Goal: Task Accomplishment & Management: Complete application form

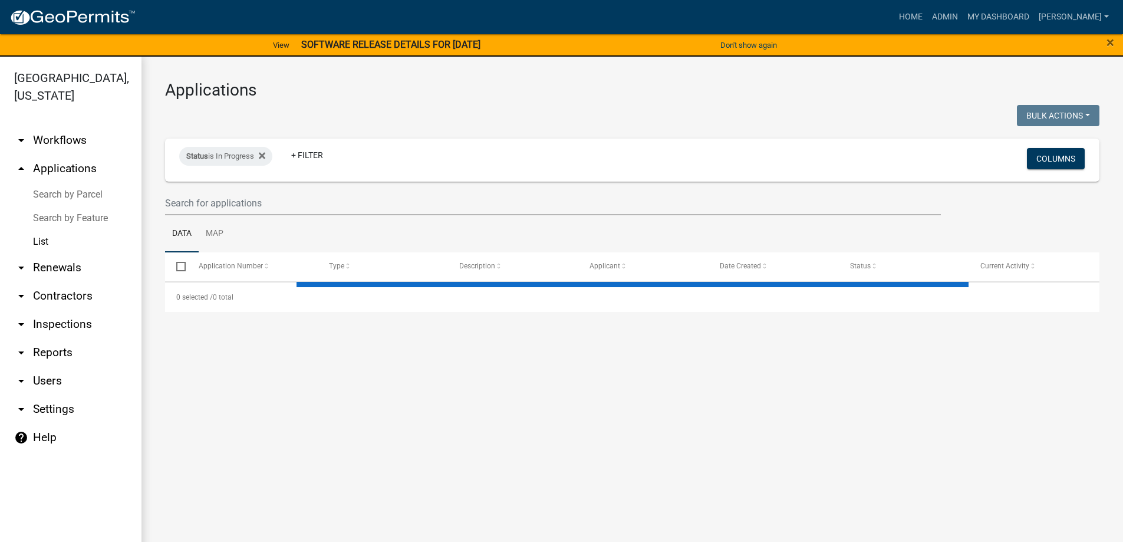
select select "3: 100"
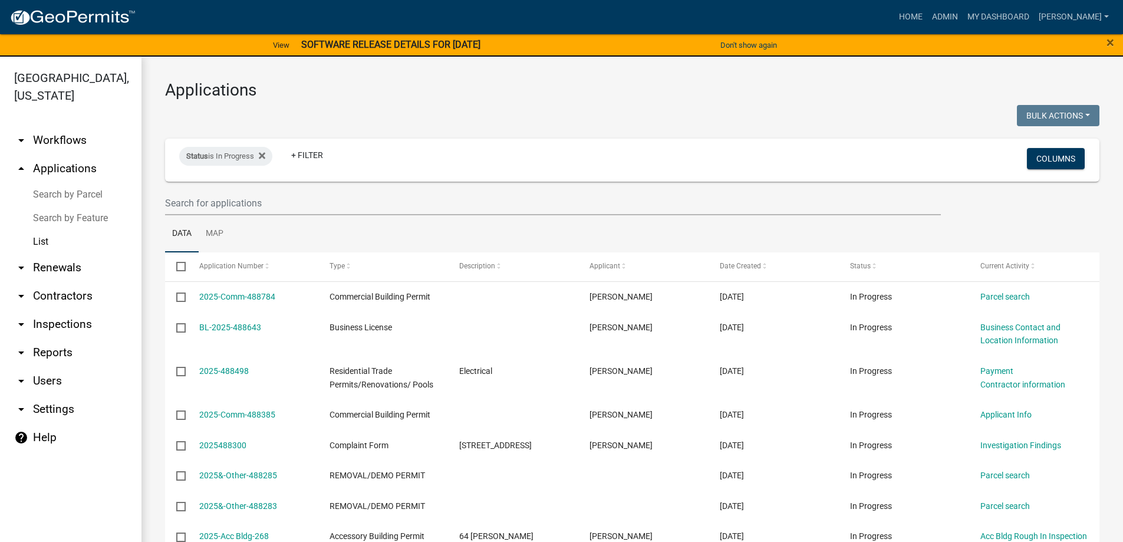
click at [65, 326] on link "arrow_drop_down Inspections" at bounding box center [70, 324] width 141 height 28
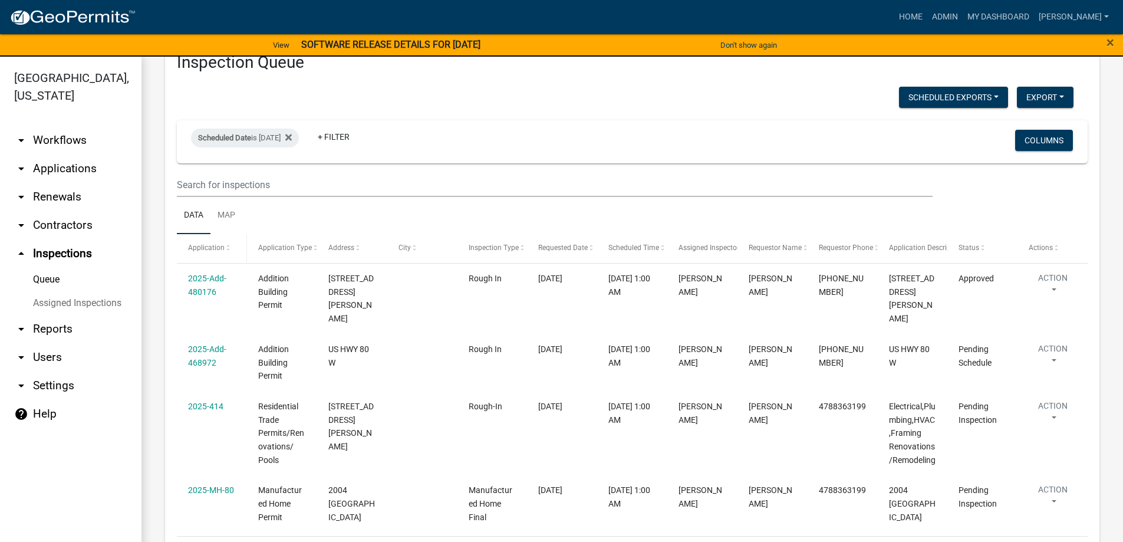
scroll to position [84, 0]
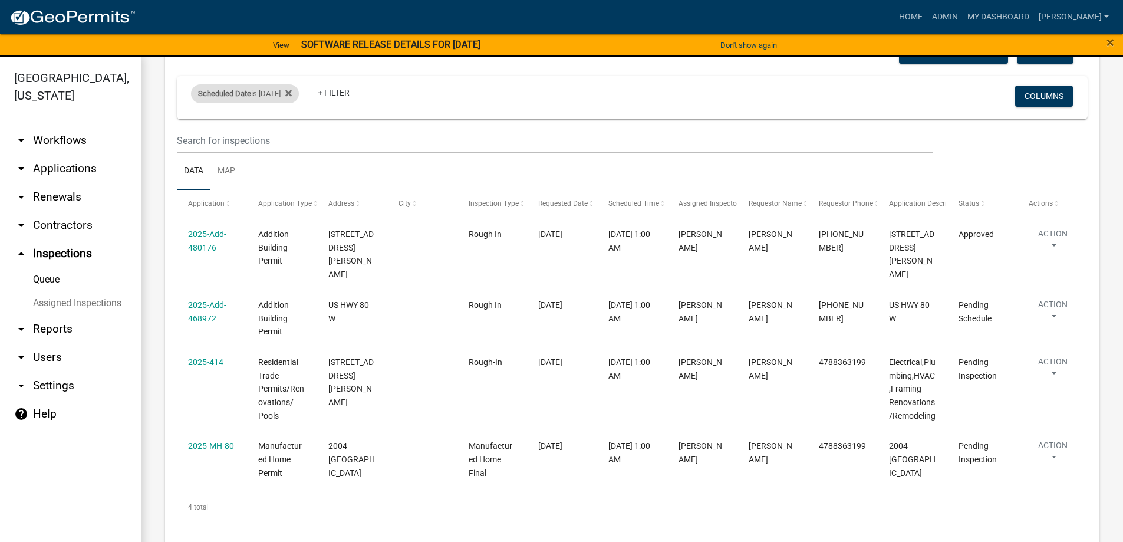
click at [272, 89] on div "Scheduled Date is 10/02/2025" at bounding box center [245, 93] width 108 height 19
click at [287, 141] on input "2025-10-02" at bounding box center [255, 138] width 83 height 24
click at [288, 136] on input "2025-10-02" at bounding box center [255, 138] width 83 height 24
type input "[DATE]"
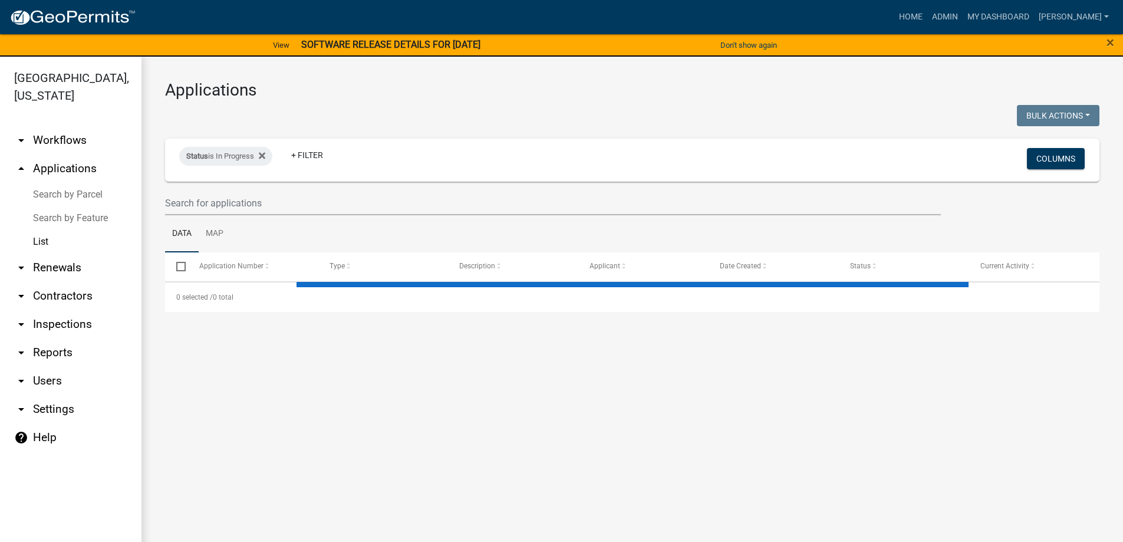
select select "3: 100"
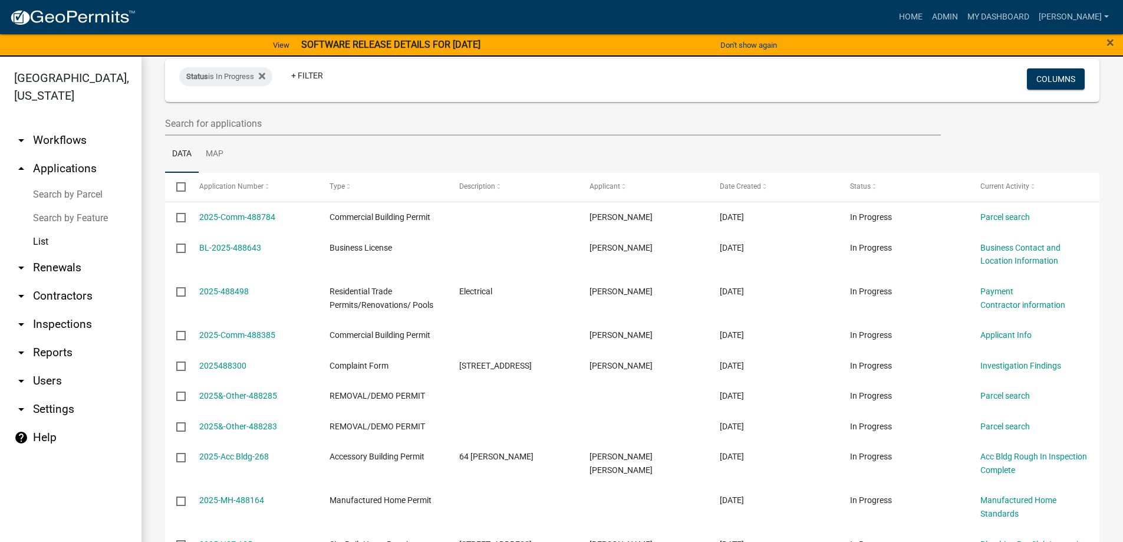
scroll to position [59, 0]
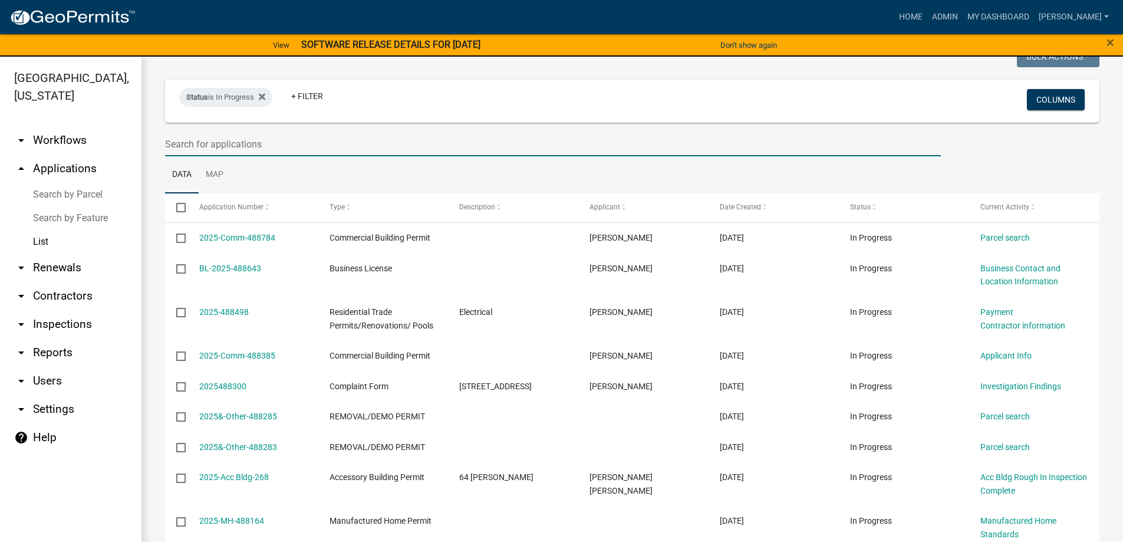
click at [245, 143] on input "text" at bounding box center [553, 144] width 776 height 24
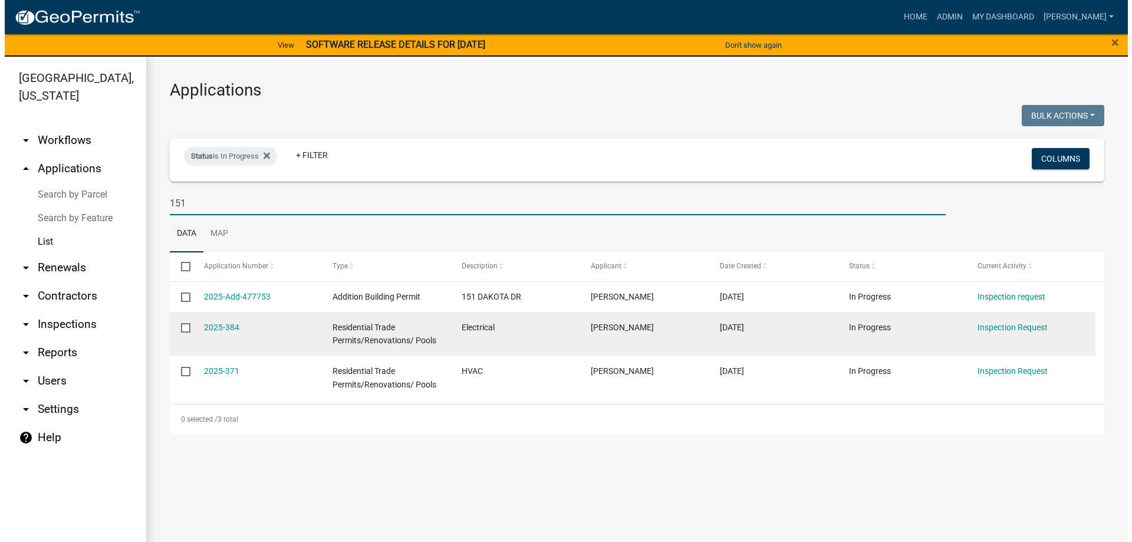
scroll to position [0, 0]
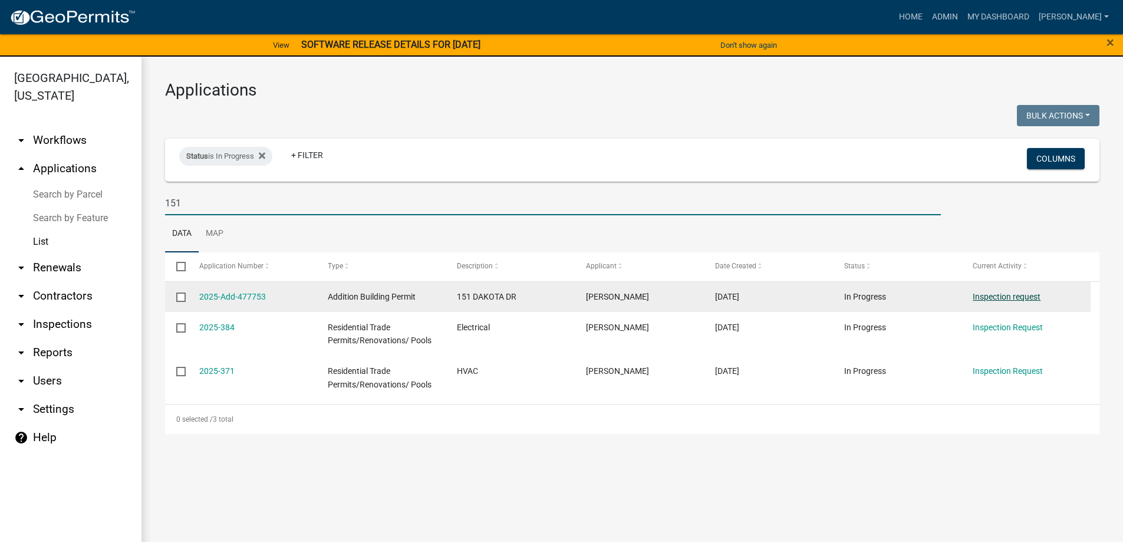
type input "151"
click at [986, 297] on link "Inspection request" at bounding box center [1007, 296] width 68 height 9
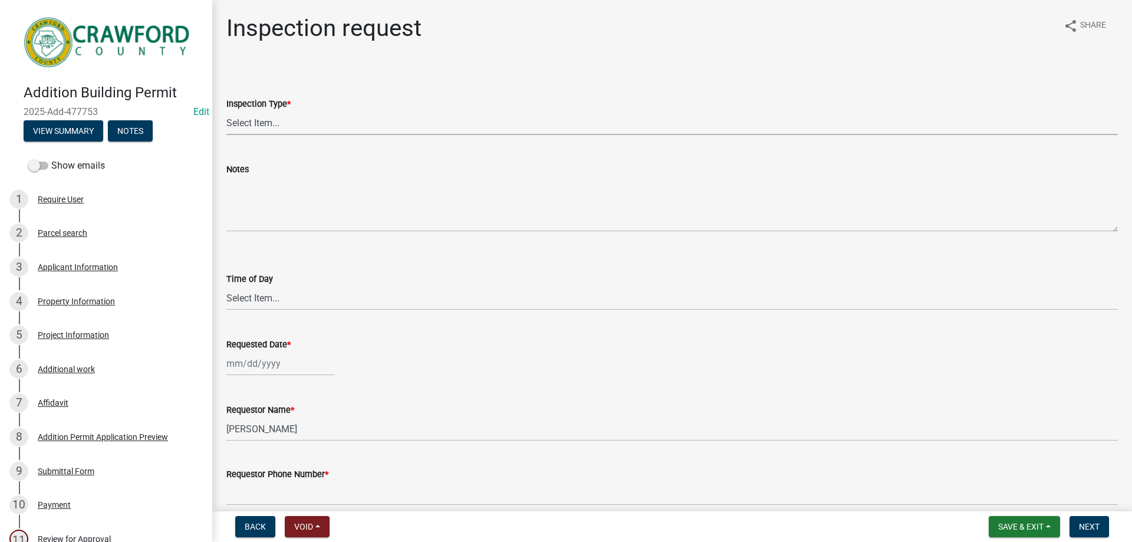
drag, startPoint x: 371, startPoint y: 129, endPoint x: 365, endPoint y: 129, distance: 5.9
click at [369, 129] on select "Select Item... Electrical- Temp Pole Footer Inspection Plumbing Pre-Slab Slab I…" at bounding box center [671, 123] width 891 height 24
click at [226, 111] on select "Select Item... Electrical- Temp Pole Footer Inspection Plumbing Pre-Slab Slab I…" at bounding box center [671, 123] width 891 height 24
select select "cd8b4e5b-1e2f-41a9-9e41-35cf84ce3714"
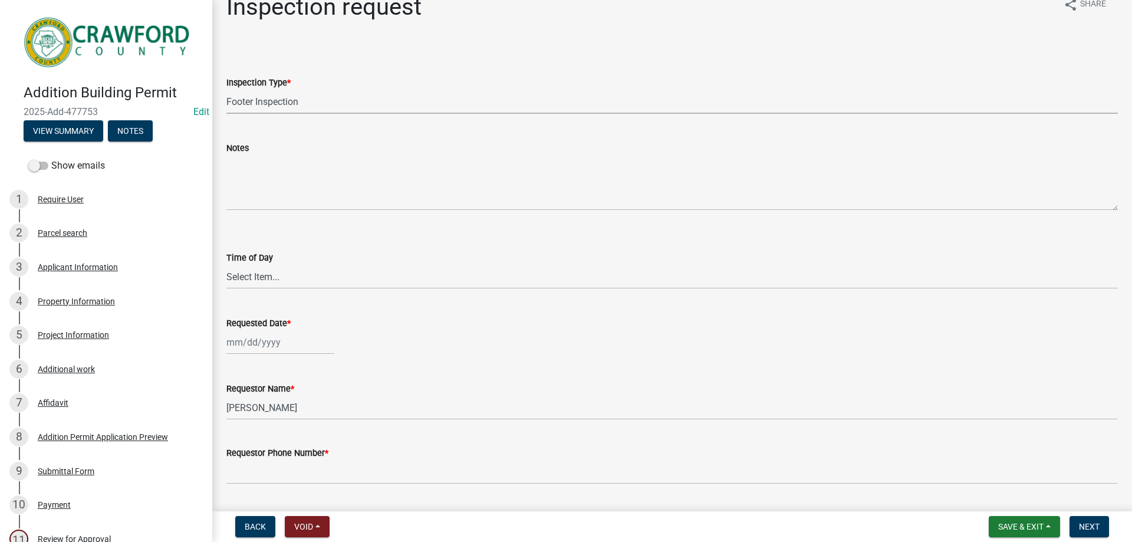
scroll to position [59, 0]
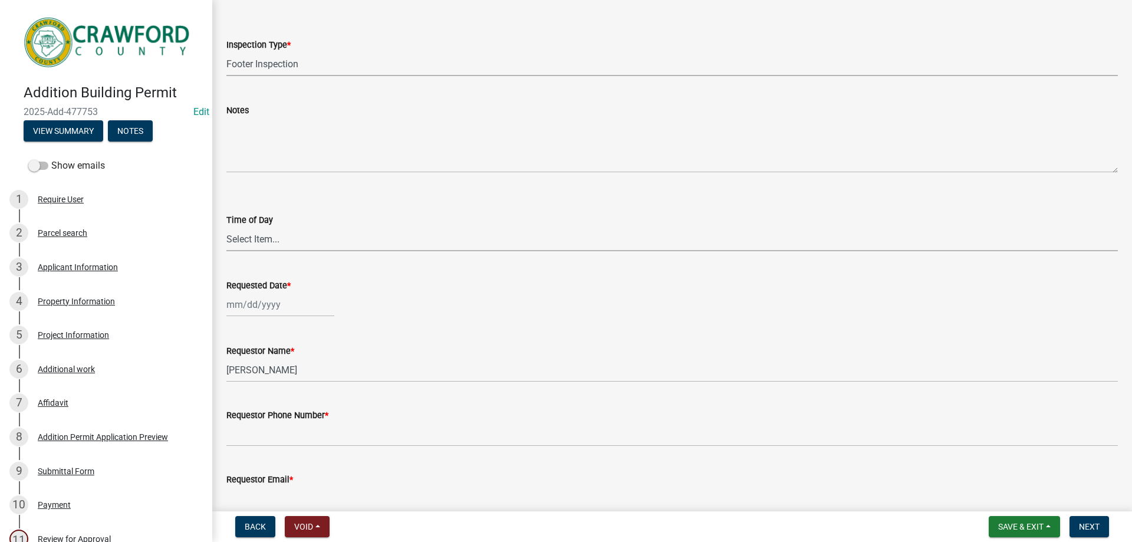
click at [265, 252] on wm-data-entity-input "Time of Day Select Item... AM PM" at bounding box center [671, 222] width 891 height 80
click at [269, 243] on select "Select Item... AM PM" at bounding box center [671, 239] width 891 height 24
click at [226, 227] on select "Select Item... AM PM" at bounding box center [671, 239] width 891 height 24
select select "604f01d9-b0d9-4f7d-a319-bd903df8b221"
click at [267, 311] on div at bounding box center [280, 304] width 108 height 24
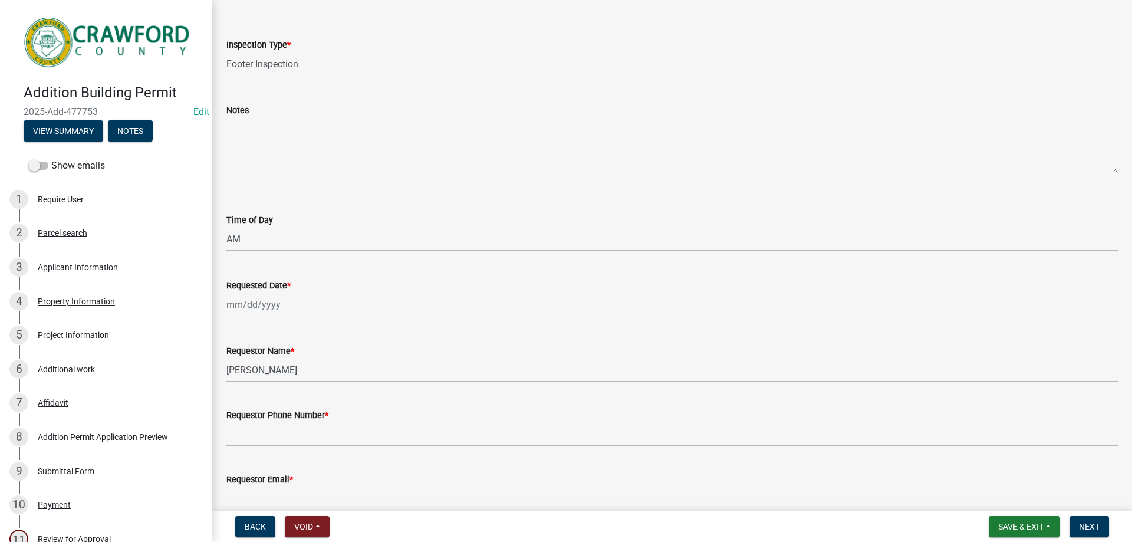
select select "10"
select select "2025"
click at [275, 386] on div "8" at bounding box center [275, 386] width 19 height 19
type input "[DATE]"
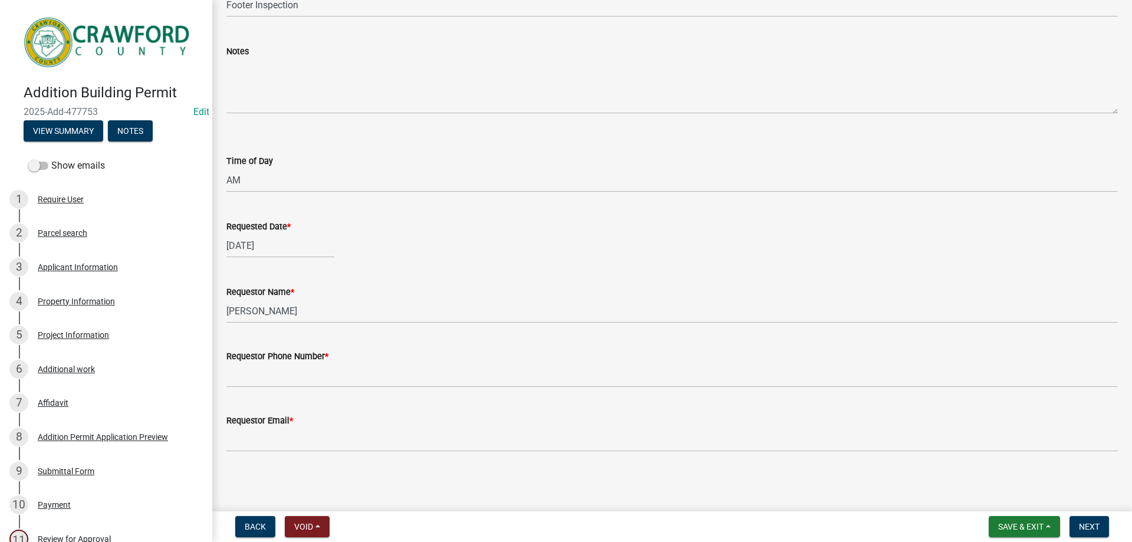
scroll to position [118, 0]
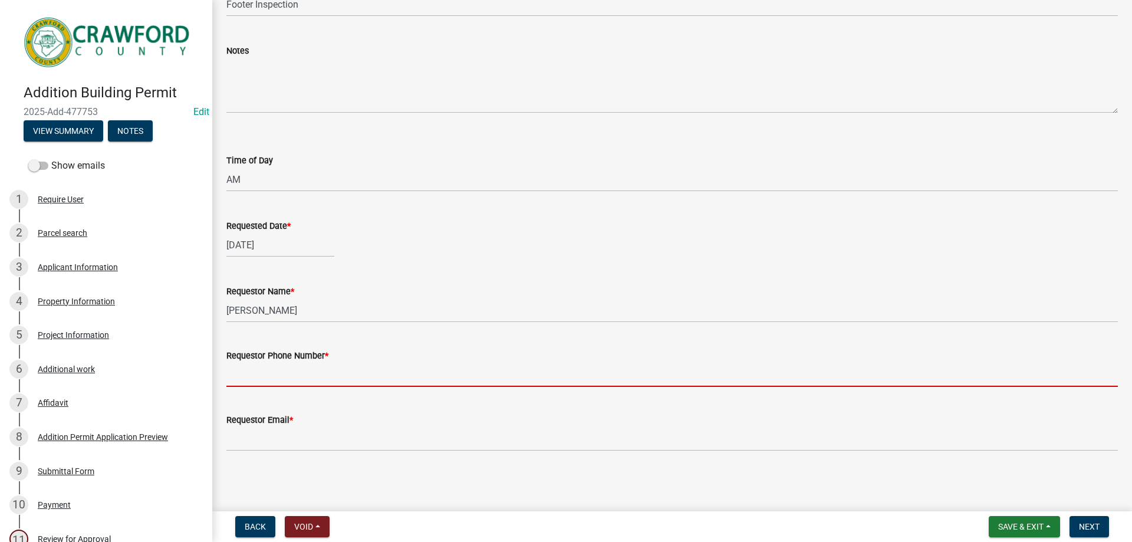
click at [291, 378] on input "Requestor Phone Number *" at bounding box center [671, 375] width 891 height 24
type input "4788363199"
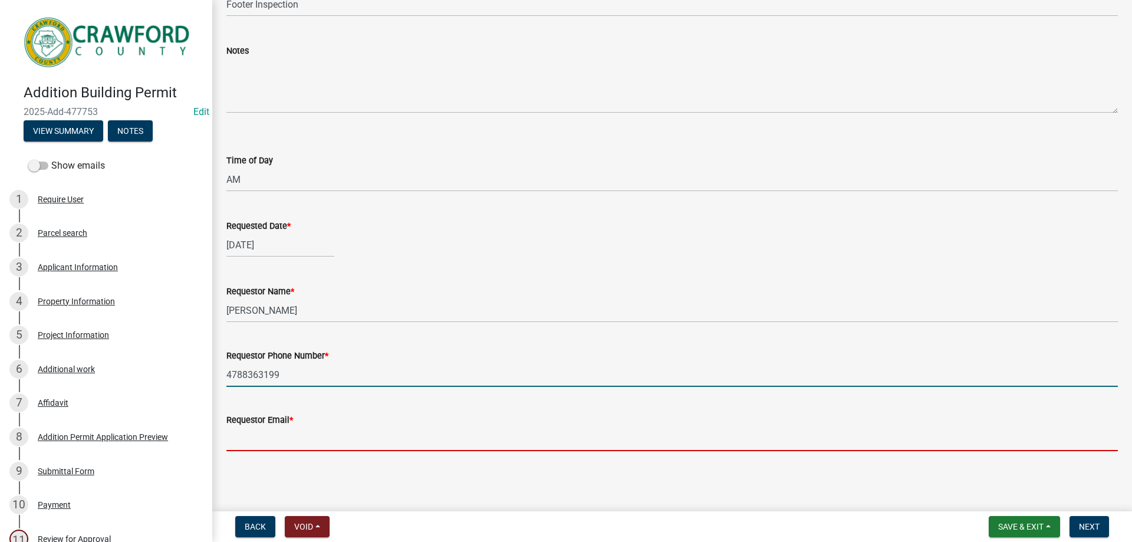
click at [290, 430] on input "Requestor Email *" at bounding box center [671, 439] width 891 height 24
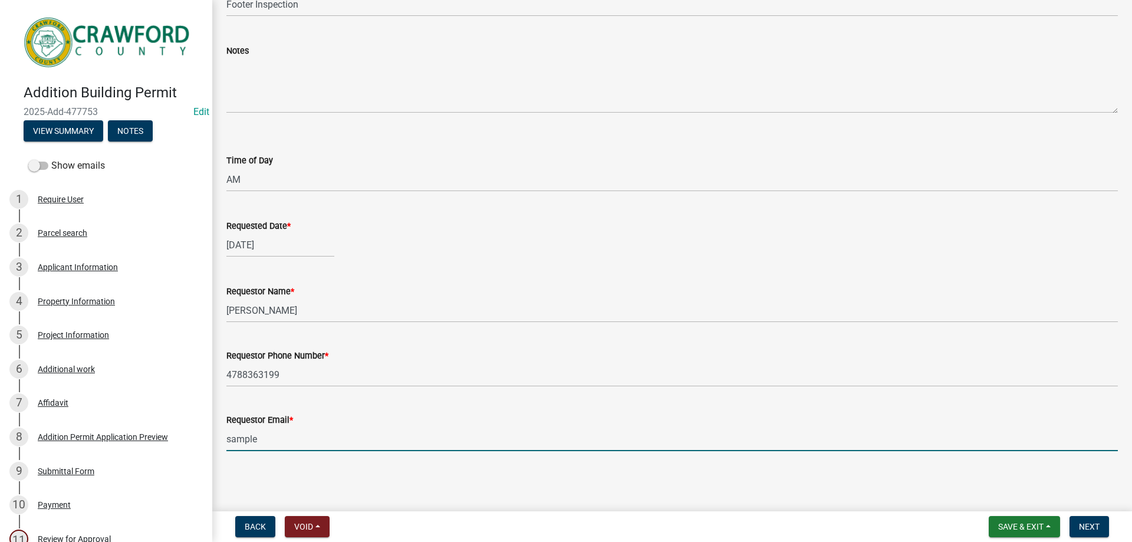
type input "[EMAIL_ADDRESS][DOMAIN_NAME]"
click at [1081, 525] on span "Next" at bounding box center [1089, 526] width 21 height 9
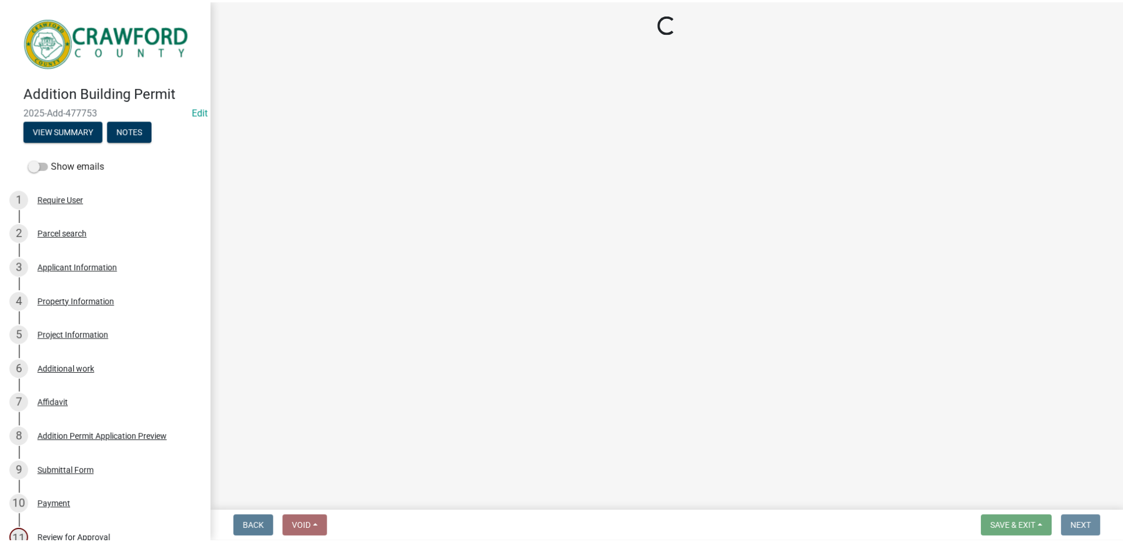
scroll to position [0, 0]
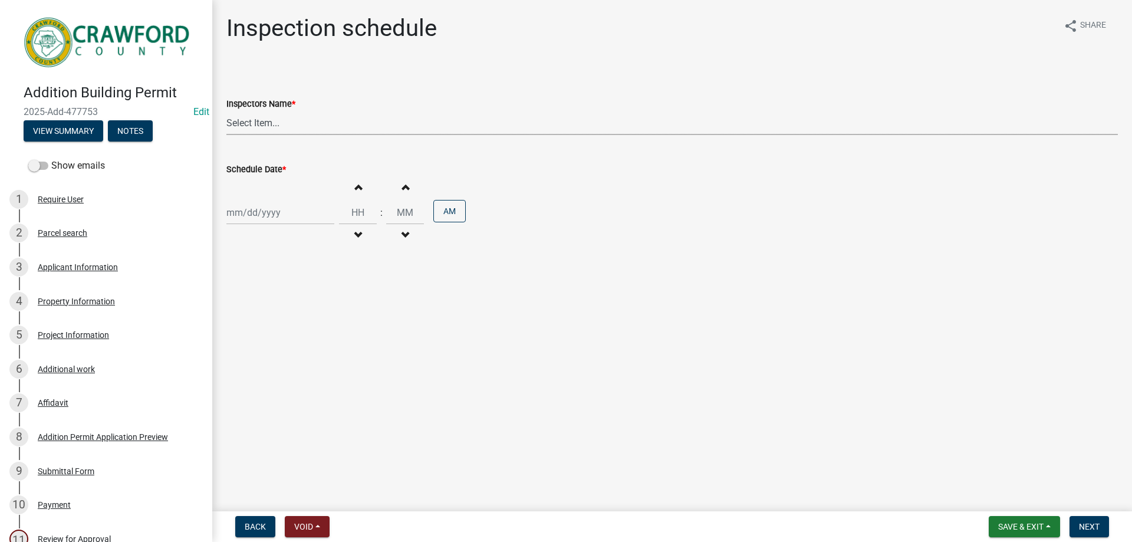
click at [416, 111] on select "Select Item... l.kriz (Layla Kriz) t.graumann (Tammie)" at bounding box center [671, 123] width 891 height 24
select select "3acdf11f-131c-438b-b450-ae4501c32128"
click at [226, 111] on select "Select Item... l.kriz (Layla Kriz) t.graumann (Tammie)" at bounding box center [671, 123] width 891 height 24
click at [277, 210] on div at bounding box center [280, 212] width 108 height 24
click at [270, 297] on div "8" at bounding box center [275, 294] width 19 height 19
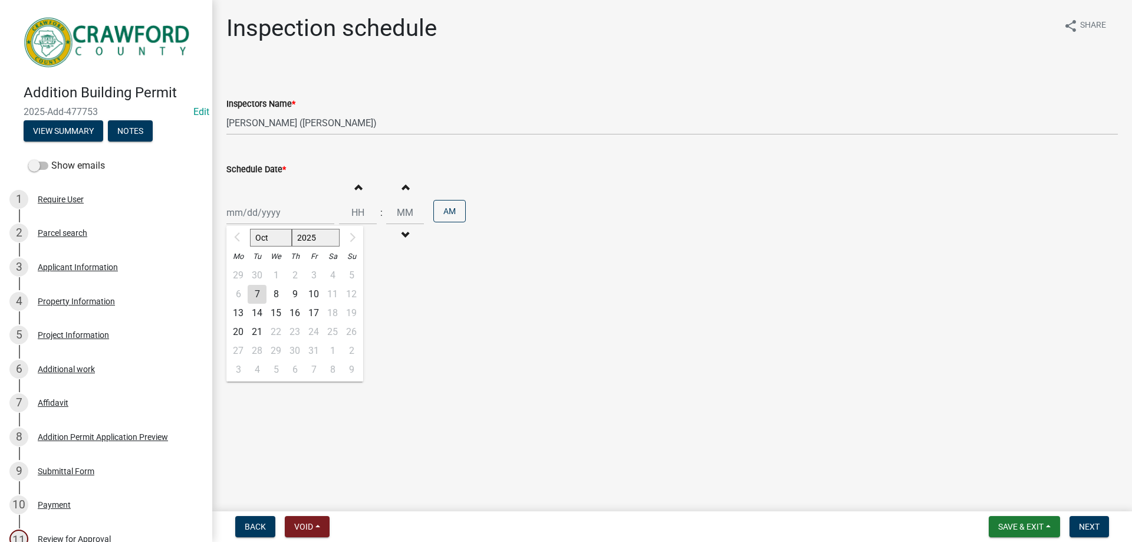
type input "[DATE]"
click at [352, 178] on button "Increment hours" at bounding box center [357, 186] width 25 height 21
type input "01"
type input "00"
click at [1080, 522] on span "Next" at bounding box center [1089, 526] width 21 height 9
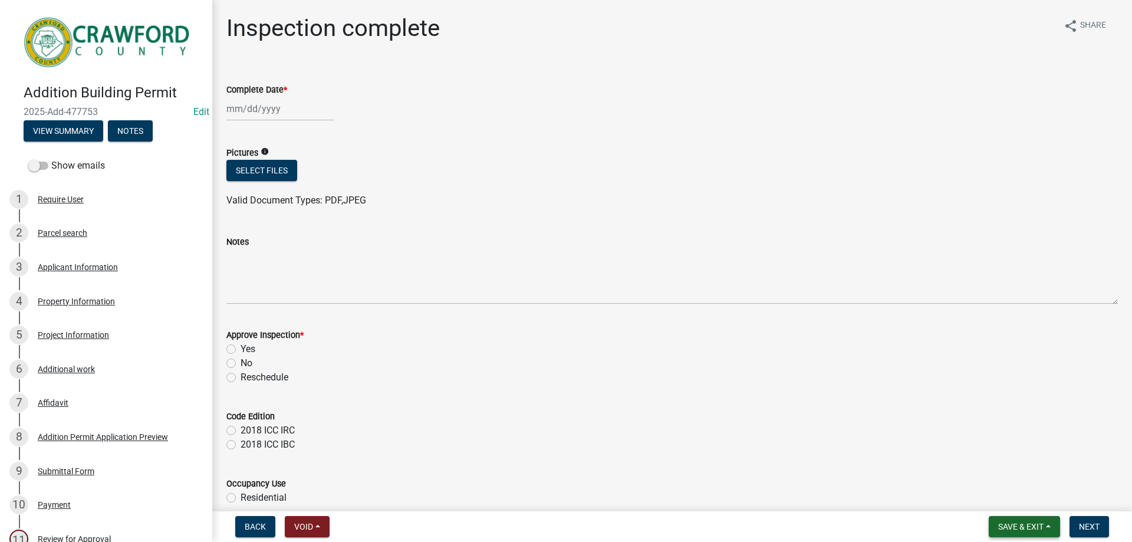
click at [1017, 526] on span "Save & Exit" at bounding box center [1020, 526] width 45 height 9
click at [1008, 496] on button "Save & Exit" at bounding box center [1013, 496] width 94 height 28
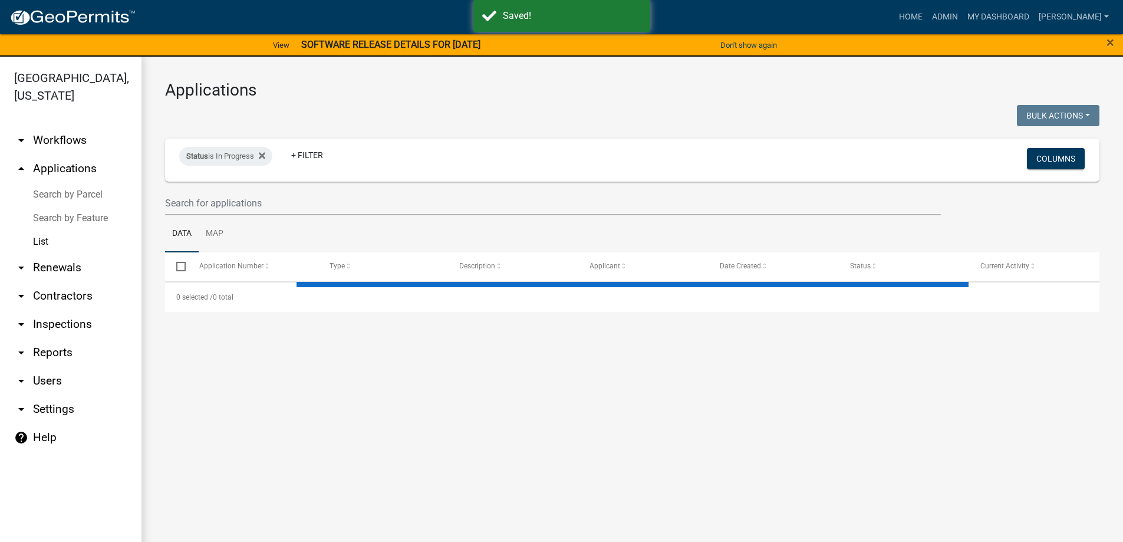
select select "3: 100"
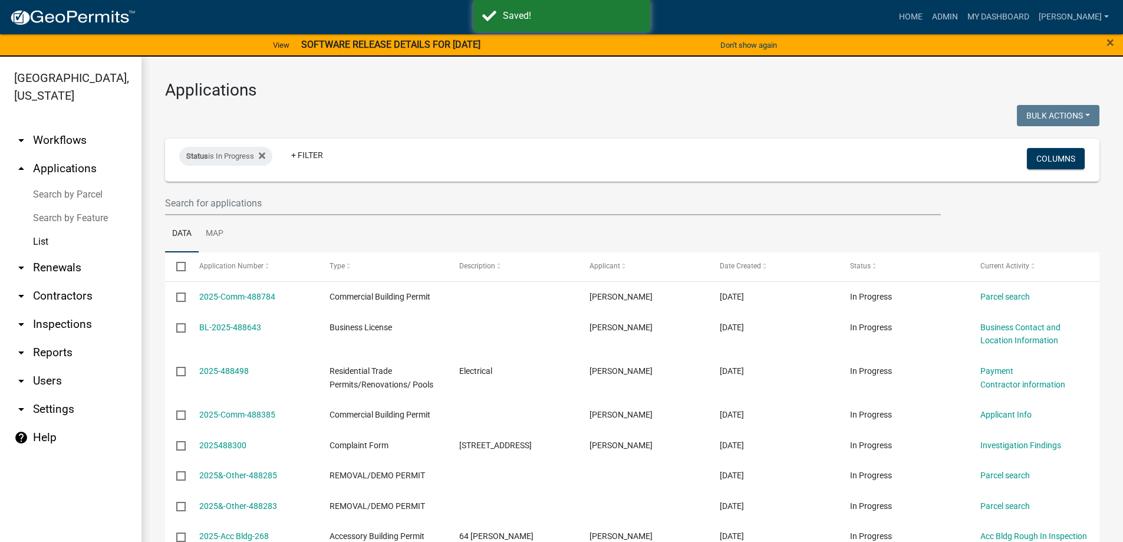
click at [71, 324] on link "arrow_drop_down Inspections" at bounding box center [70, 324] width 141 height 28
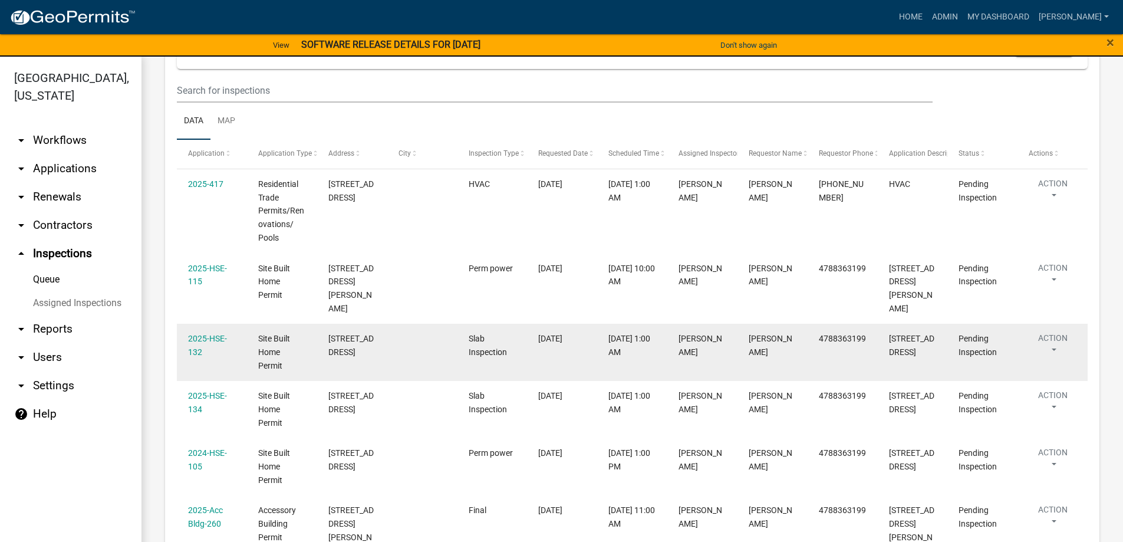
scroll to position [193, 0]
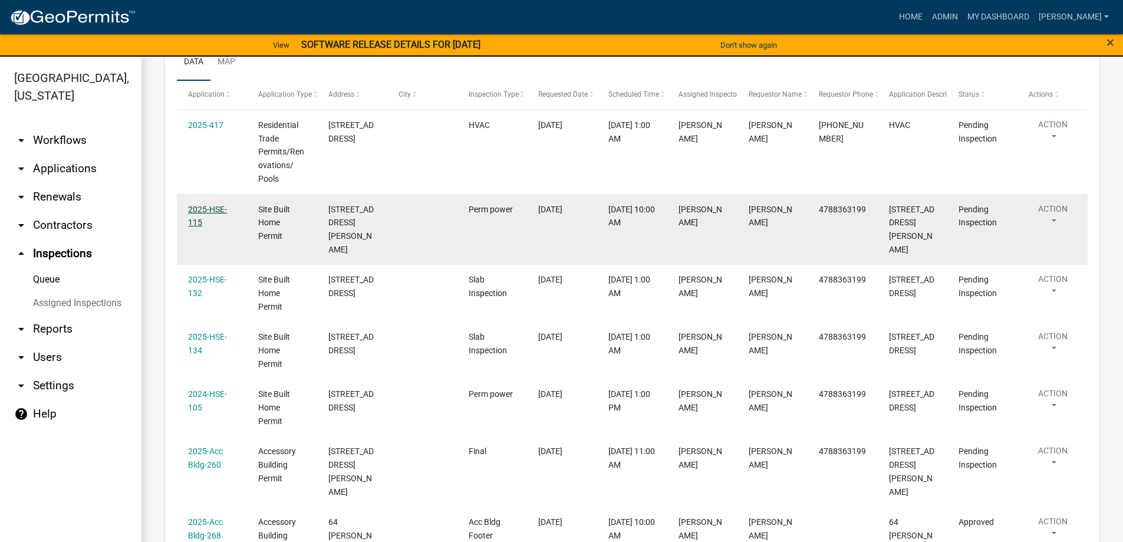
click at [199, 210] on link "2025-HSE-115" at bounding box center [207, 216] width 39 height 23
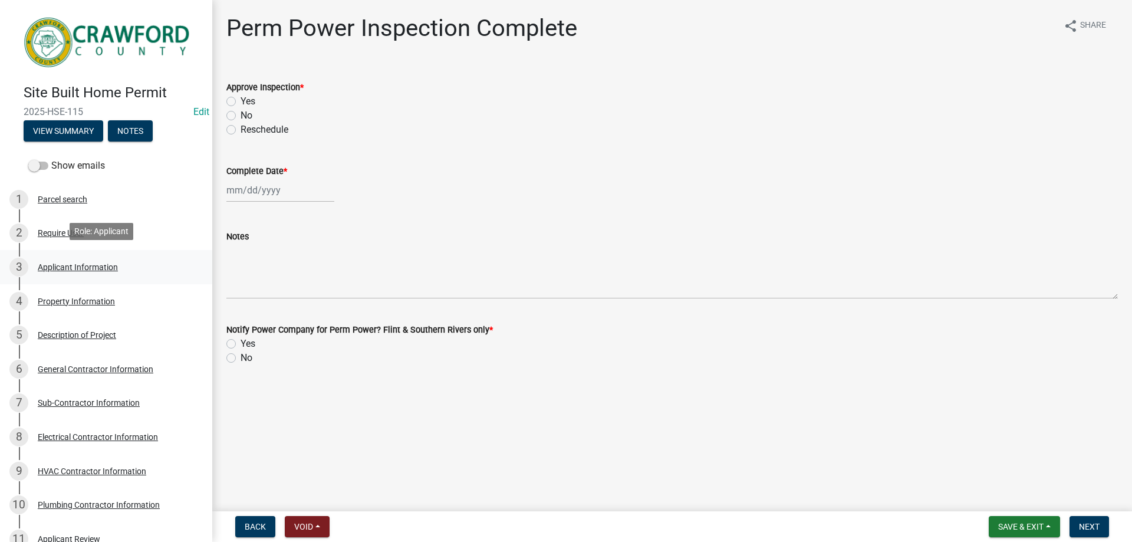
click at [80, 267] on div "Applicant Information" at bounding box center [78, 267] width 80 height 8
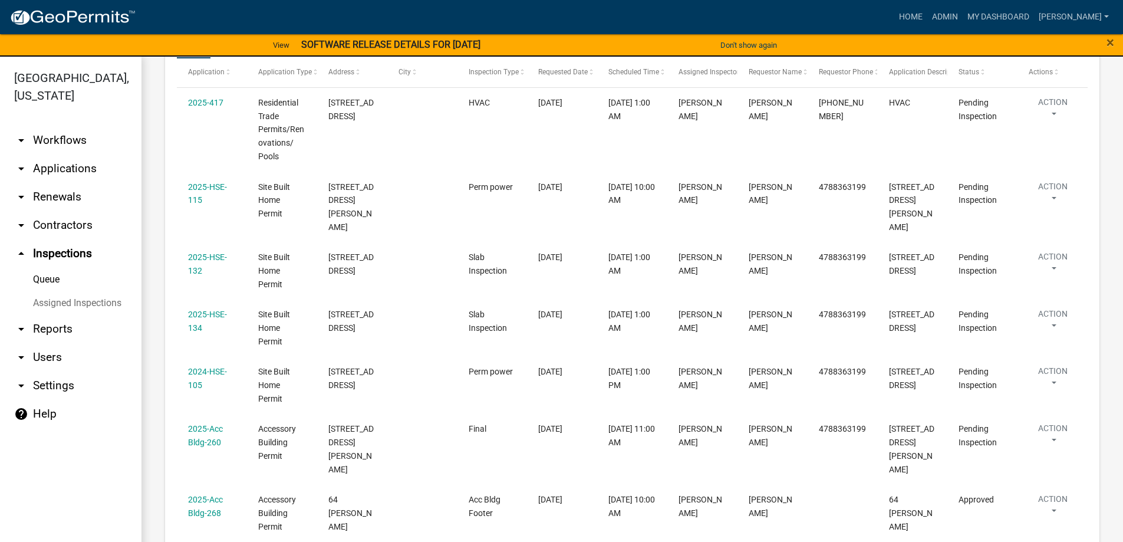
scroll to position [236, 0]
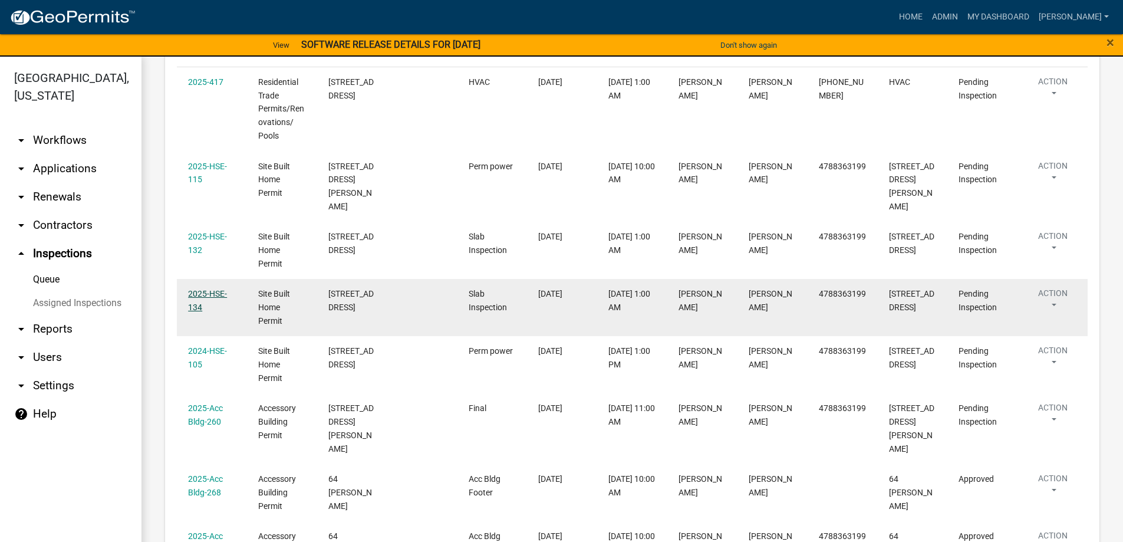
click at [220, 289] on link "2025-HSE-134" at bounding box center [207, 300] width 39 height 23
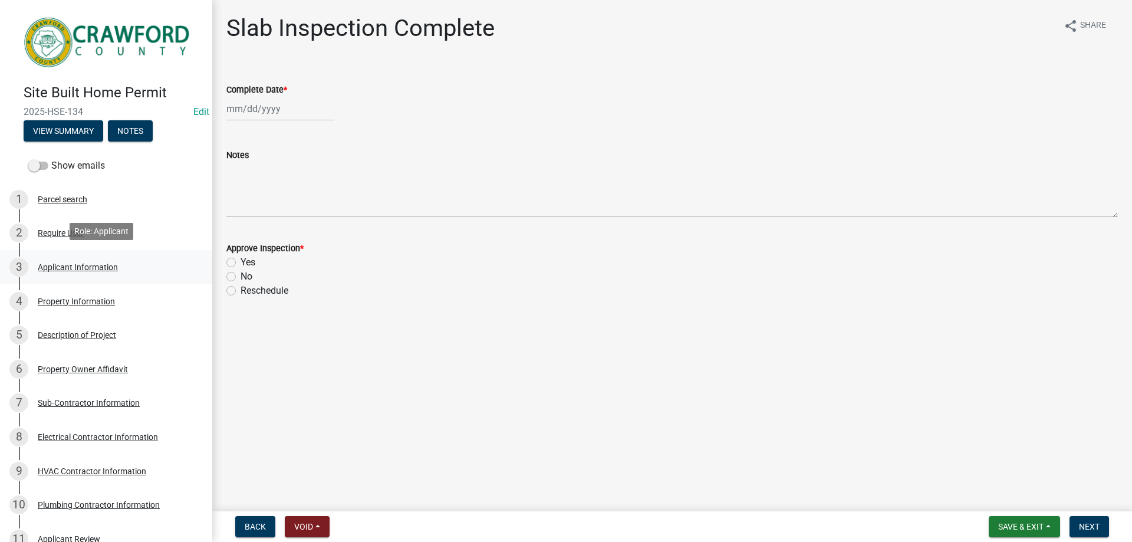
click at [113, 258] on div "3 Applicant Information" at bounding box center [101, 267] width 184 height 19
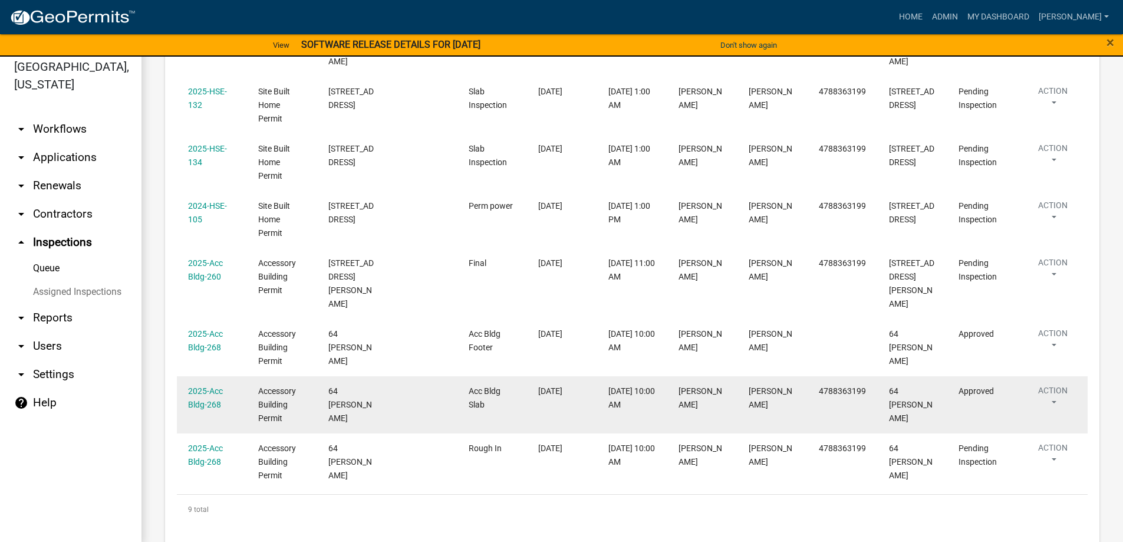
scroll to position [14, 0]
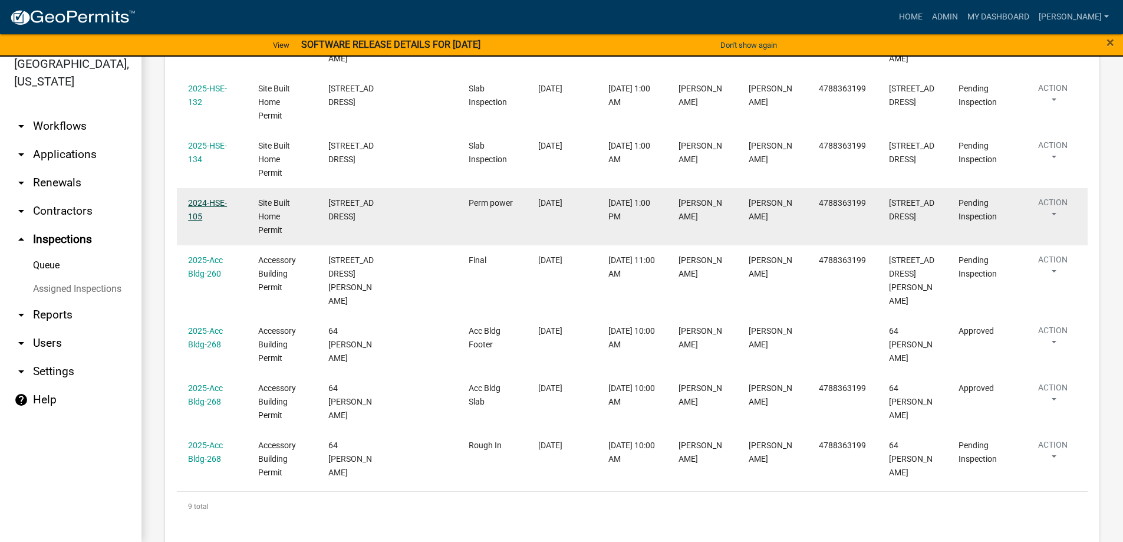
click at [210, 198] on link "2024-HSE-105" at bounding box center [207, 209] width 39 height 23
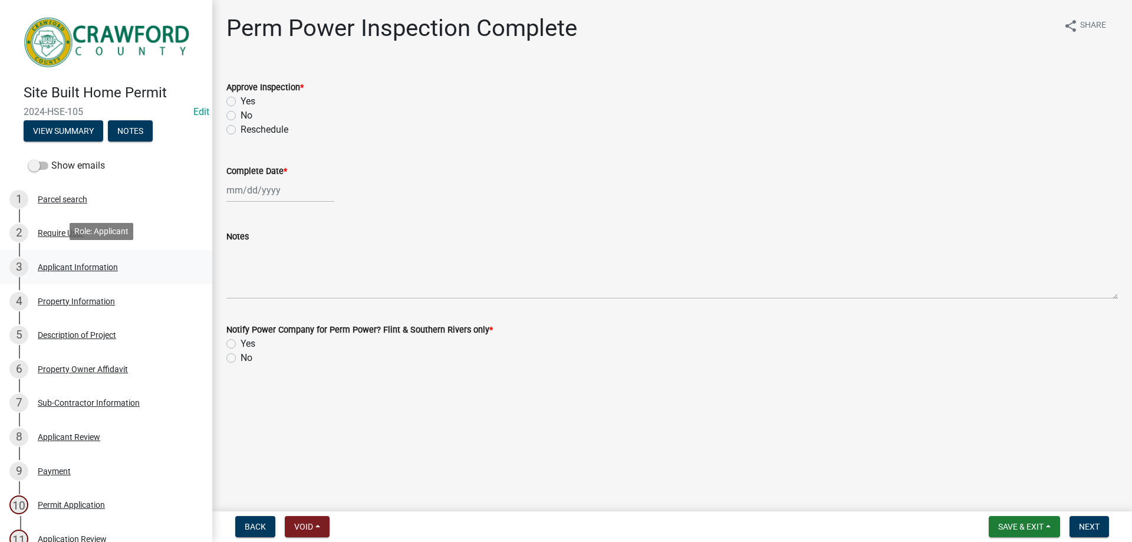
click at [141, 275] on link "3 Applicant Information" at bounding box center [106, 267] width 212 height 34
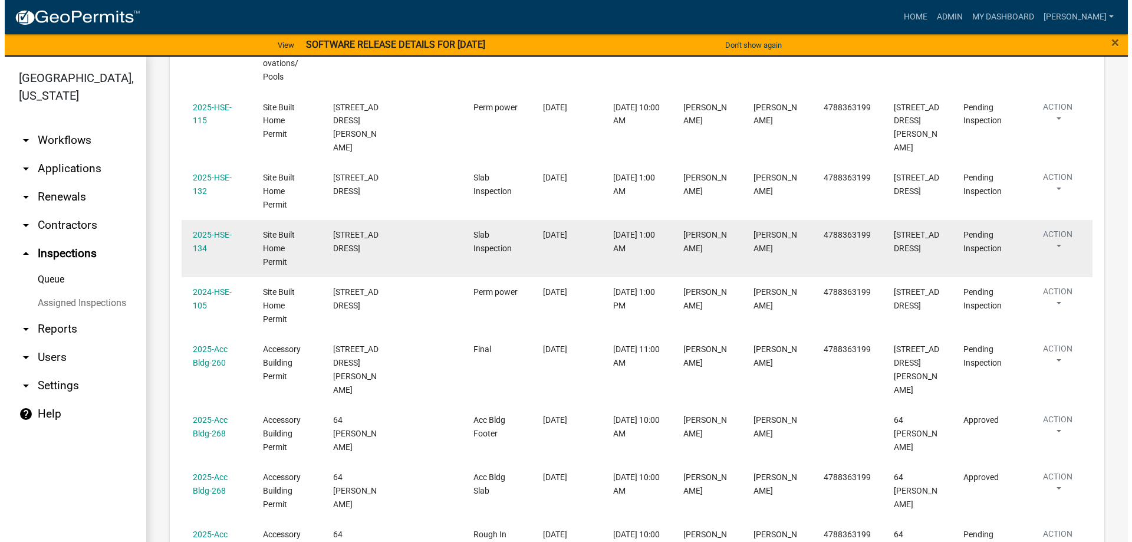
scroll to position [370, 0]
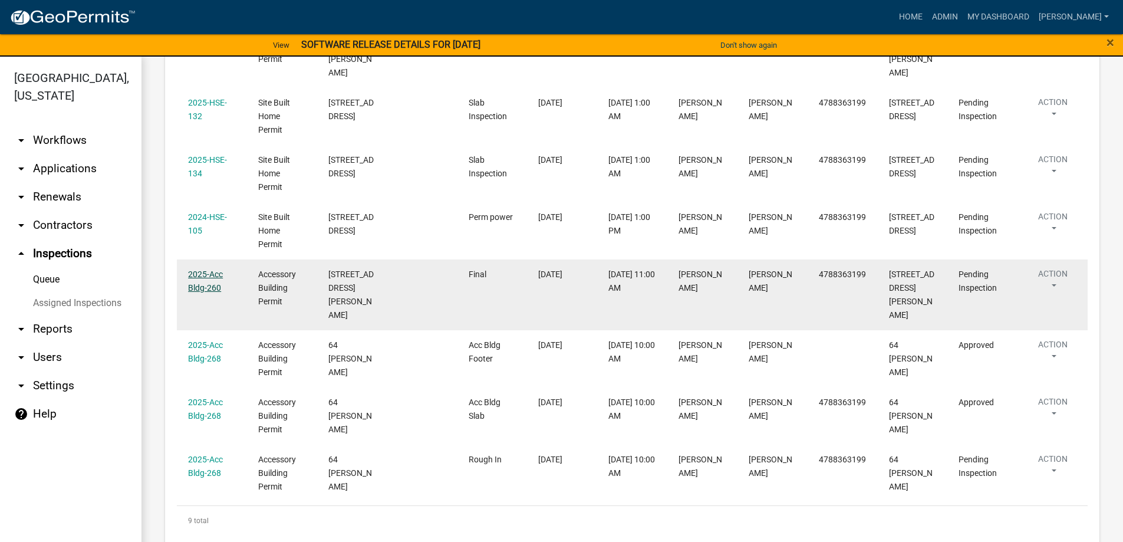
drag, startPoint x: 225, startPoint y: 266, endPoint x: 216, endPoint y: 264, distance: 8.6
click at [220, 268] on div "2025-Acc Bldg-260" at bounding box center [211, 281] width 47 height 27
click at [213, 269] on link "2025-Acc Bldg-260" at bounding box center [205, 280] width 35 height 23
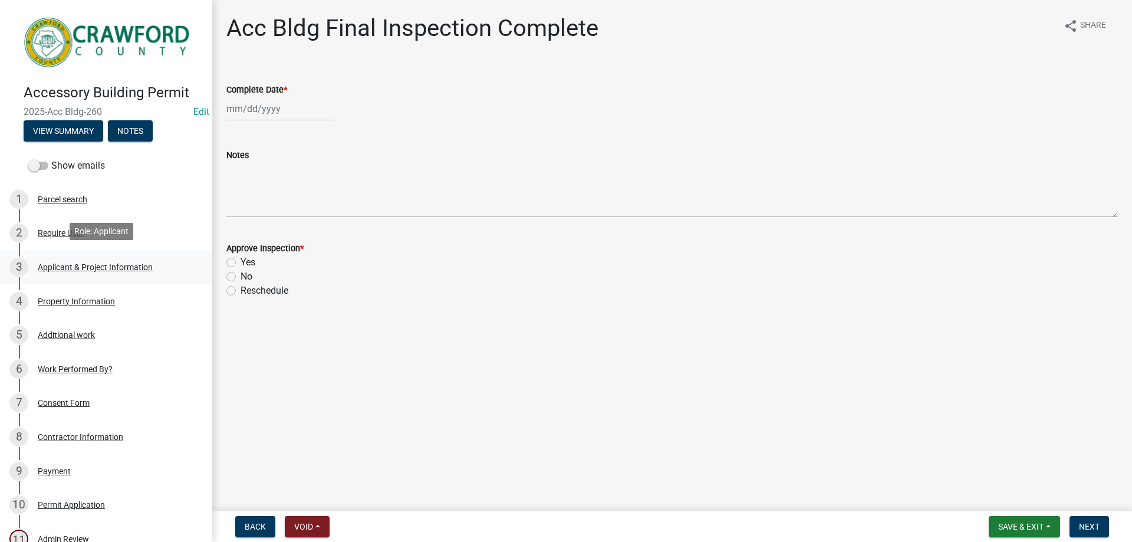
click at [97, 269] on div "3 Applicant & Project Information" at bounding box center [101, 267] width 184 height 19
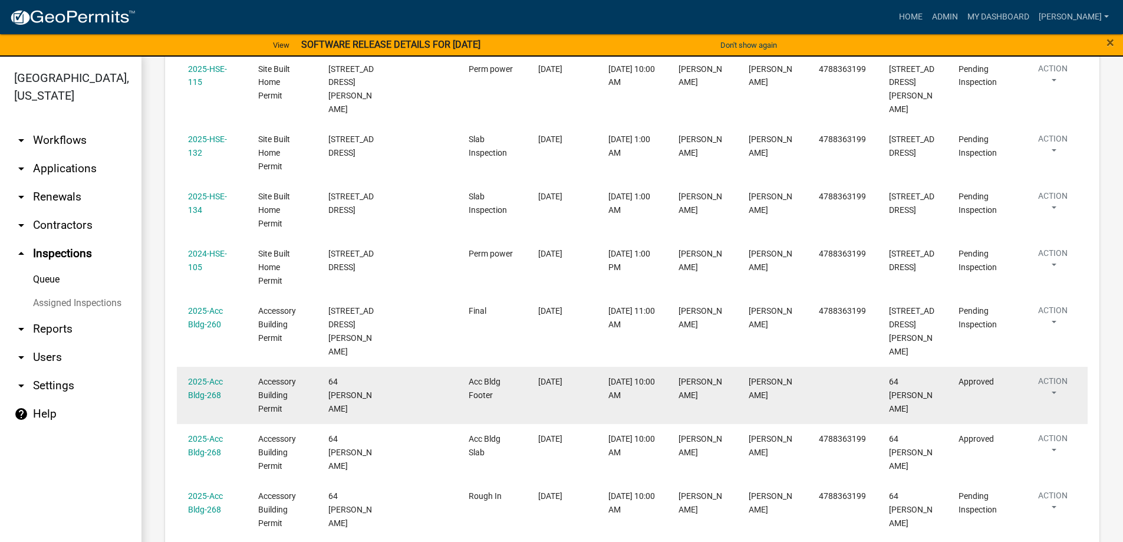
scroll to position [370, 0]
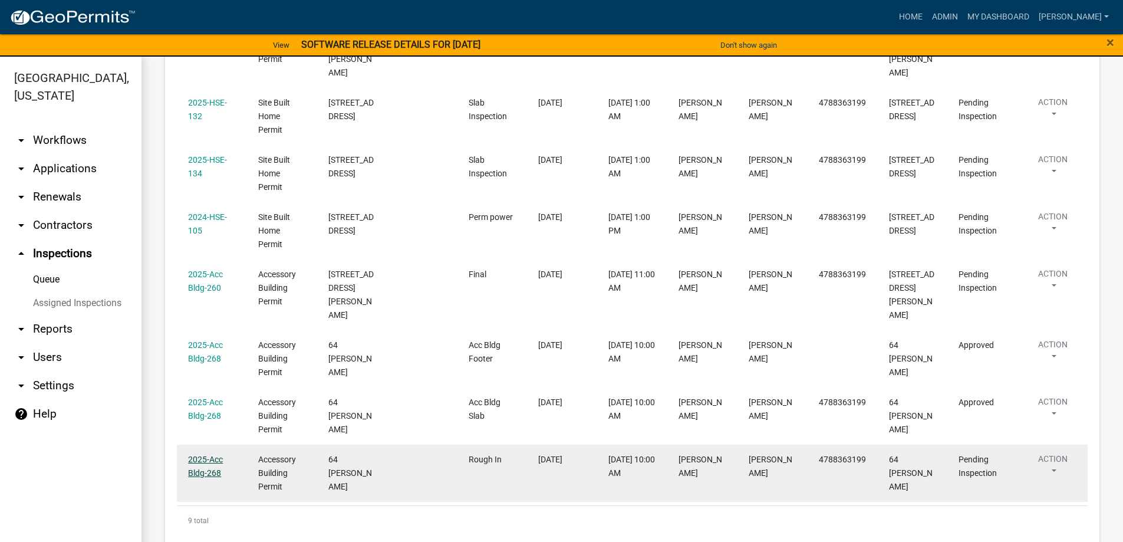
click at [204, 455] on link "2025-Acc Bldg-268" at bounding box center [205, 466] width 35 height 23
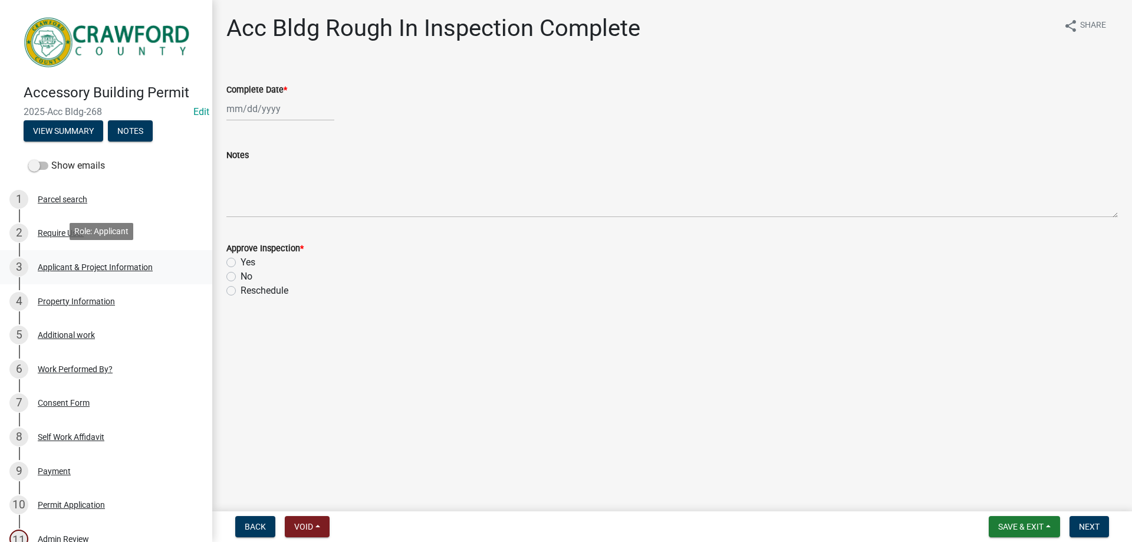
click at [81, 263] on div "Applicant & Project Information" at bounding box center [95, 267] width 115 height 8
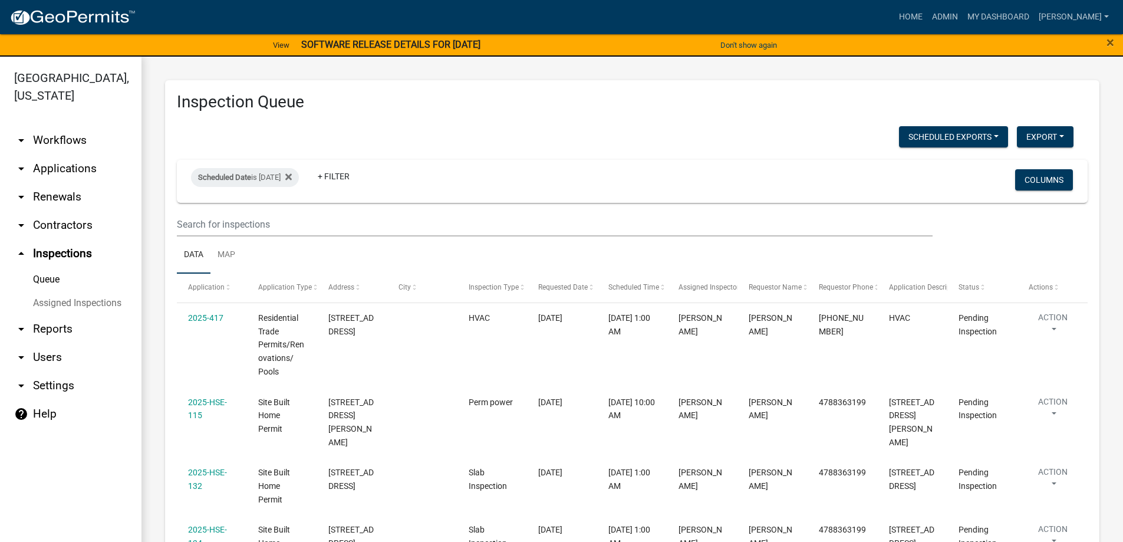
click at [66, 172] on link "arrow_drop_down Applications" at bounding box center [70, 168] width 141 height 28
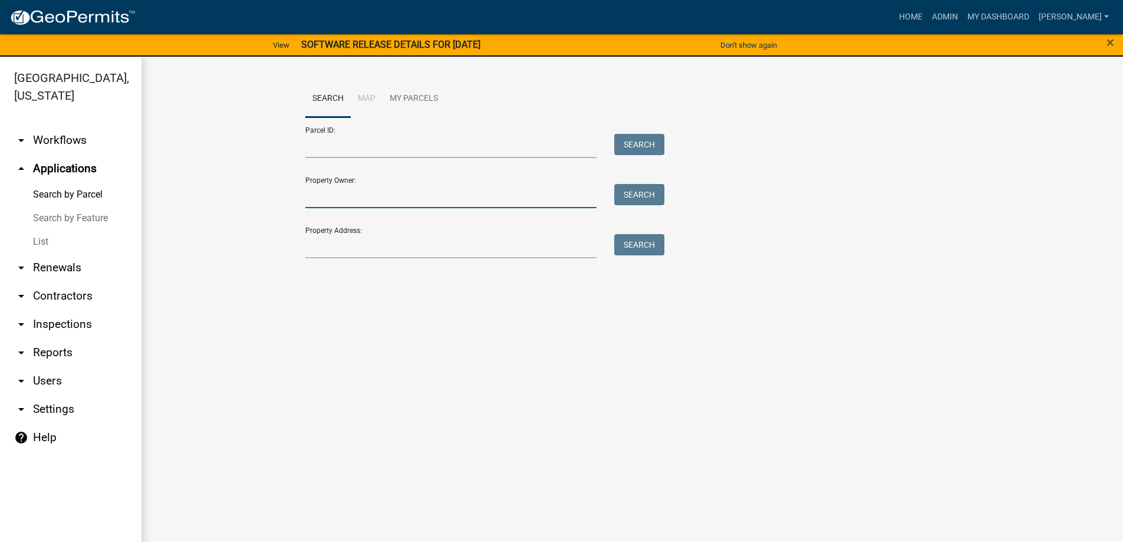
click at [334, 189] on input "Property Owner:" at bounding box center [451, 196] width 292 height 24
type input "tribble"
click at [623, 188] on button "Search" at bounding box center [639, 194] width 50 height 21
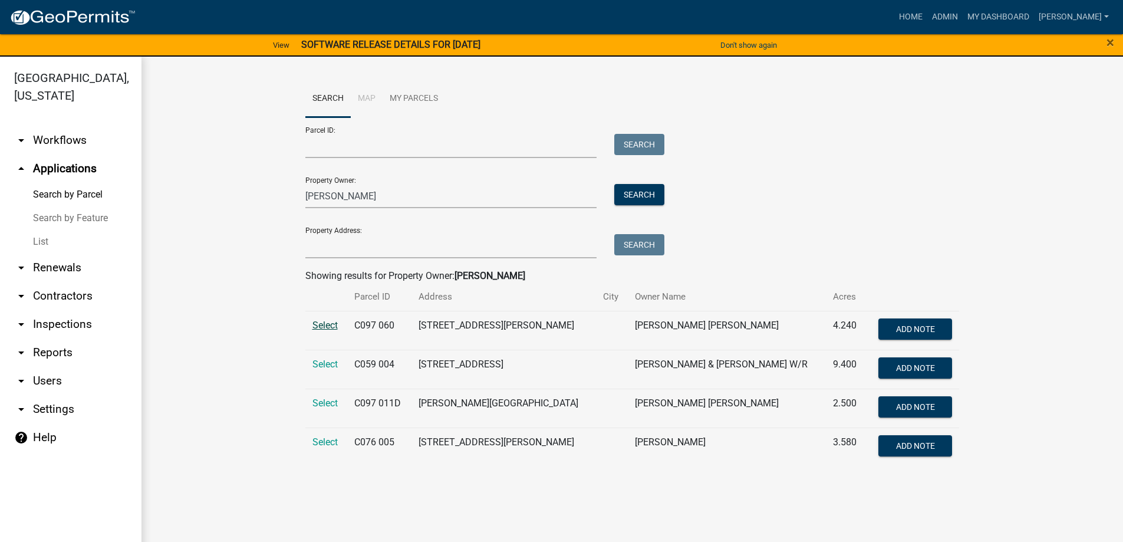
click at [336, 329] on span "Select" at bounding box center [324, 325] width 25 height 11
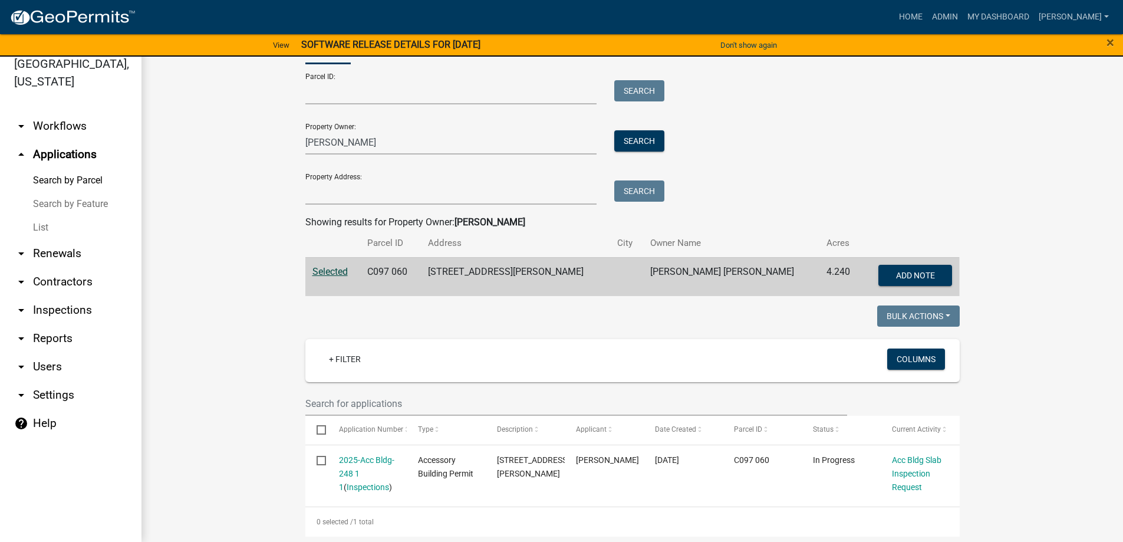
scroll to position [58, 0]
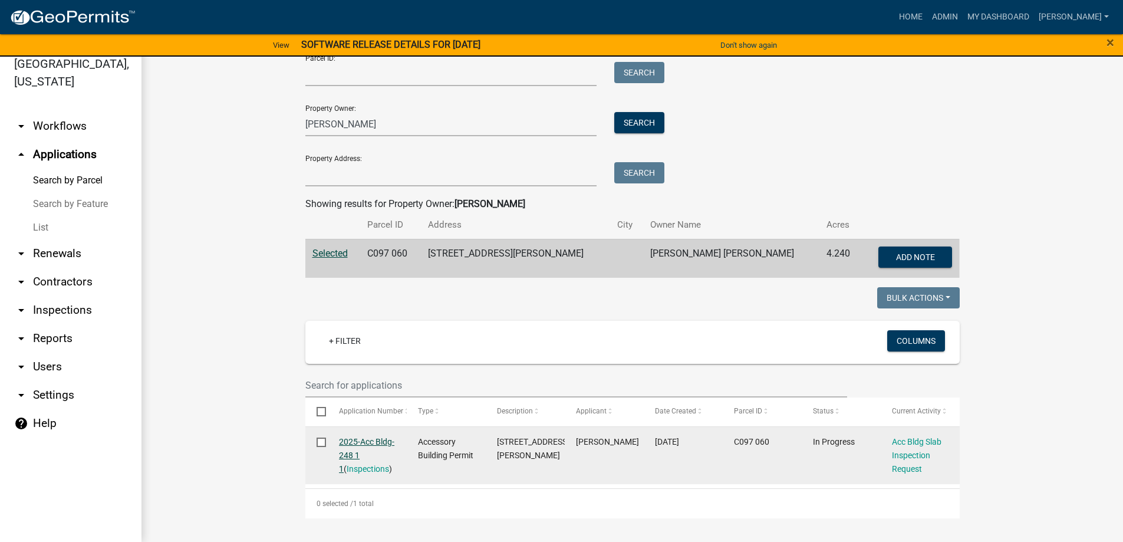
click at [344, 440] on link "2025-Acc Bldg-248 1 1" at bounding box center [366, 455] width 55 height 37
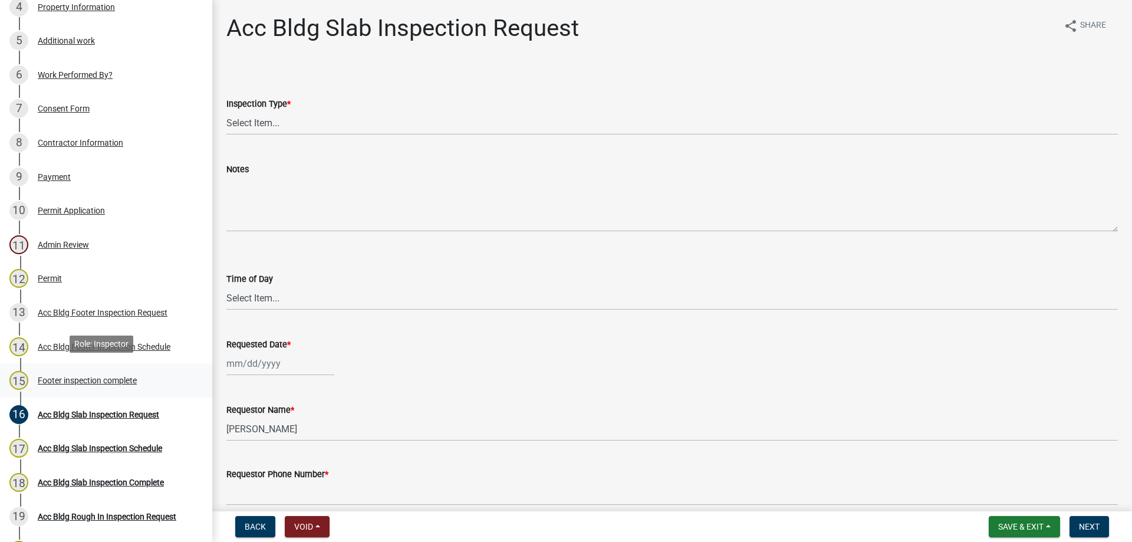
scroll to position [295, 0]
click at [126, 240] on div "11 Admin Review" at bounding box center [101, 244] width 184 height 19
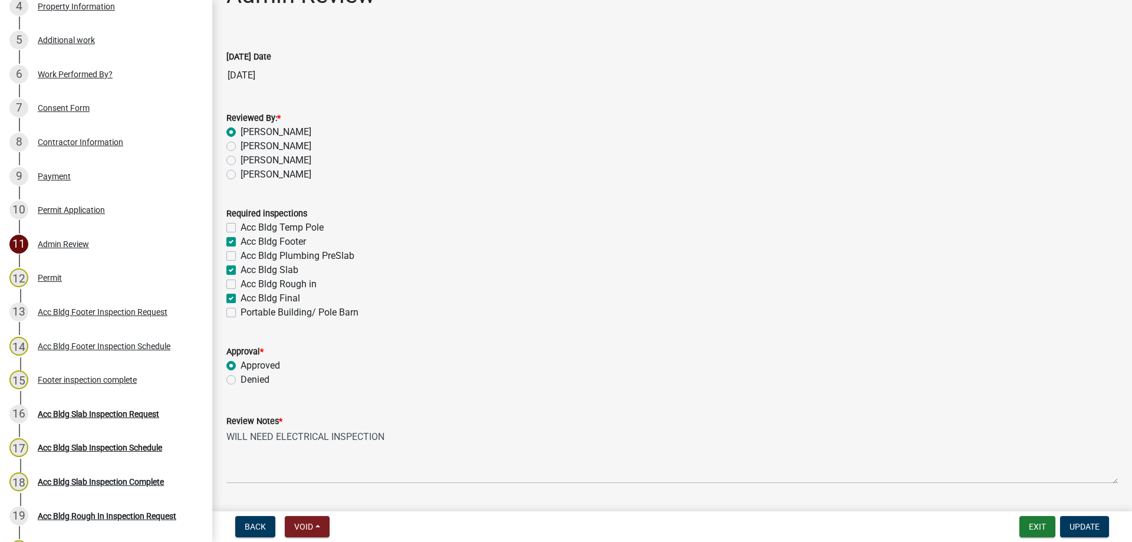
scroll to position [65, 0]
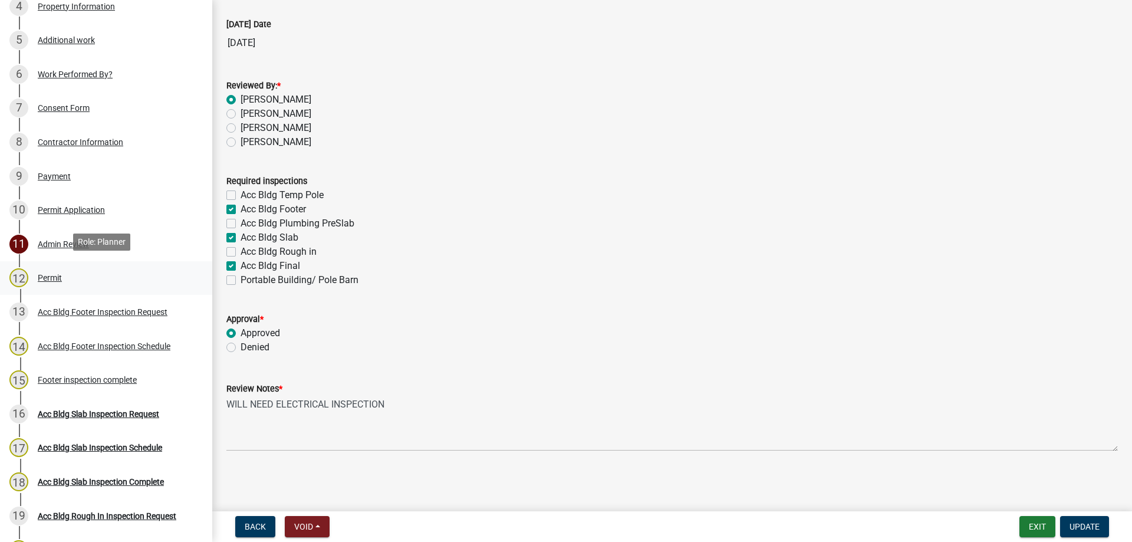
click at [97, 284] on div "12 Permit" at bounding box center [101, 277] width 184 height 19
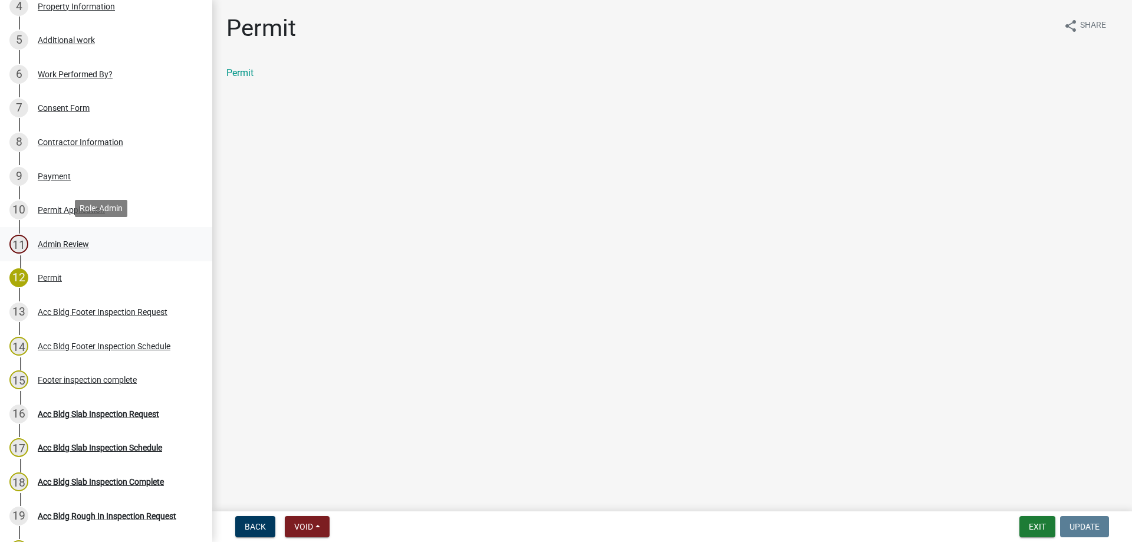
click at [89, 242] on div "Admin Review" at bounding box center [63, 244] width 51 height 8
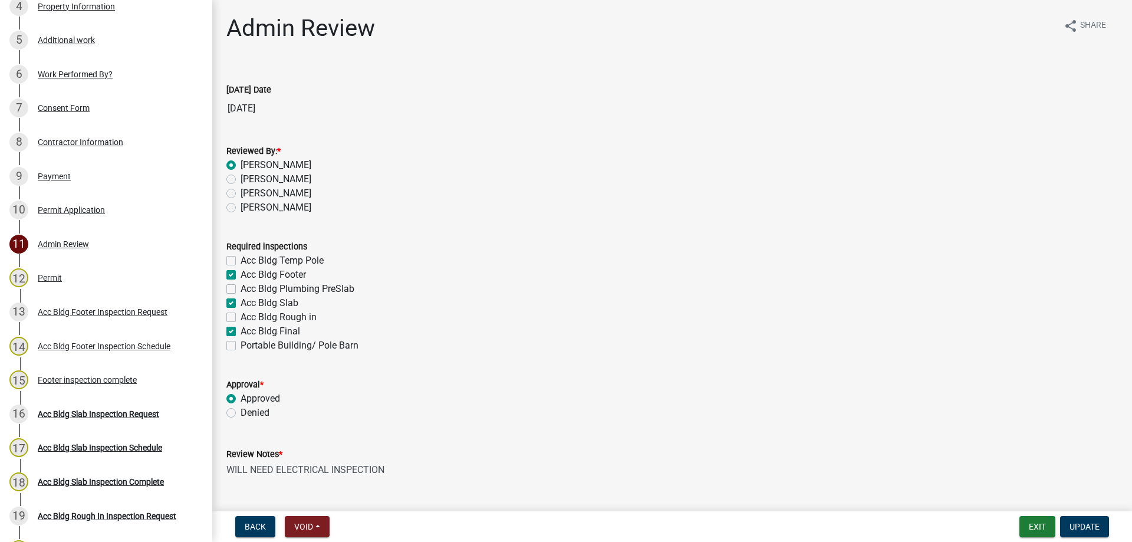
click at [241, 320] on label "Acc Bldg Rough in" at bounding box center [279, 317] width 76 height 14
click at [241, 318] on input "Acc Bldg Rough in" at bounding box center [245, 314] width 8 height 8
checkbox input "true"
checkbox input "false"
checkbox input "true"
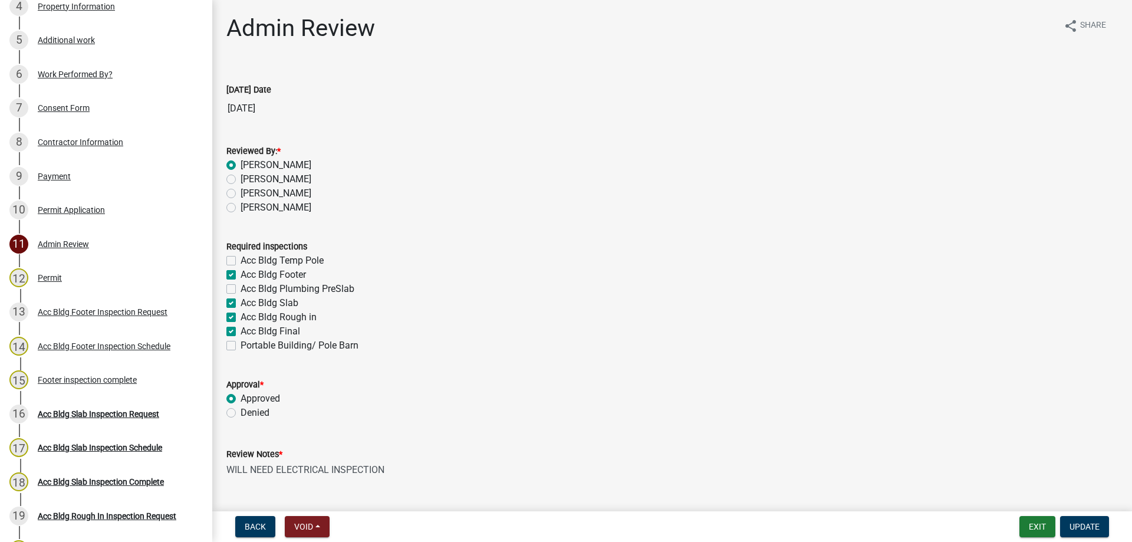
checkbox input "false"
checkbox input "true"
checkbox input "false"
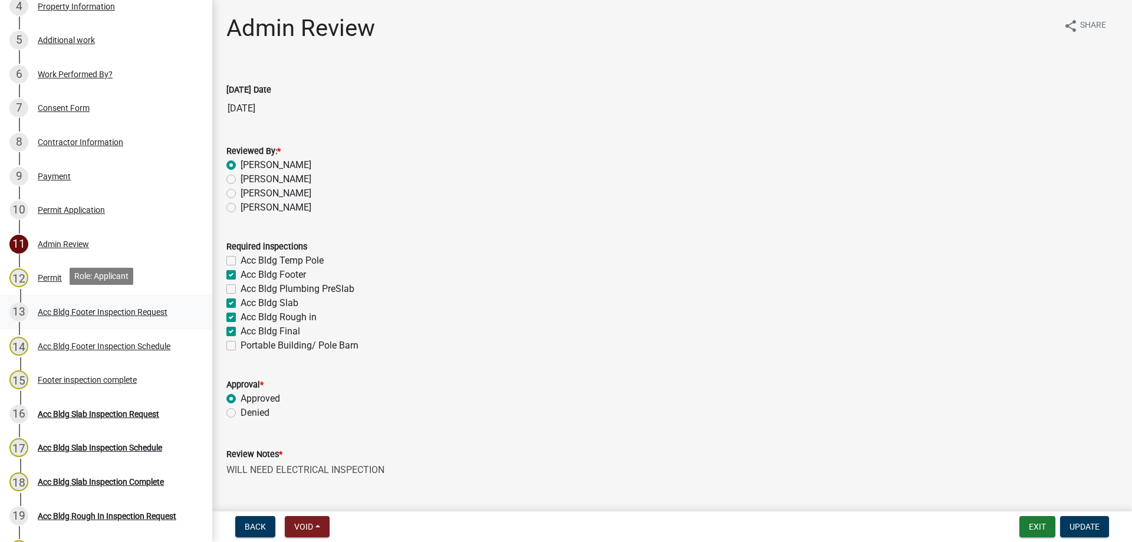
click at [163, 308] on div "Acc Bldg Footer Inspection Request" at bounding box center [103, 312] width 130 height 8
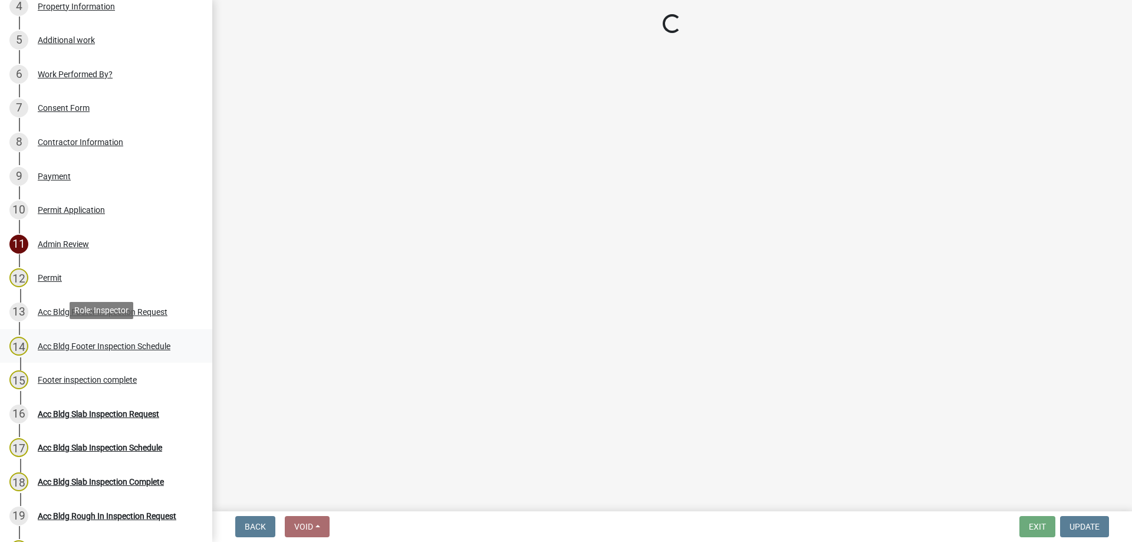
select select "9a691319-1aed-4377-b080-f557e98706af"
select select "604f01d9-b0d9-4f7d-a319-bd903df8b221"
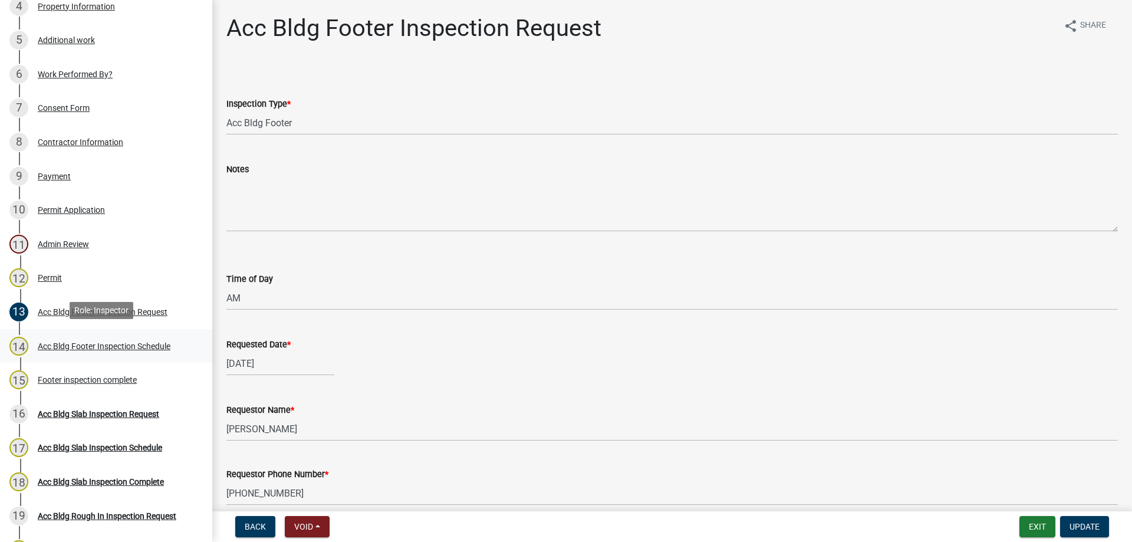
click at [144, 342] on div "Acc Bldg Footer Inspection Schedule" at bounding box center [104, 346] width 133 height 8
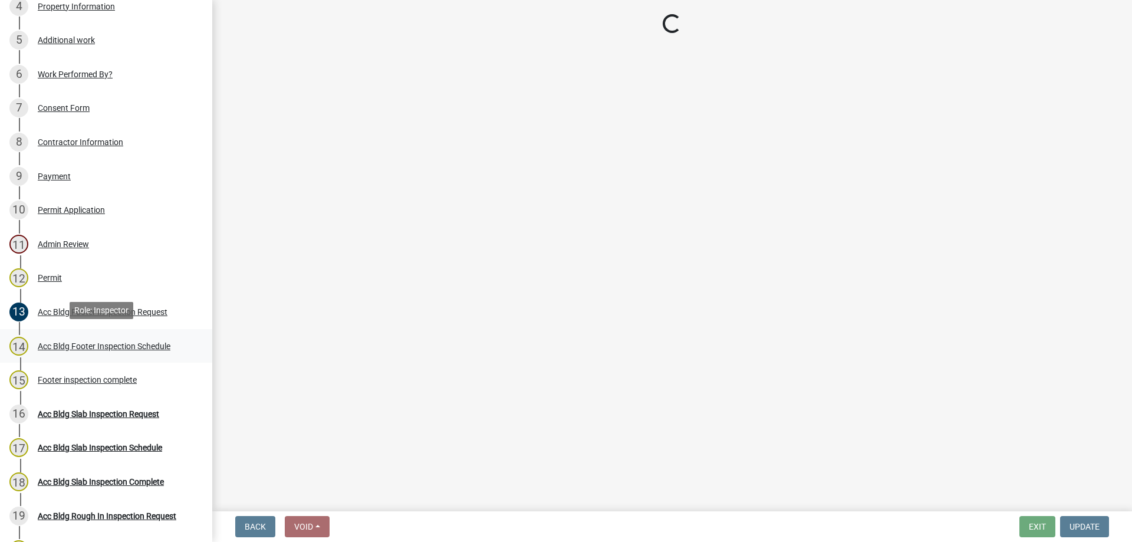
select select "386c4b37-132c-45b4-be0e-b439663810e4"
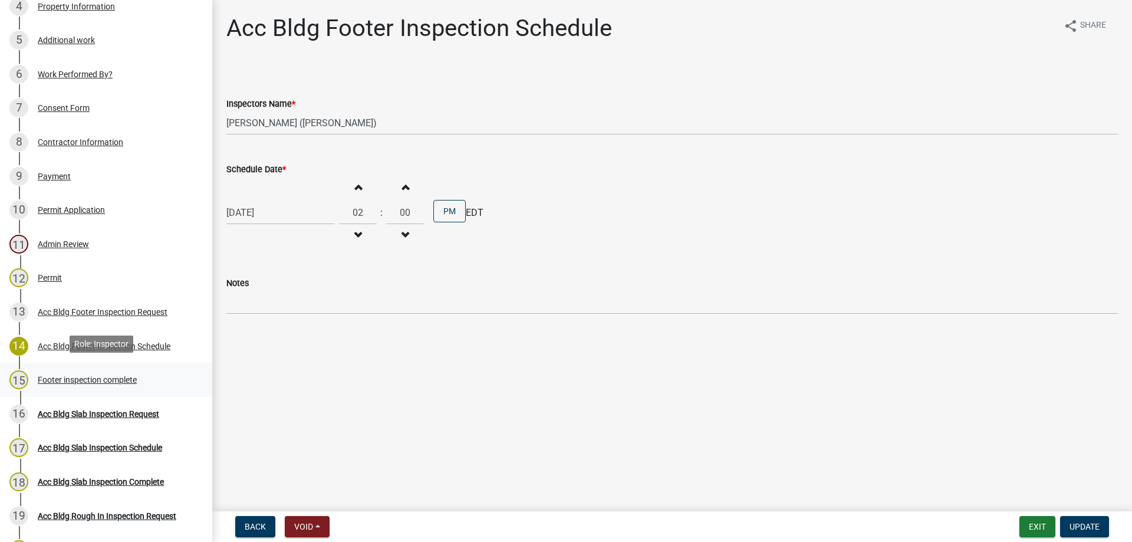
click at [136, 366] on link "15 Footer inspection complete" at bounding box center [106, 380] width 212 height 34
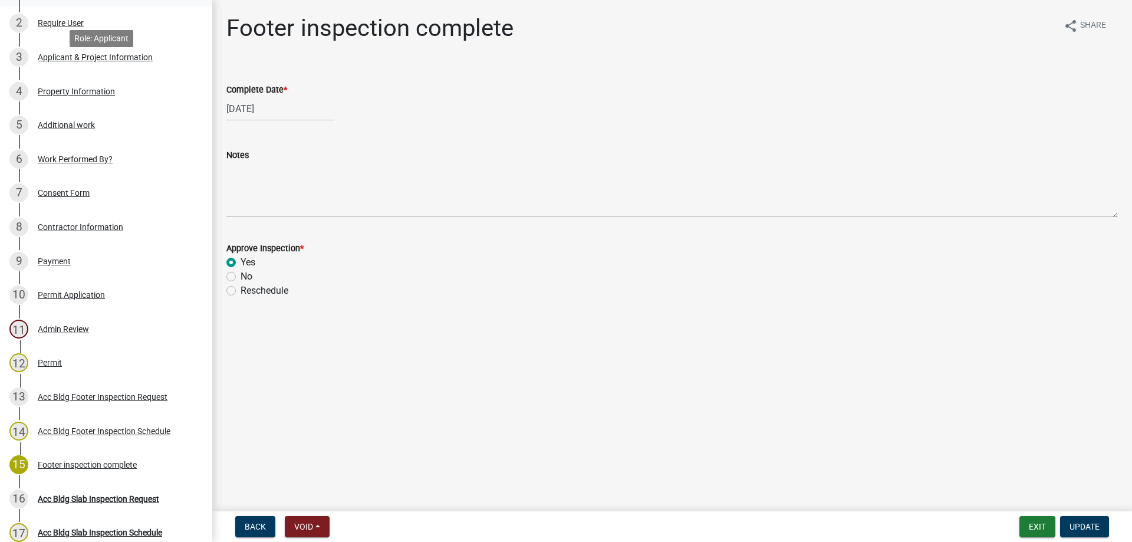
scroll to position [118, 0]
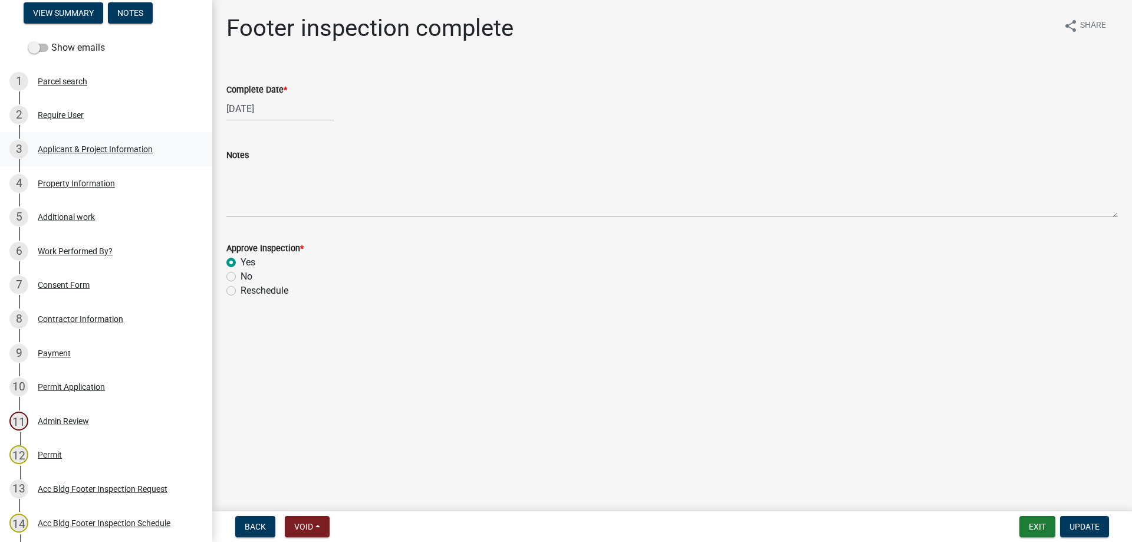
click at [103, 146] on div "Applicant & Project Information" at bounding box center [95, 149] width 115 height 8
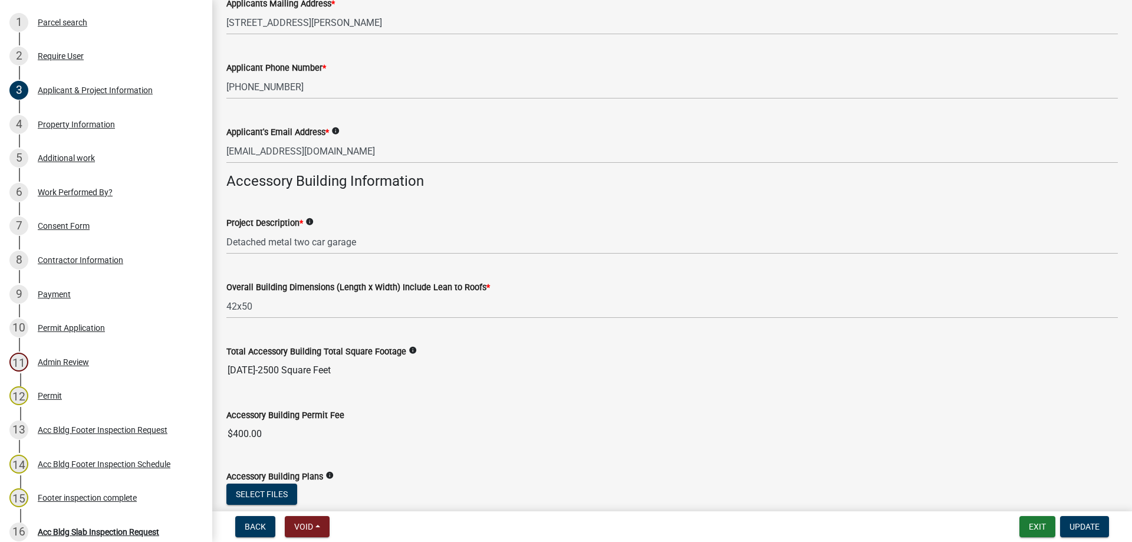
scroll to position [295, 0]
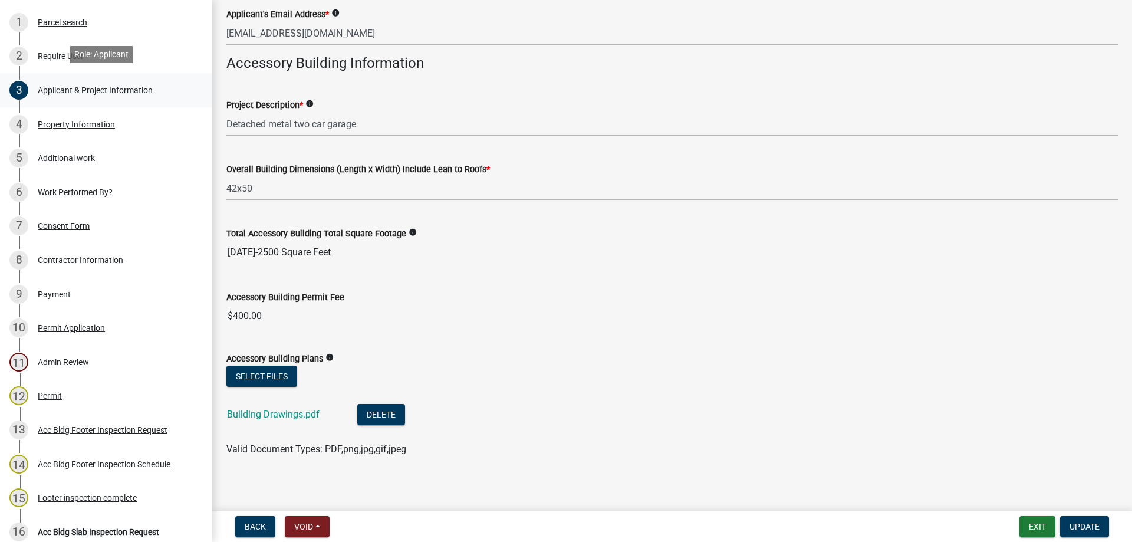
click at [95, 103] on link "3 Applicant & Project Information" at bounding box center [106, 90] width 212 height 34
click at [93, 110] on link "4 Property Information" at bounding box center [106, 124] width 212 height 34
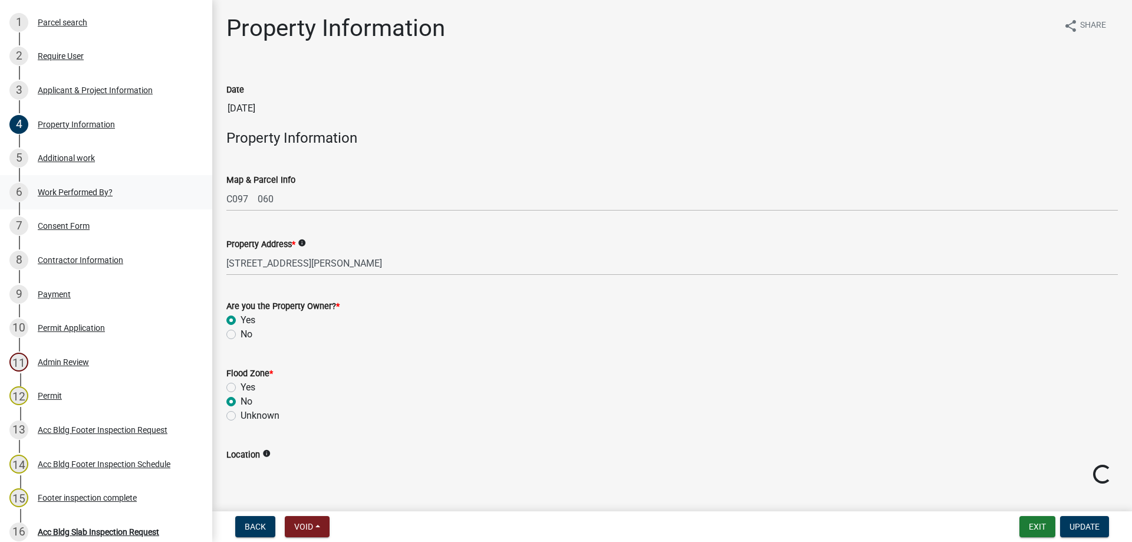
click at [105, 192] on div "Work Performed By?" at bounding box center [75, 192] width 75 height 8
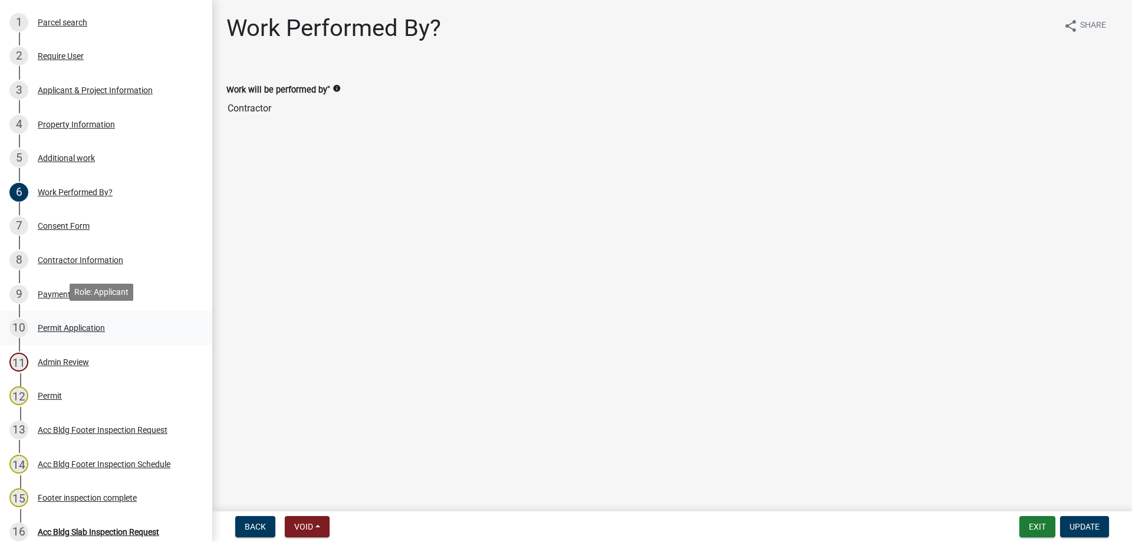
click at [91, 334] on link "10 Permit Application" at bounding box center [106, 328] width 212 height 34
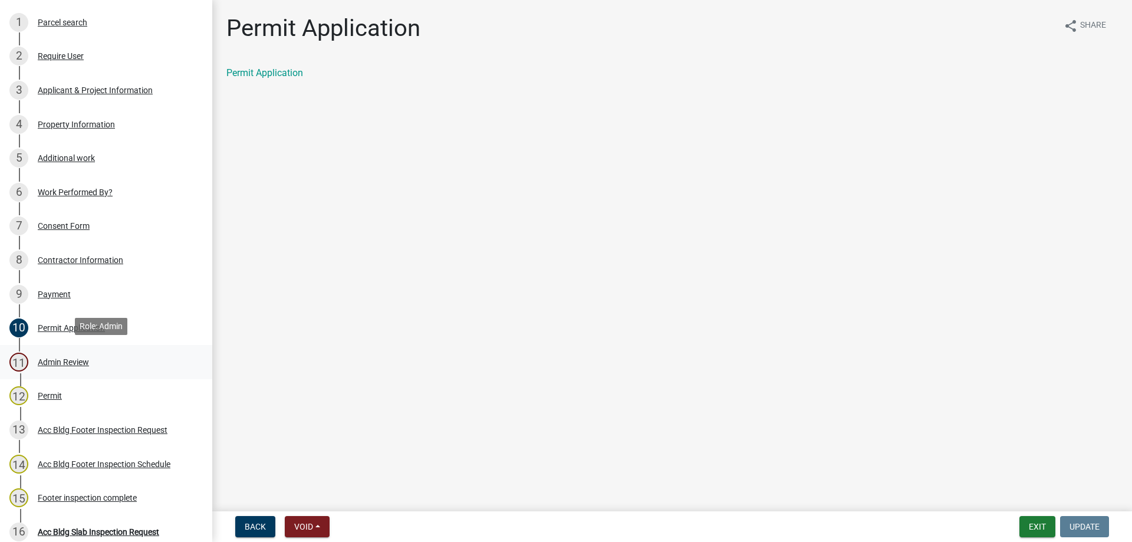
click at [83, 371] on link "11 Admin Review" at bounding box center [106, 362] width 212 height 34
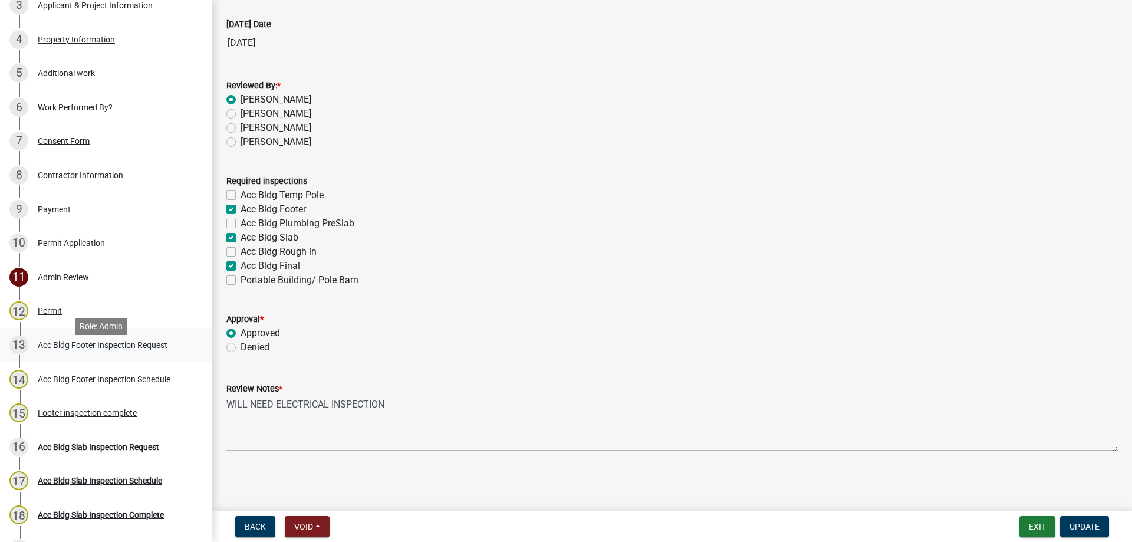
scroll to position [295, 0]
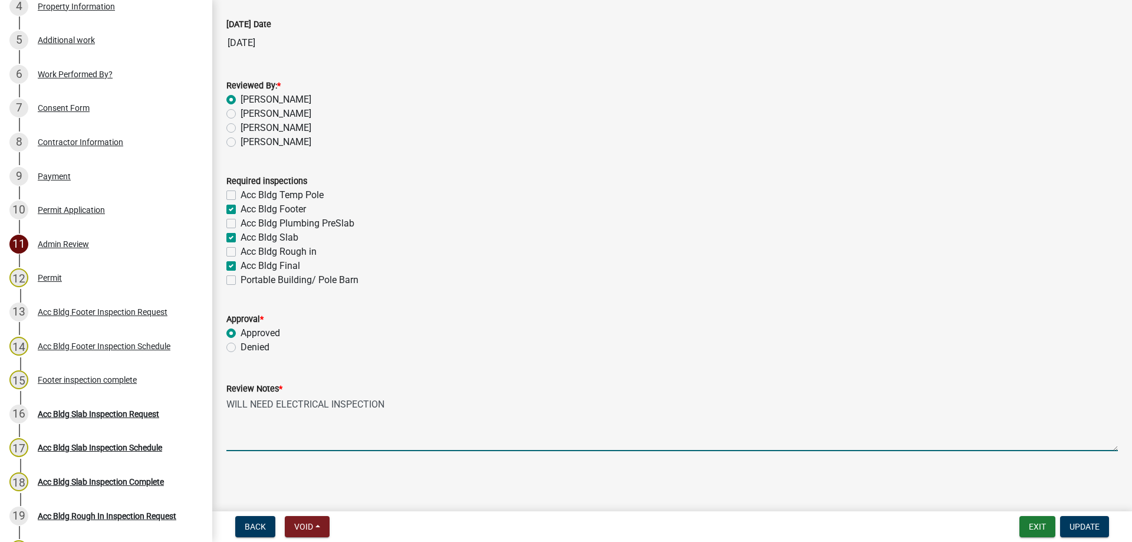
click at [549, 408] on textarea "WILL NEED ELECTRICAL INSPECTION" at bounding box center [671, 423] width 891 height 55
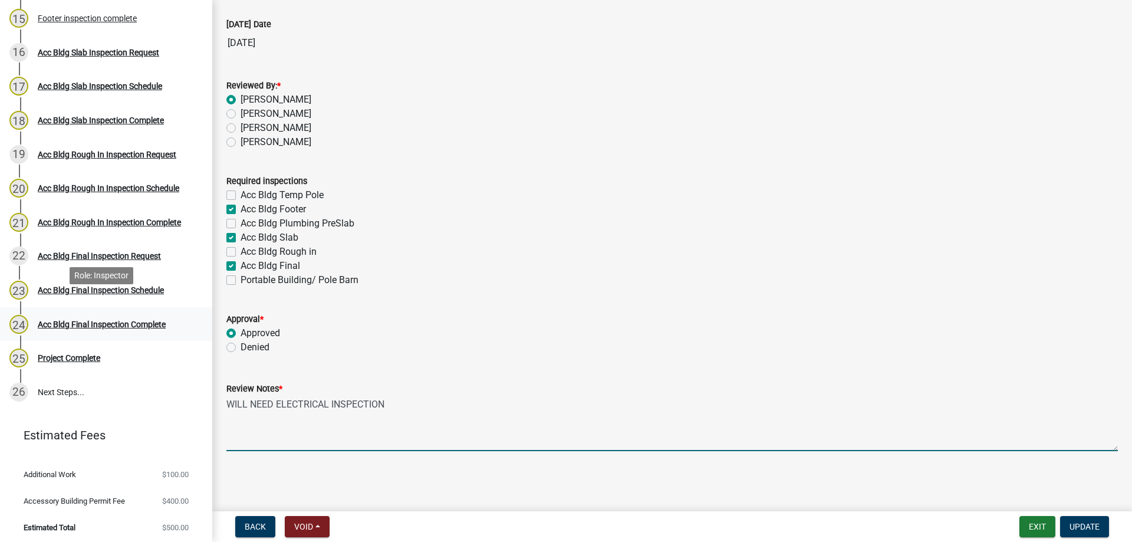
scroll to position [479, 0]
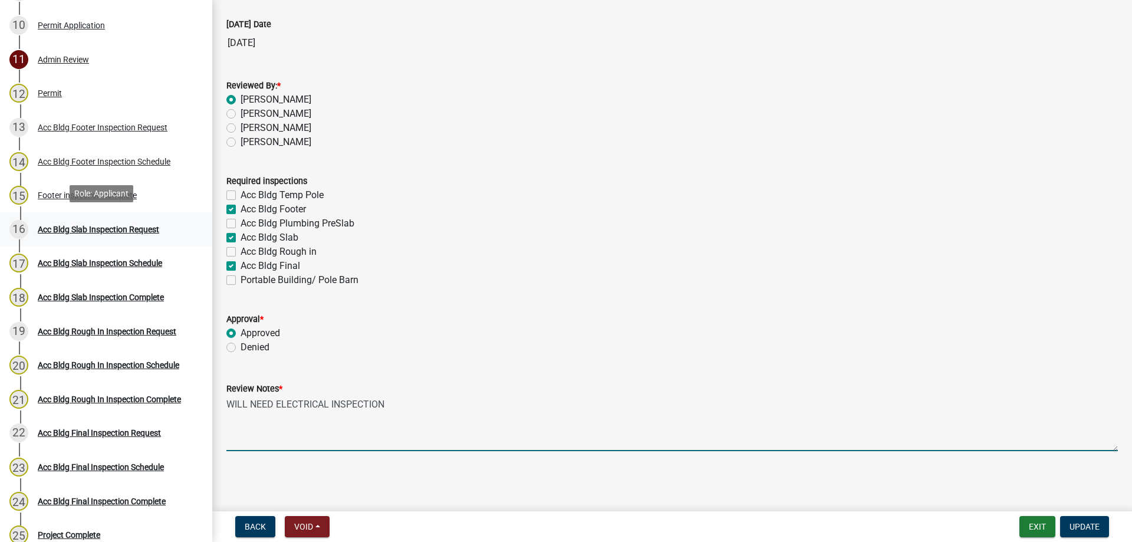
click at [139, 234] on div "16 Acc Bldg Slab Inspection Request" at bounding box center [101, 229] width 184 height 19
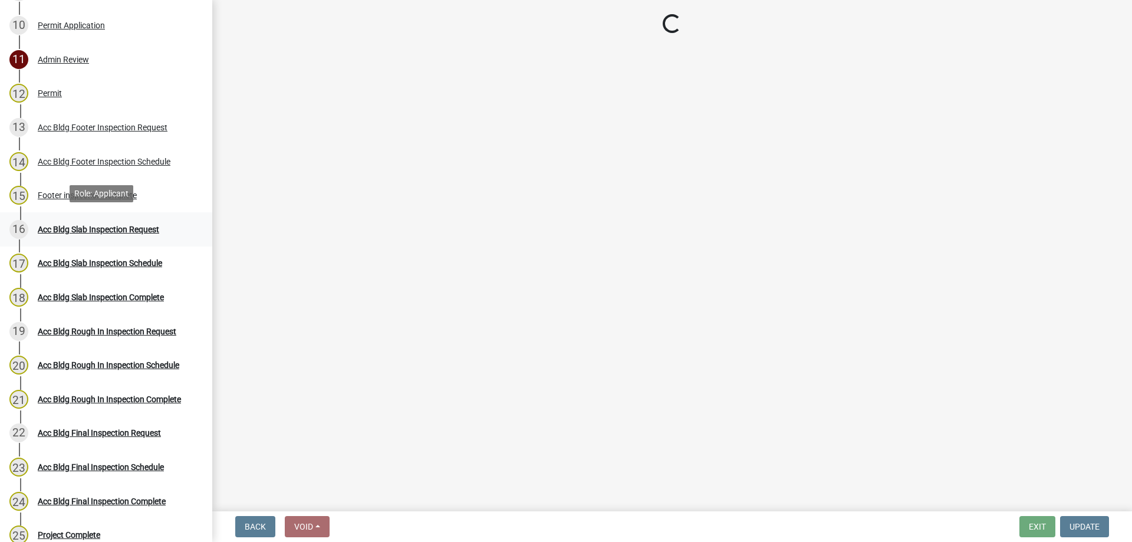
scroll to position [0, 0]
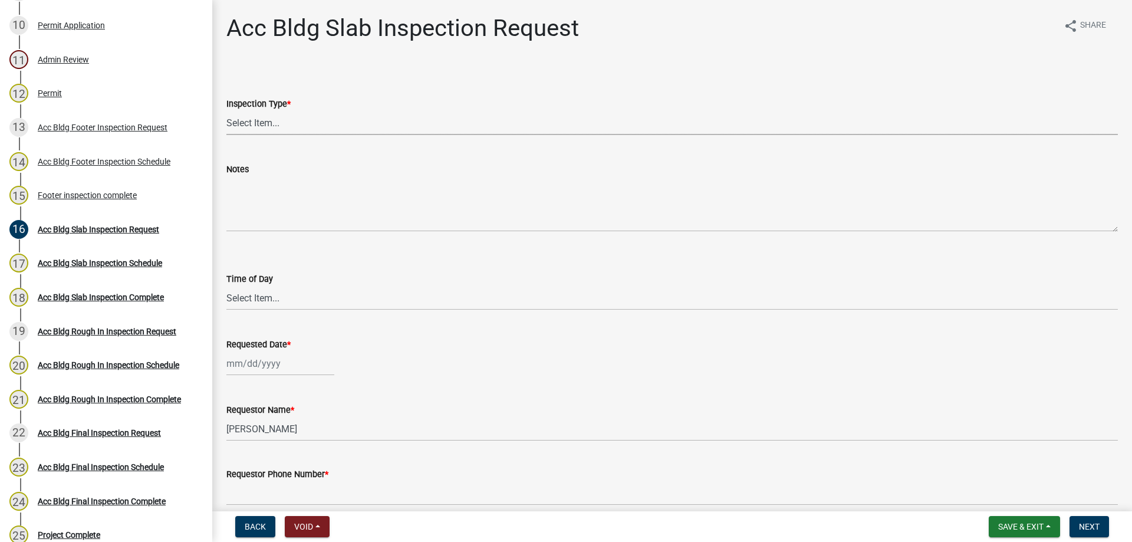
click at [304, 120] on select "Select Item... Acc Bldg Slab" at bounding box center [671, 123] width 891 height 24
click at [226, 111] on select "Select Item... Acc Bldg Slab" at bounding box center [671, 123] width 891 height 24
select select "f6264fa1-fd1b-42b6-83ba-79e4e4c24485"
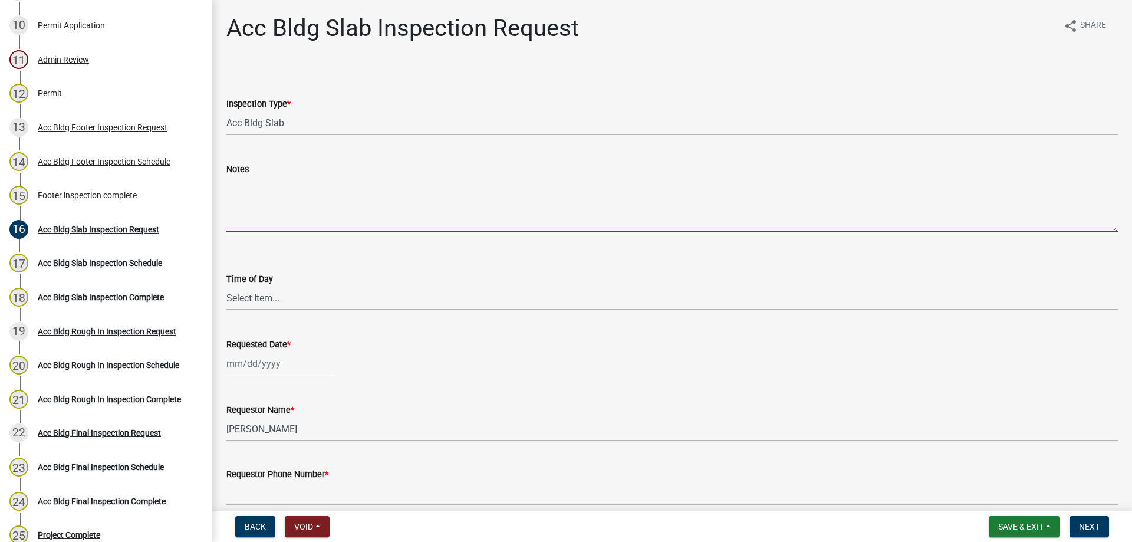
click at [295, 225] on textarea "Notes" at bounding box center [671, 203] width 891 height 55
click at [290, 110] on div "Inspection Type *" at bounding box center [671, 104] width 891 height 14
click at [274, 223] on textarea "Notes" at bounding box center [671, 203] width 891 height 55
type textarea "This is an electrical inspection"
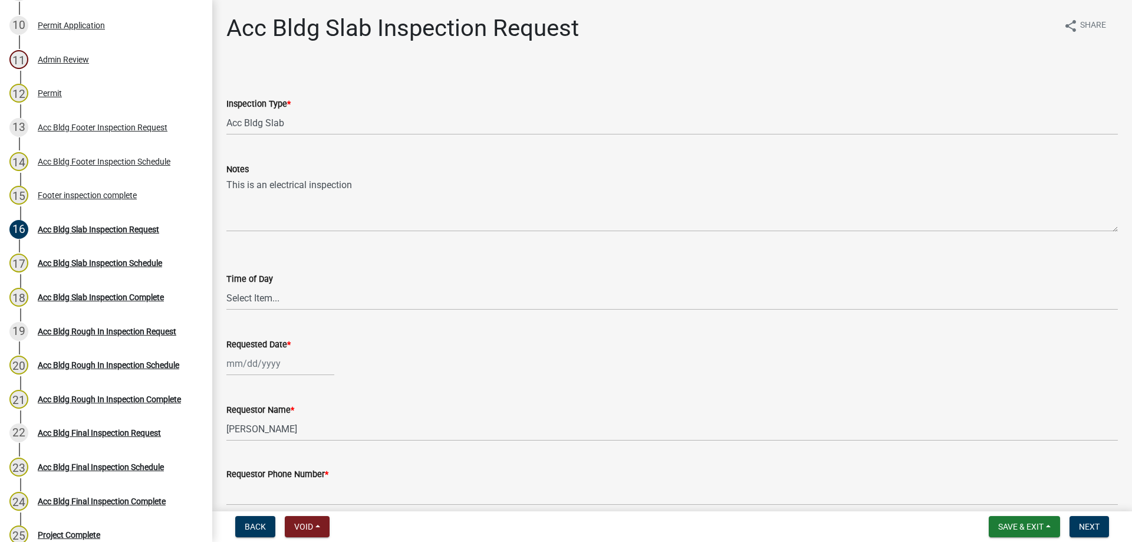
click at [303, 282] on div "Time of Day" at bounding box center [671, 279] width 891 height 14
click at [299, 298] on select "Select Item... AM PM" at bounding box center [671, 298] width 891 height 24
click at [226, 286] on select "Select Item... AM PM" at bounding box center [671, 298] width 891 height 24
select select "604f01d9-b0d9-4f7d-a319-bd903df8b221"
click at [265, 352] on div at bounding box center [280, 363] width 108 height 24
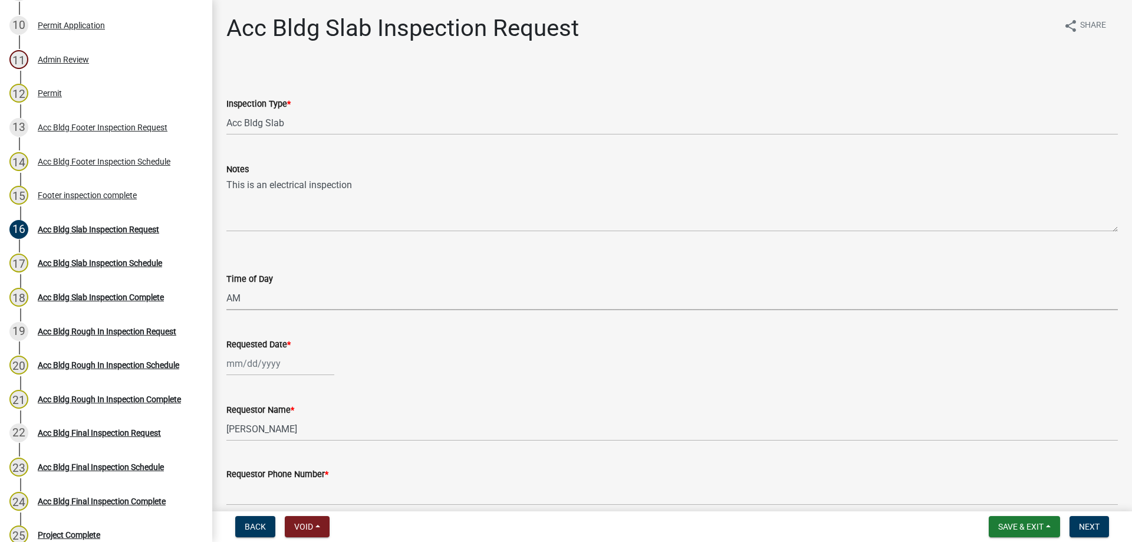
select select "10"
select select "2025"
click at [258, 286] on div "14" at bounding box center [257, 281] width 19 height 19
type input "10/14/2025"
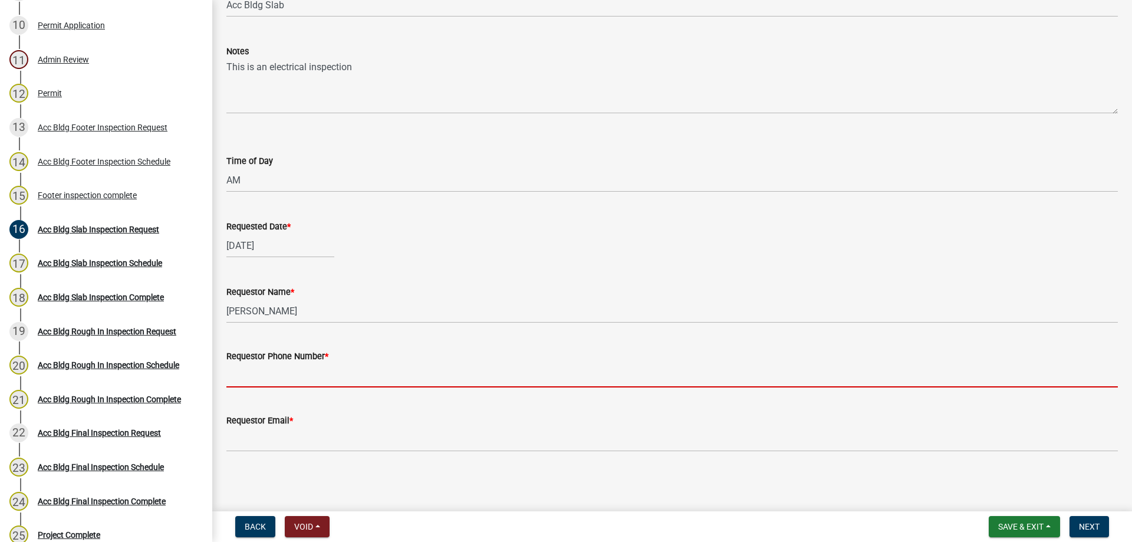
click at [291, 384] on input "Requestor Phone Number *" at bounding box center [671, 375] width 891 height 24
type input "4788363199"
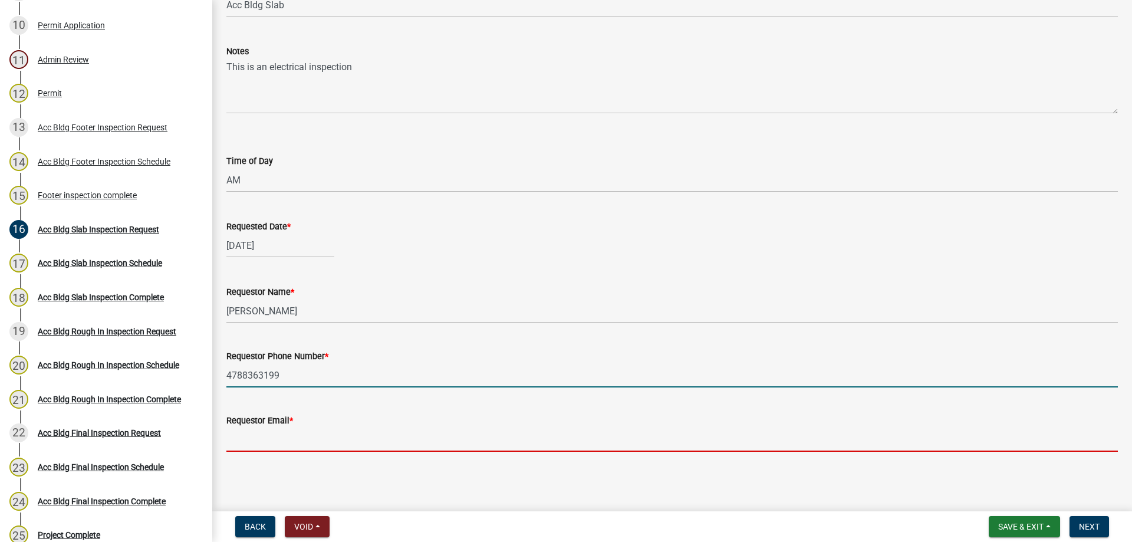
click at [287, 437] on input "Requestor Email *" at bounding box center [671, 439] width 891 height 24
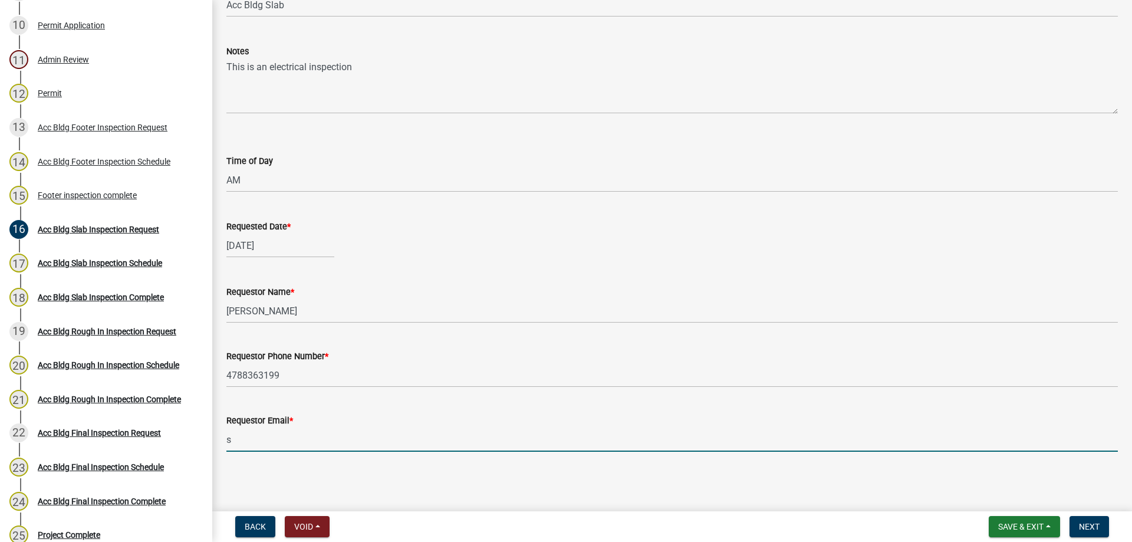
type input "[EMAIL_ADDRESS][DOMAIN_NAME]"
click at [1096, 535] on button "Next" at bounding box center [1088, 526] width 39 height 21
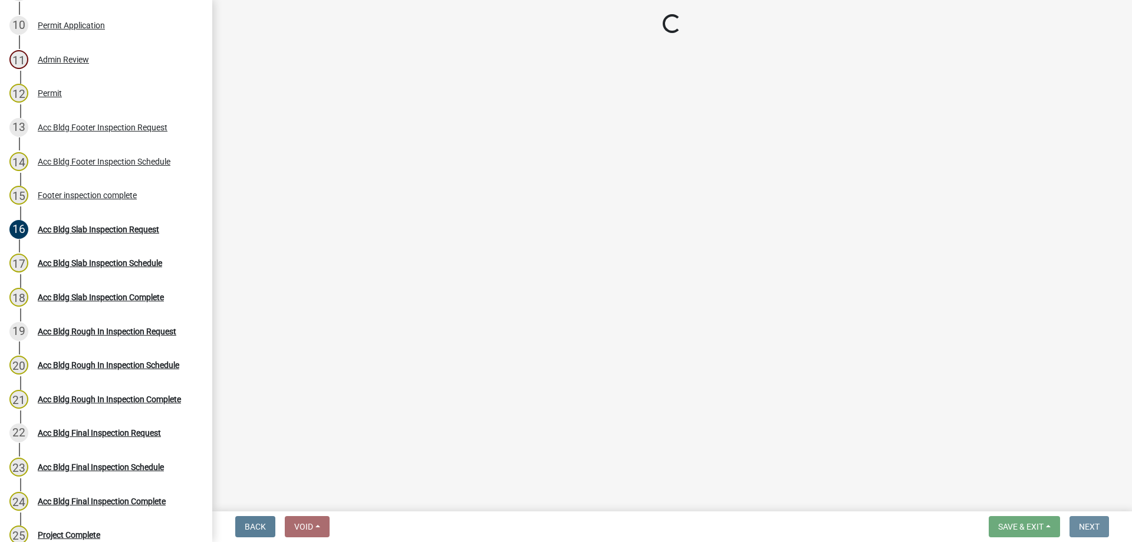
scroll to position [0, 0]
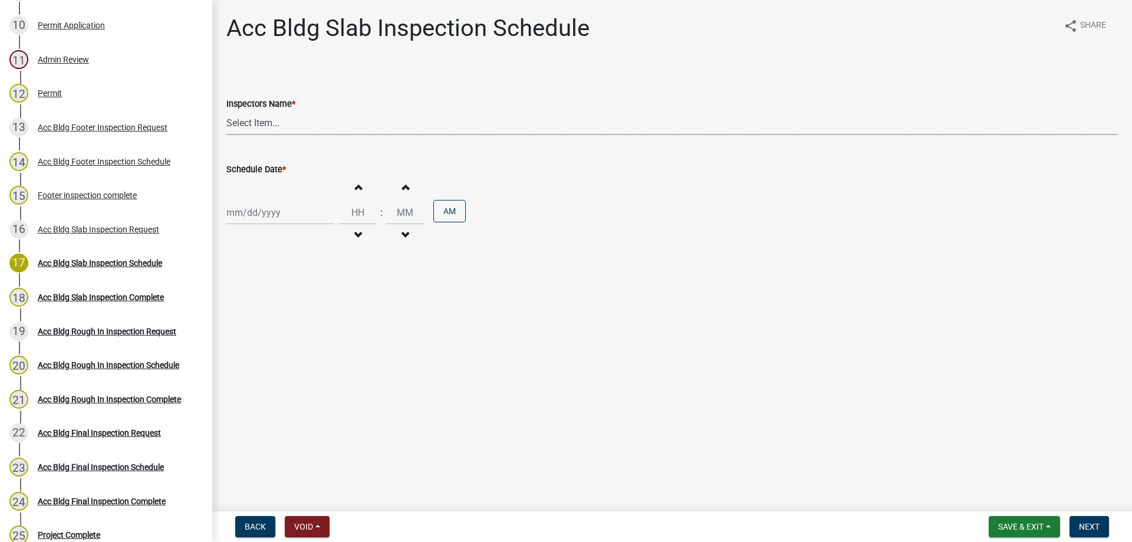
click at [304, 121] on select "Select Item... [PERSON_NAME].[PERSON_NAME] ([PERSON_NAME] )" at bounding box center [671, 123] width 891 height 24
select select "a844a88f-ba44-4800-9e08-05e10520dbf6"
click at [226, 111] on select "Select Item... [PERSON_NAME].[PERSON_NAME] ([PERSON_NAME] )" at bounding box center [671, 123] width 891 height 24
click at [292, 206] on div "Oct 2025 Mo Tu We Th Fr Sa Su 29 30 1 2 3 4 5 6 7 8 9 10 11 12 13 14 15 16 17 1…" at bounding box center [280, 212] width 108 height 24
click at [260, 310] on div "14" at bounding box center [257, 313] width 19 height 19
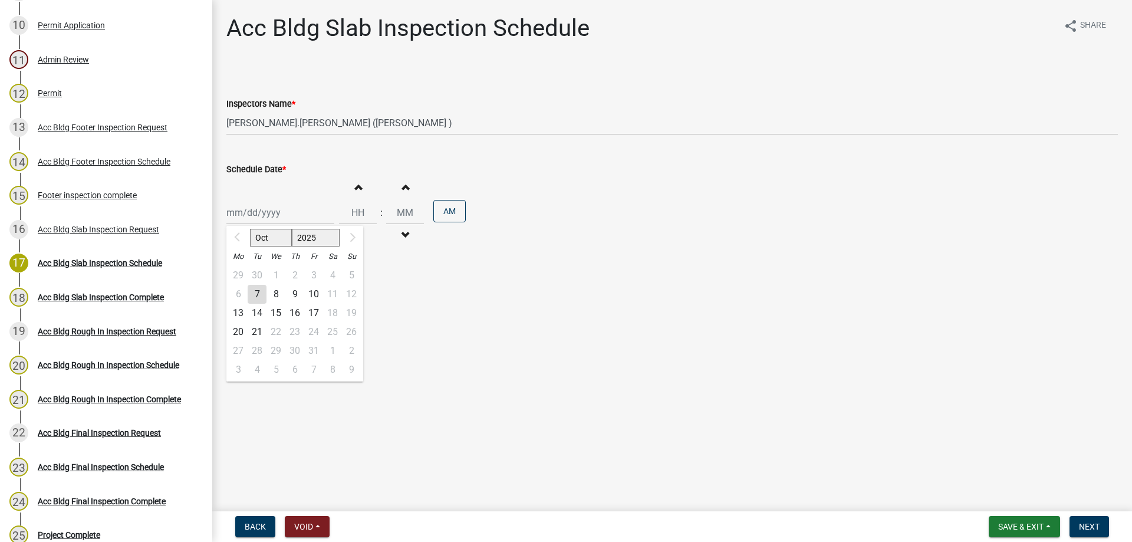
type input "10/14/2025"
click at [355, 193] on button "Increment hours" at bounding box center [357, 186] width 25 height 21
type input "01"
type input "00"
click at [1097, 529] on span "Next" at bounding box center [1089, 526] width 21 height 9
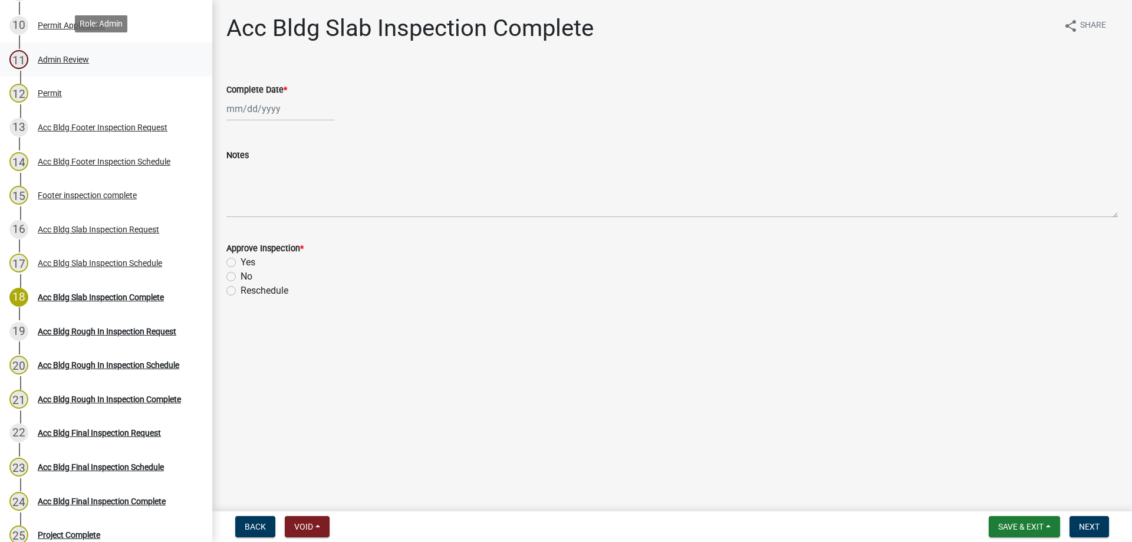
click at [92, 60] on div "11 Admin Review" at bounding box center [101, 59] width 184 height 19
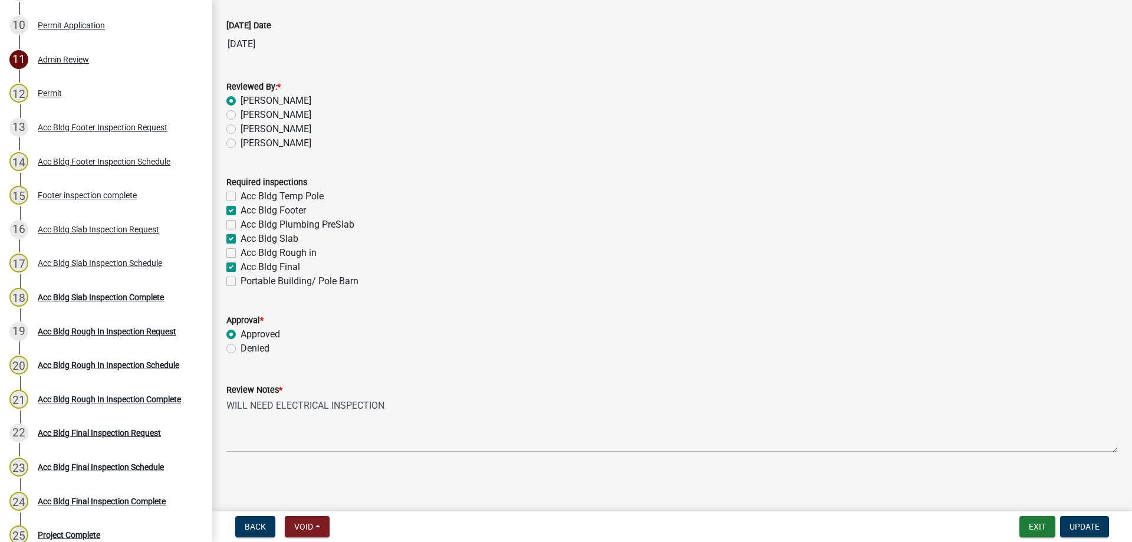
scroll to position [65, 0]
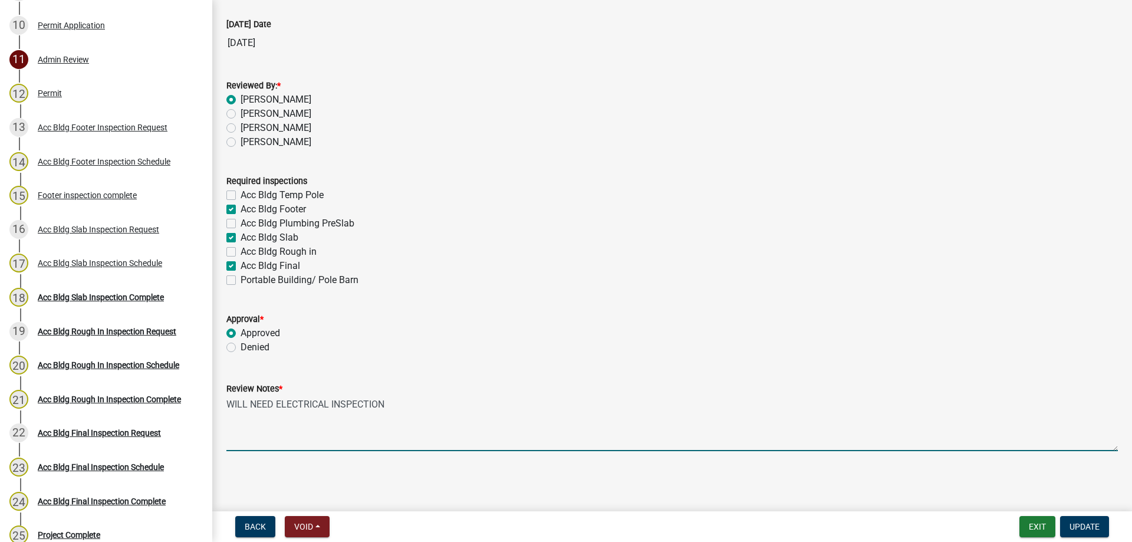
click at [404, 409] on textarea "WILL NEED ELECTRICAL INSPECTION" at bounding box center [671, 423] width 891 height 55
click at [406, 405] on textarea "WILL NEED ELECTRICAL INSPECTION" at bounding box center [671, 423] width 891 height 55
click at [503, 330] on div "Approved" at bounding box center [671, 333] width 891 height 14
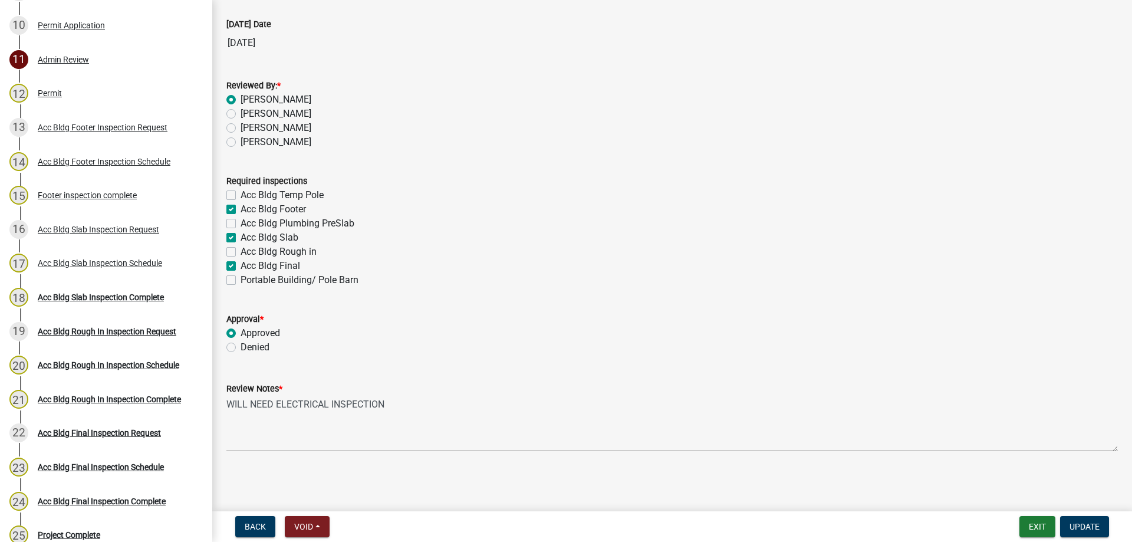
click at [443, 384] on div "Review Notes *" at bounding box center [671, 388] width 891 height 14
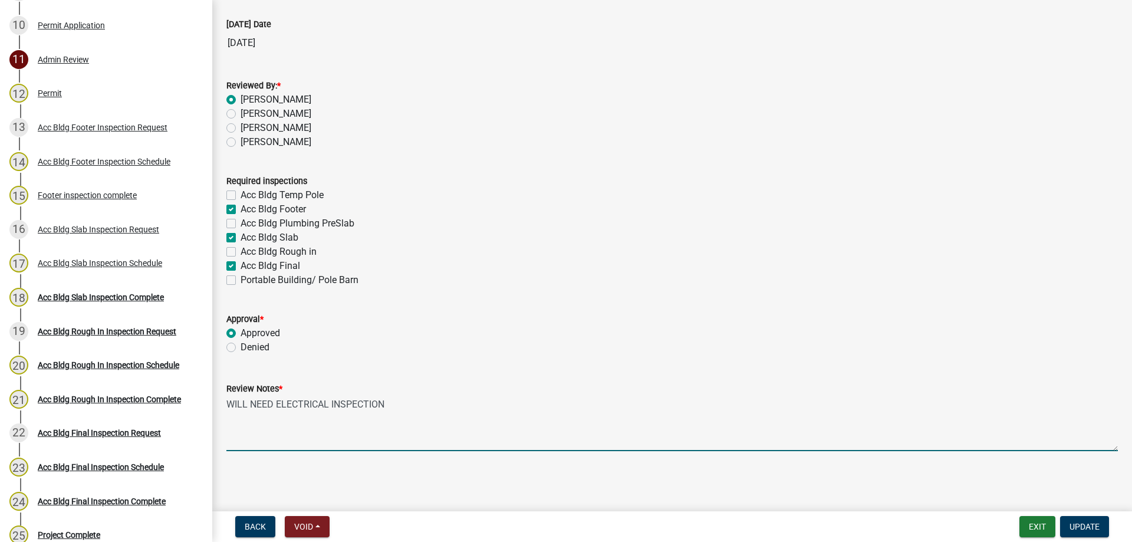
drag, startPoint x: 410, startPoint y: 426, endPoint x: 409, endPoint y: 419, distance: 6.7
click at [410, 420] on textarea "WILL NEED ELECTRICAL INSPECTION" at bounding box center [671, 423] width 891 height 55
drag, startPoint x: 401, startPoint y: 410, endPoint x: 381, endPoint y: 403, distance: 20.5
click at [381, 403] on textarea "WILL NEED ELECTRICAL INSPECTION" at bounding box center [671, 423] width 891 height 55
click at [397, 389] on div "Review Notes *" at bounding box center [671, 388] width 891 height 14
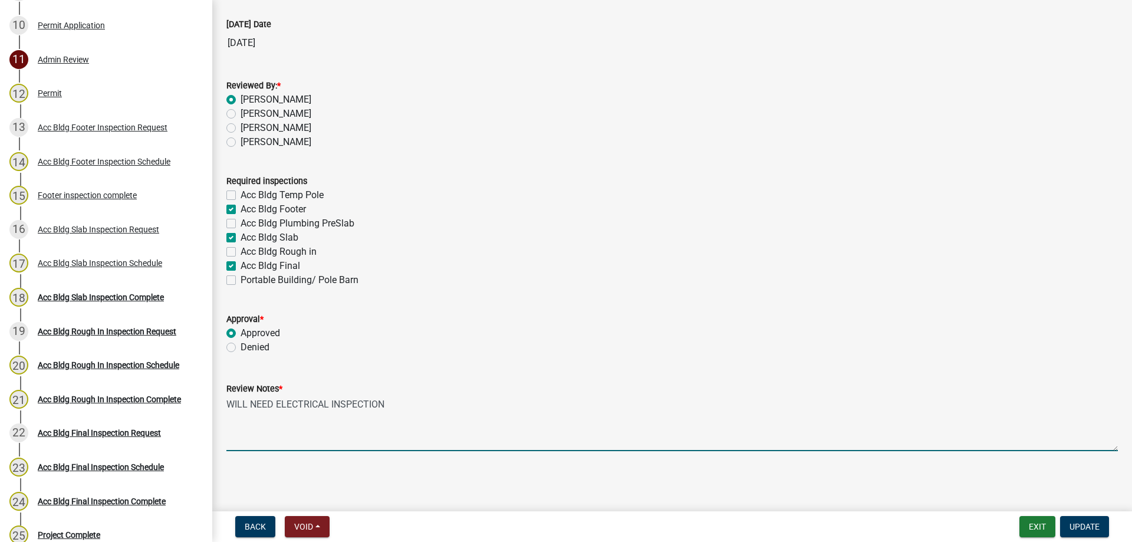
click at [450, 397] on textarea "WILL NEED ELECTRICAL INSPECTION" at bounding box center [671, 423] width 891 height 55
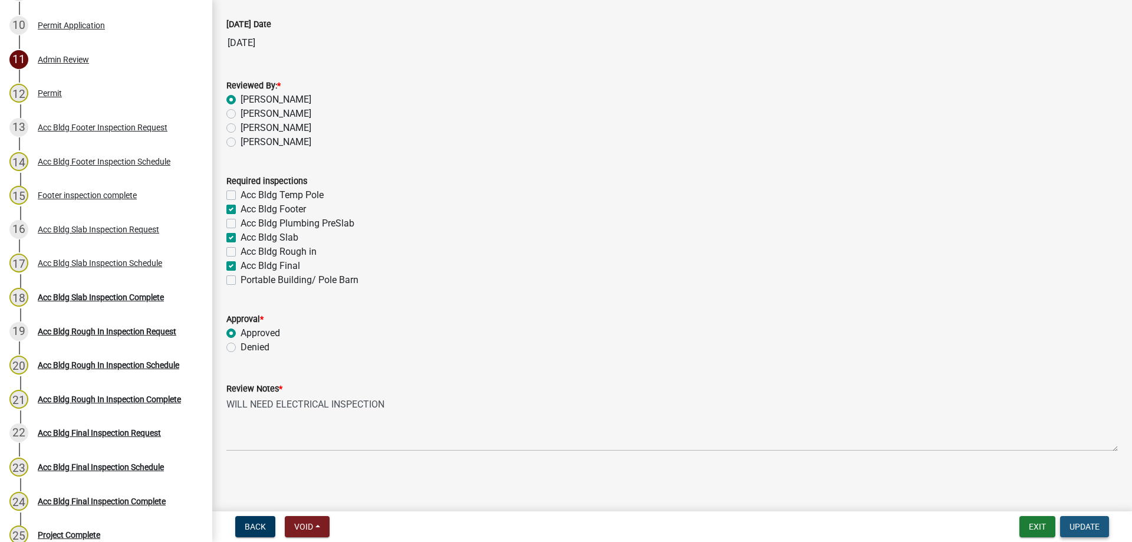
click at [1066, 529] on button "Update" at bounding box center [1084, 526] width 49 height 21
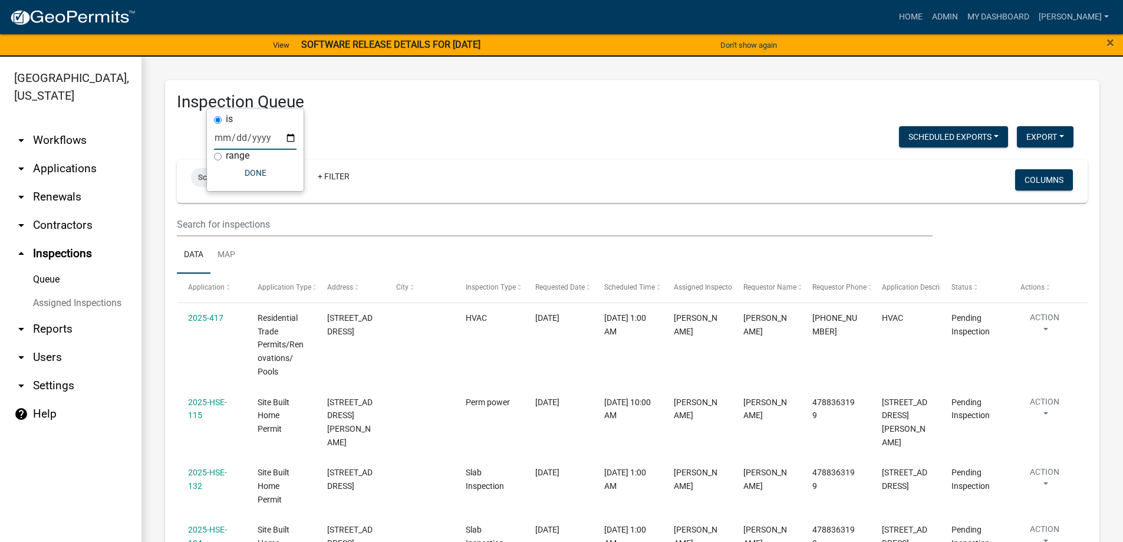
scroll to position [84, 0]
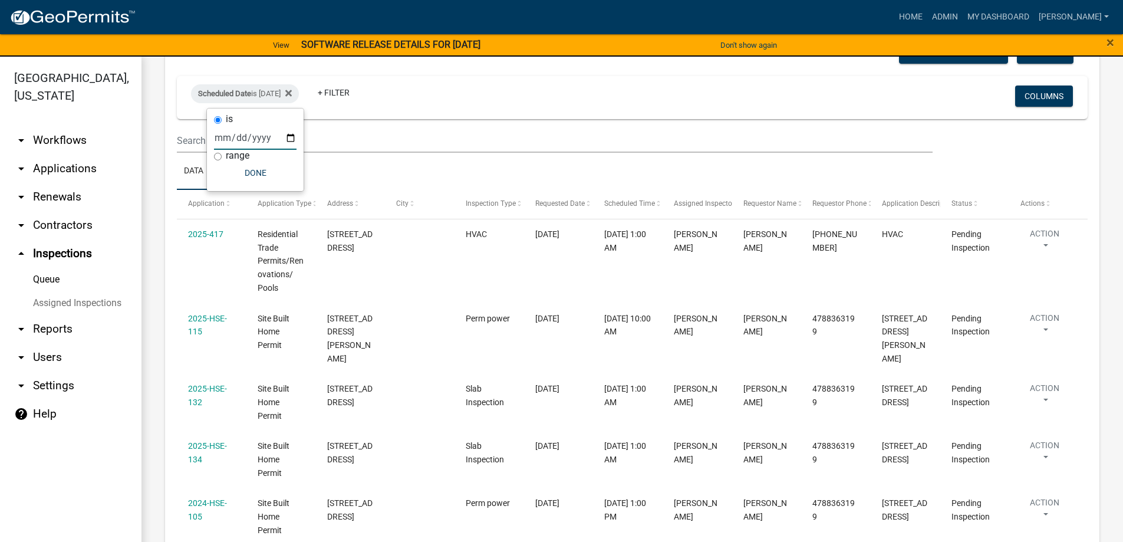
click at [526, 78] on div "Scheduled Date is [DATE] + Filter Columns" at bounding box center [632, 97] width 900 height 43
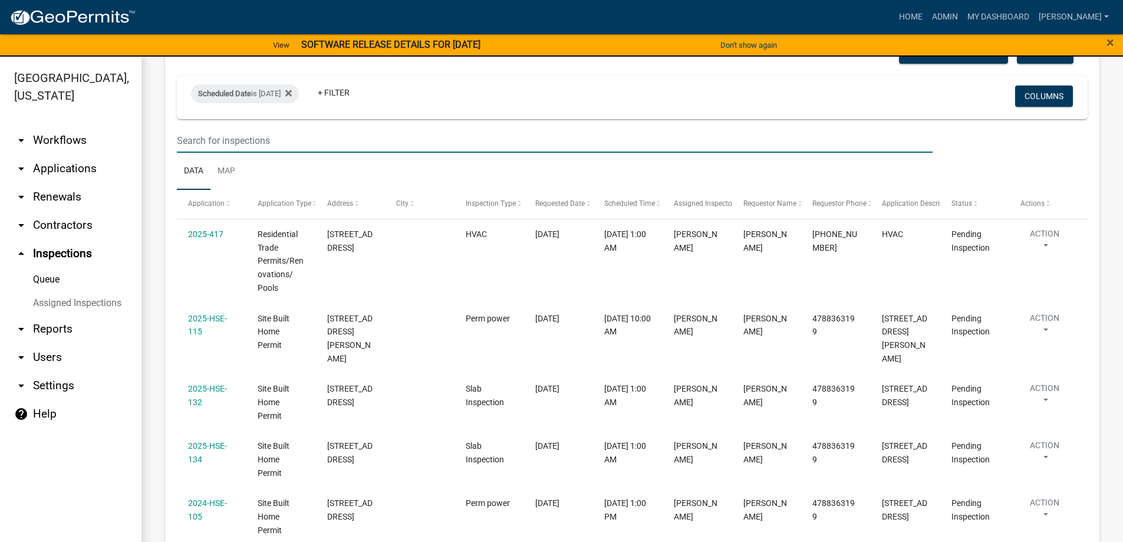
click at [268, 138] on input "text" at bounding box center [555, 141] width 756 height 24
click at [276, 94] on div "Scheduled Date is [DATE]" at bounding box center [245, 93] width 108 height 19
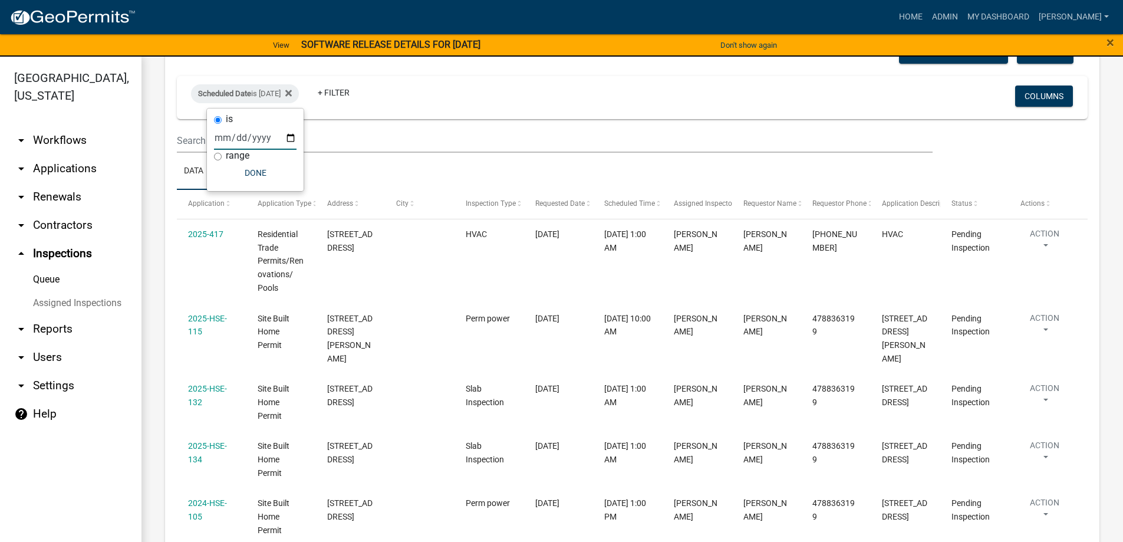
click at [285, 140] on input "[DATE]" at bounding box center [255, 138] width 83 height 24
click at [288, 138] on input "[DATE]" at bounding box center [255, 138] width 83 height 24
type input "[DATE]"
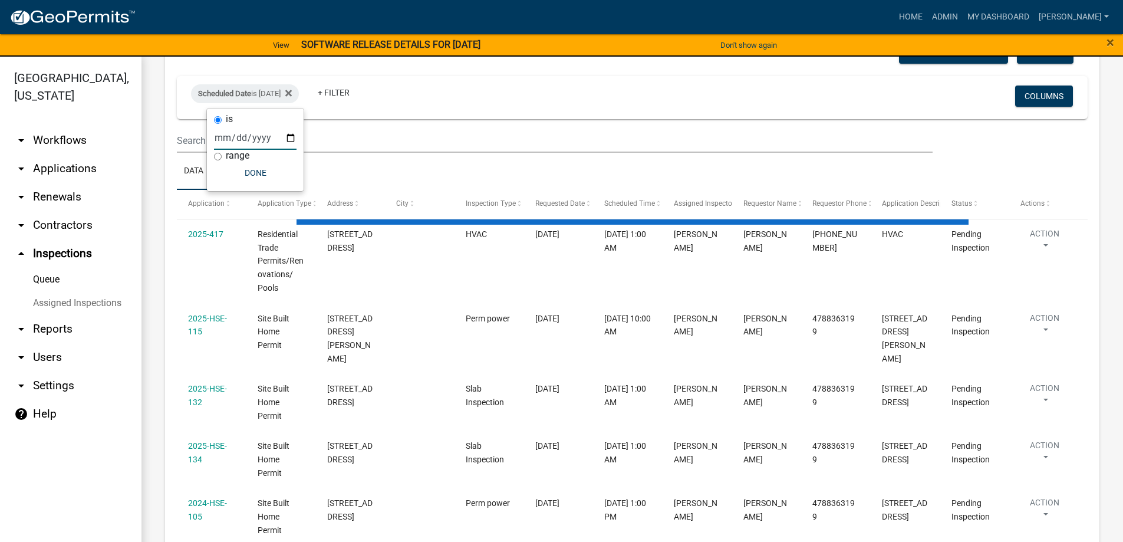
scroll to position [0, 0]
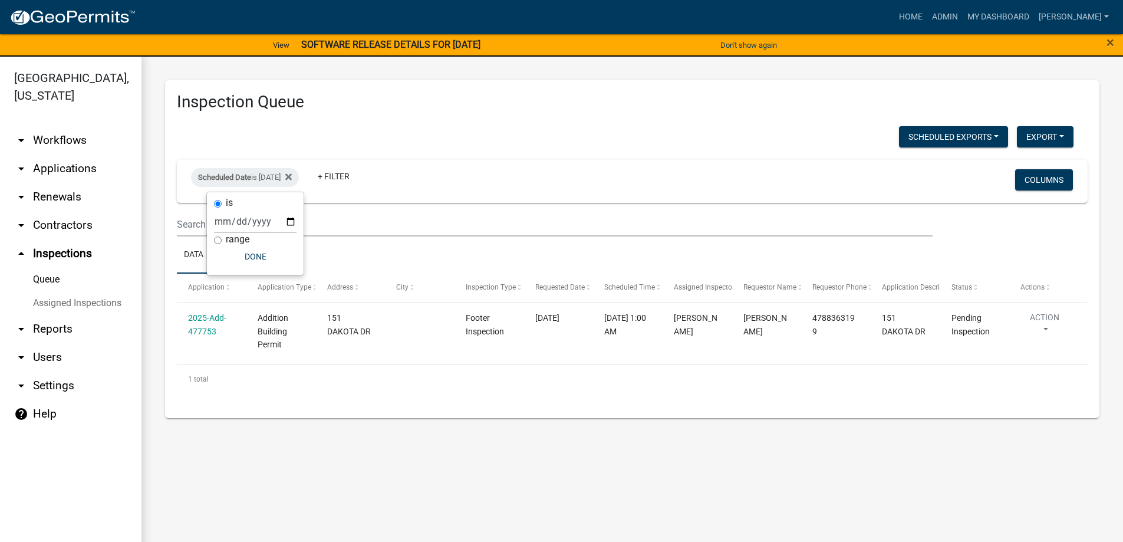
click at [473, 145] on div "Scheduled Exports + Create New Export Excel Format (.xlsx) CSV Format (.csv)" at bounding box center [625, 138] width 914 height 24
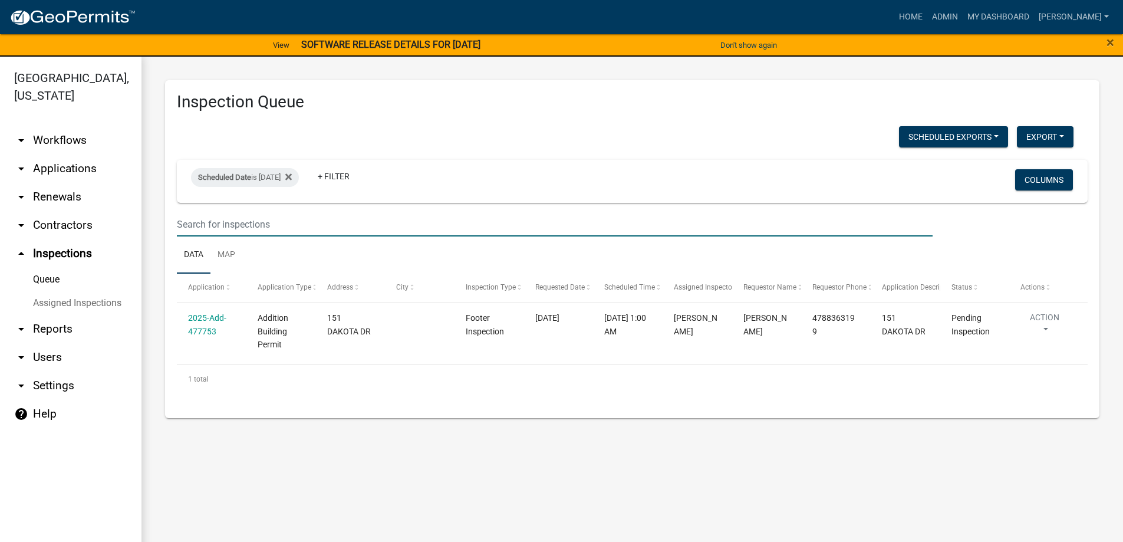
click at [297, 225] on input "text" at bounding box center [555, 224] width 756 height 24
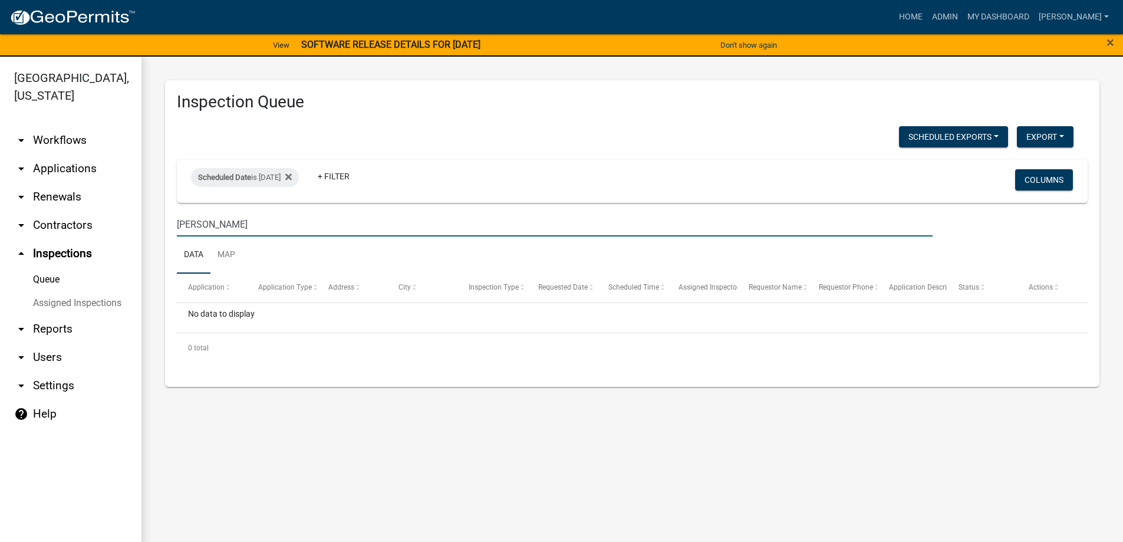
type input "[PERSON_NAME]"
click at [107, 166] on link "arrow_drop_down Applications" at bounding box center [70, 168] width 141 height 28
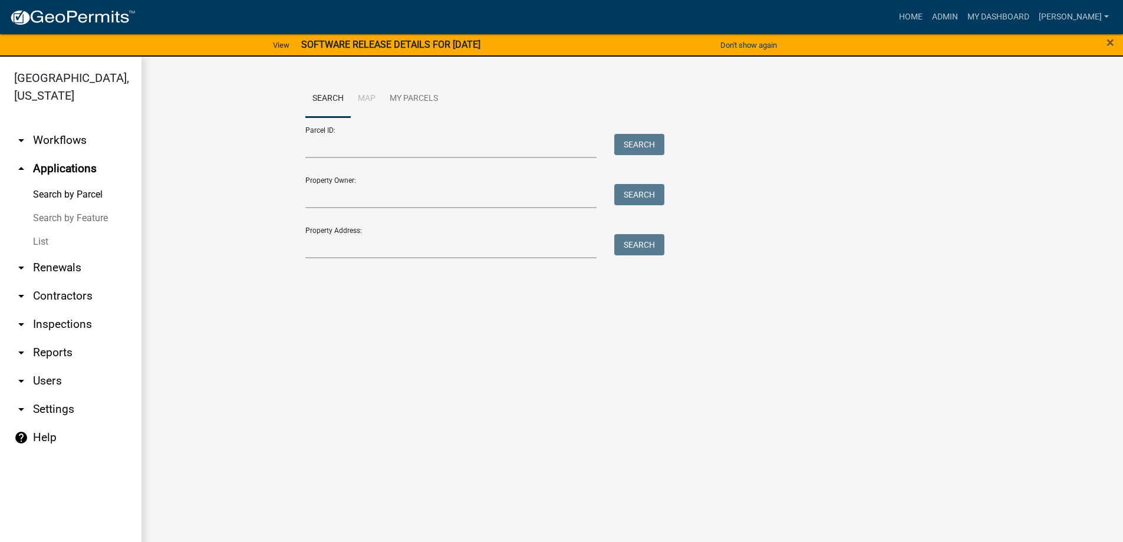
click at [64, 275] on link "arrow_drop_down Renewals" at bounding box center [70, 267] width 141 height 28
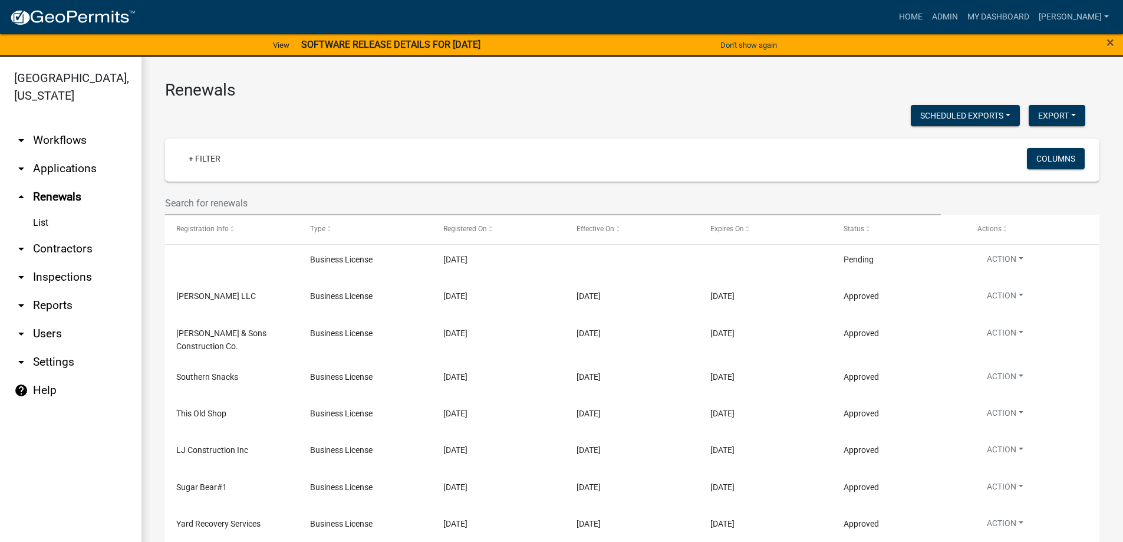
click at [48, 160] on link "arrow_drop_down Applications" at bounding box center [70, 168] width 141 height 28
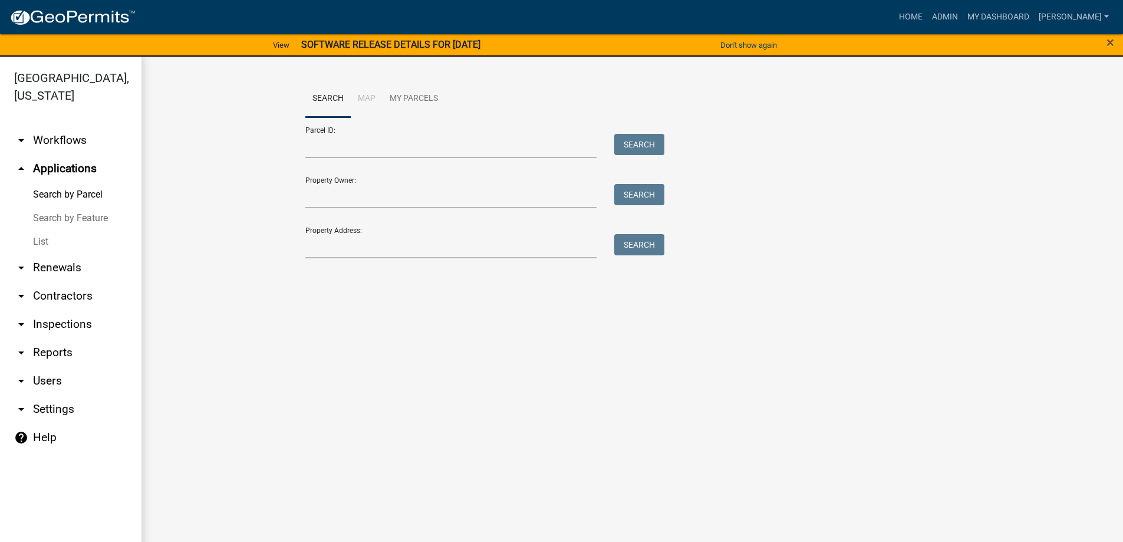
click at [410, 233] on div "Property Address: Search" at bounding box center [482, 238] width 354 height 41
click at [406, 241] on input "Property Address:" at bounding box center [451, 246] width 292 height 24
type input "1420"
click at [657, 238] on button "Search" at bounding box center [639, 244] width 50 height 21
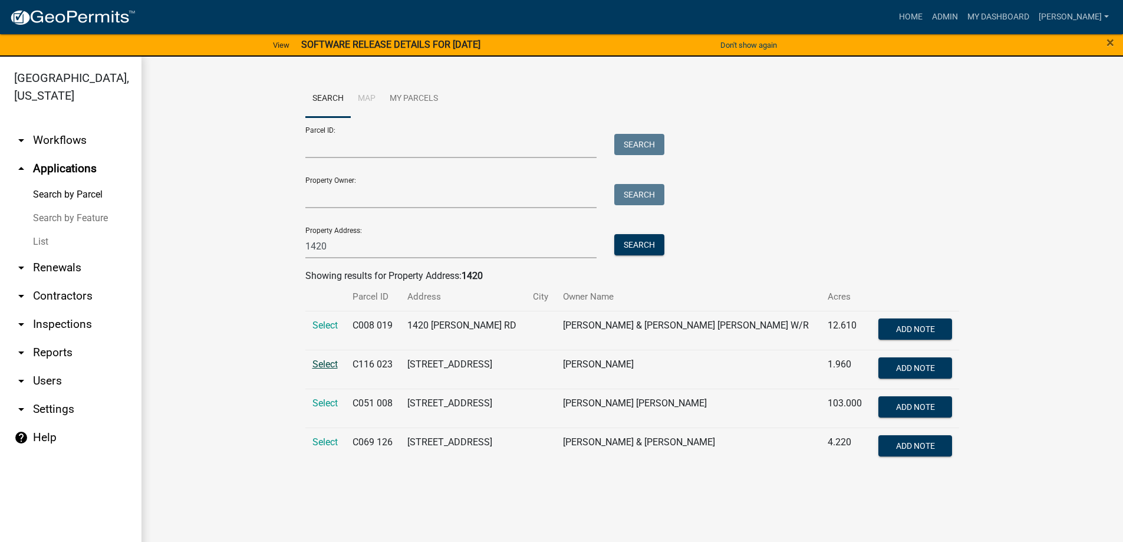
click at [314, 363] on span "Select" at bounding box center [324, 363] width 25 height 11
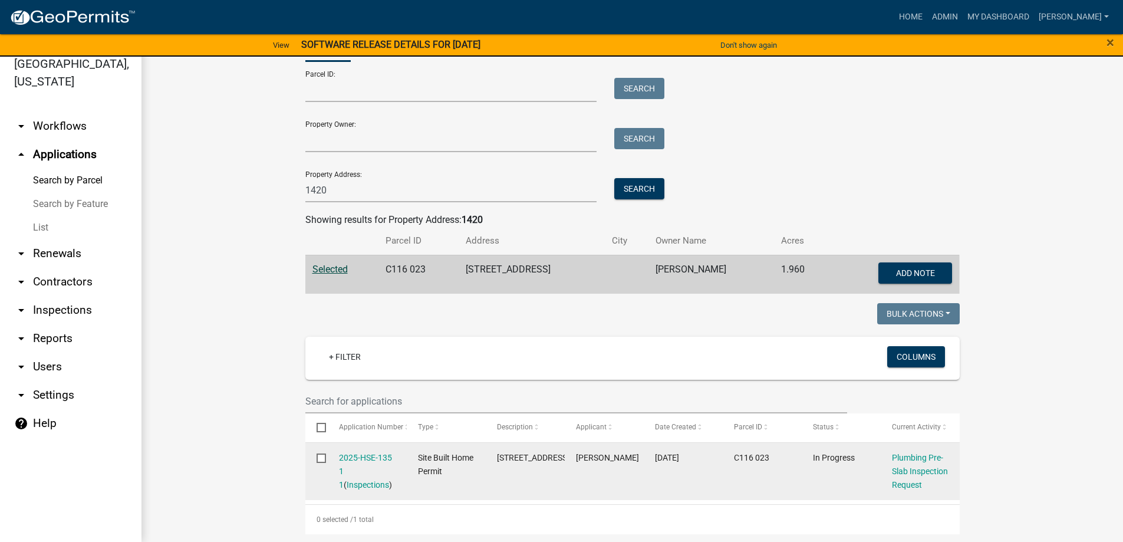
scroll to position [71, 0]
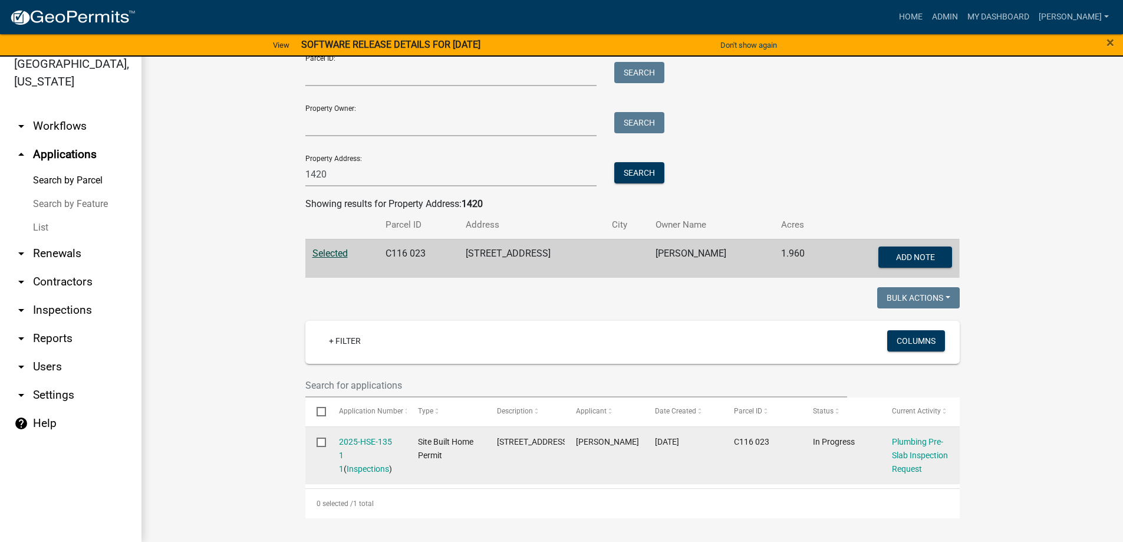
click at [911, 438] on div "Plumbing Pre-Slab Inspection Request" at bounding box center [920, 455] width 57 height 40
click at [920, 442] on div "Plumbing Pre-Slab Inspection Request" at bounding box center [920, 455] width 57 height 40
click at [903, 441] on link "Plumbing Pre-Slab Inspection Request" at bounding box center [920, 455] width 56 height 37
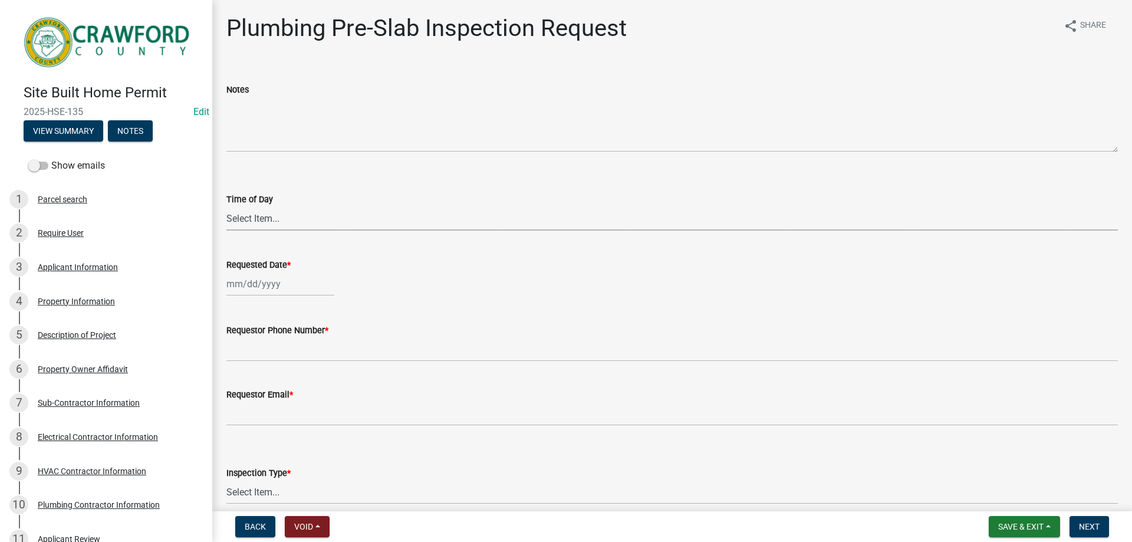
click at [287, 225] on select "Select Item... AM PM" at bounding box center [671, 218] width 891 height 24
click at [226, 206] on select "Select Item... AM PM" at bounding box center [671, 218] width 891 height 24
select select "c17fd054-7220-48ca-8ff3-64345a3d9763"
click at [255, 282] on div at bounding box center [280, 284] width 108 height 24
select select "10"
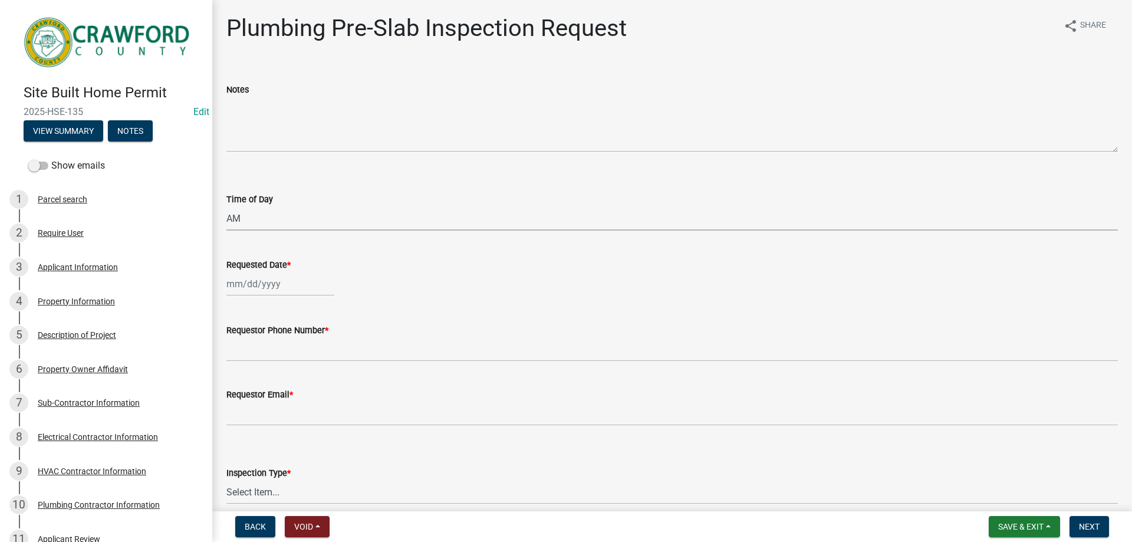
select select "2025"
click at [269, 363] on div "8" at bounding box center [275, 365] width 19 height 19
type input "[DATE]"
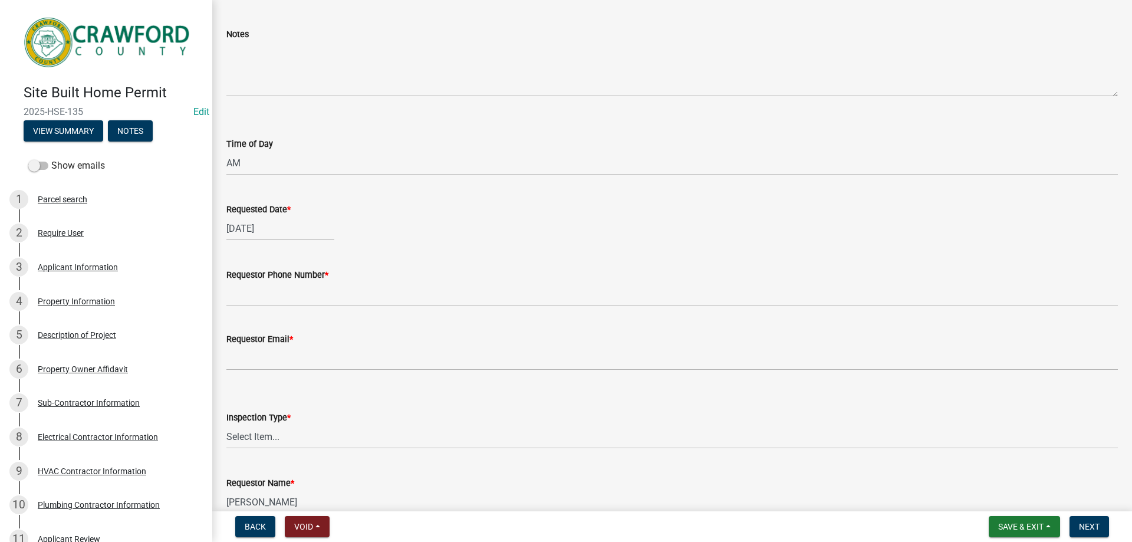
scroll to position [118, 0]
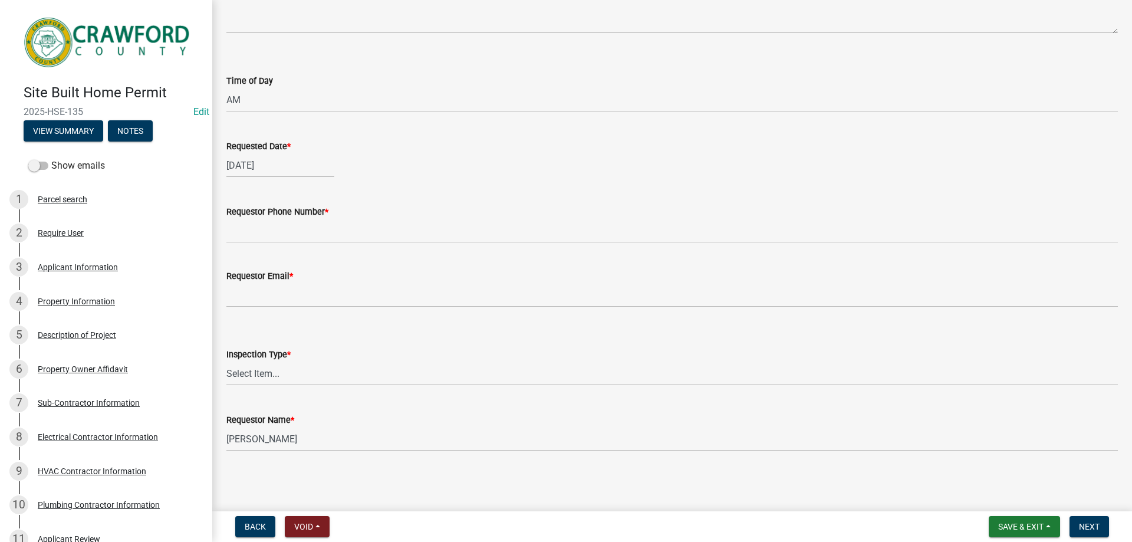
click at [250, 213] on label "Requestor Phone Number *" at bounding box center [277, 212] width 102 height 8
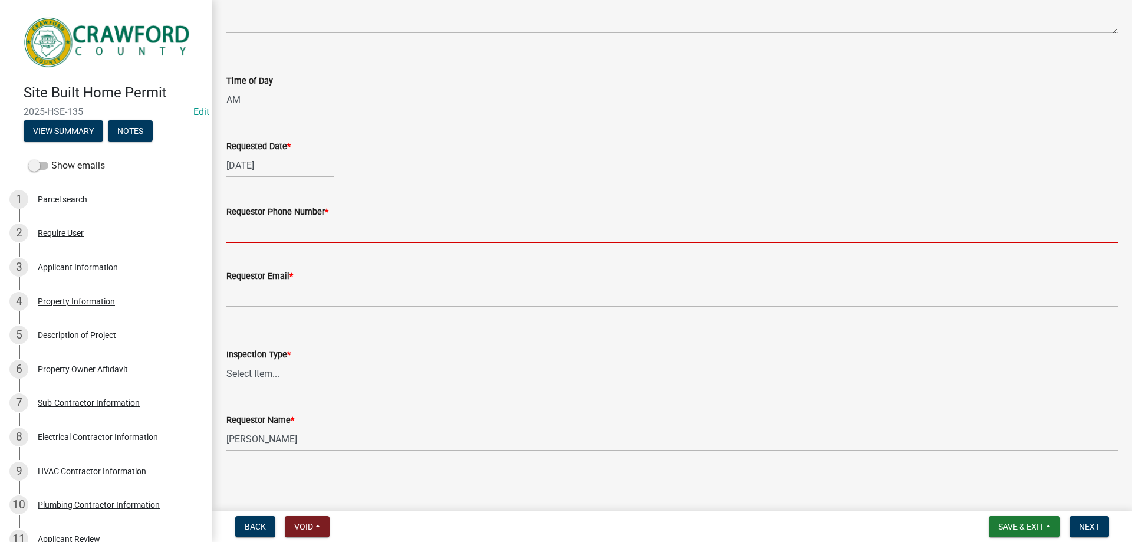
click at [250, 219] on input "Requestor Phone Number *" at bounding box center [671, 231] width 891 height 24
click at [248, 230] on input "Requestor Phone Number *" at bounding box center [671, 231] width 891 height 24
type input "4788363199"
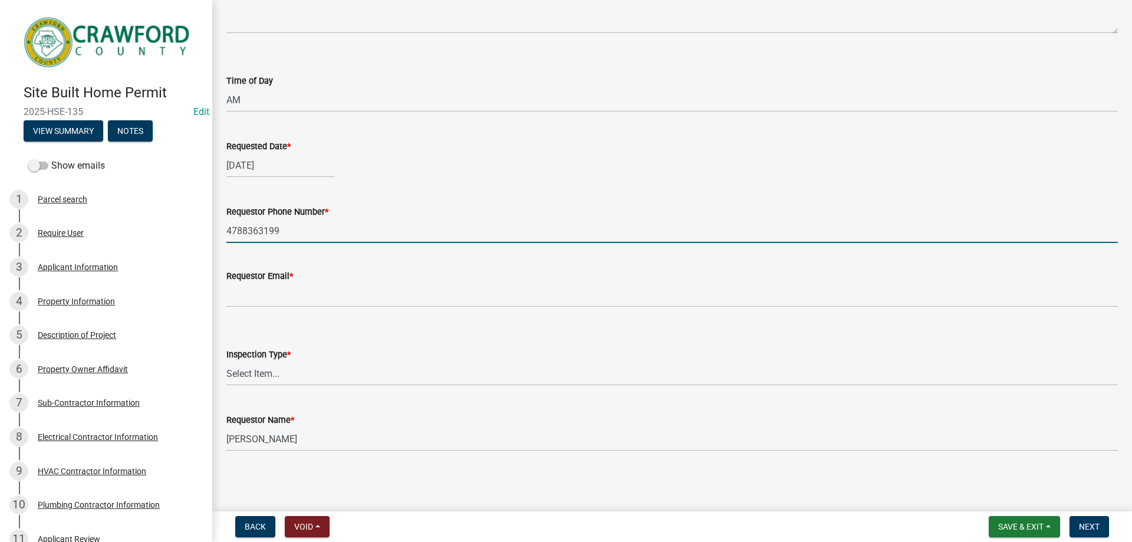
click at [258, 310] on wm-data-entity-input "Requestor Email *" at bounding box center [671, 284] width 891 height 64
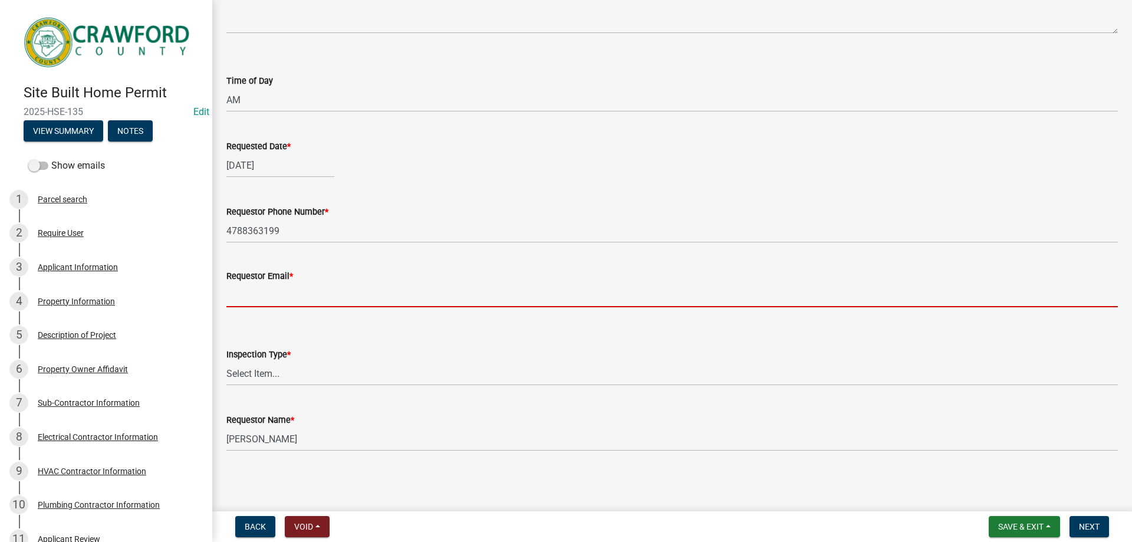
click at [263, 295] on input "Requestor Email *" at bounding box center [671, 295] width 891 height 24
type input "[PERSON_NAME][EMAIL_ADDRESS][DOMAIN_NAME]"
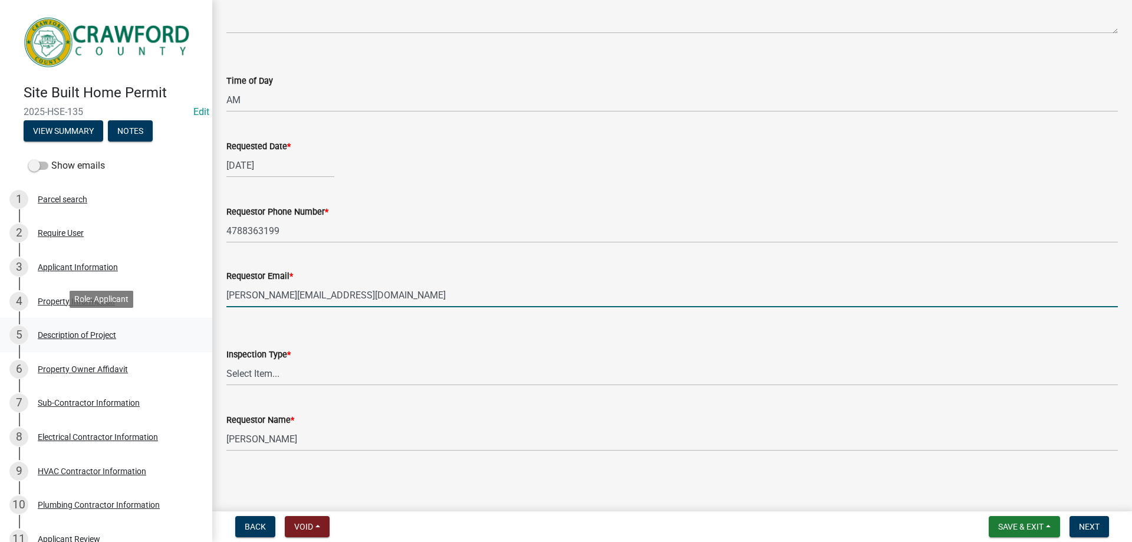
drag, startPoint x: 352, startPoint y: 298, endPoint x: 118, endPoint y: 318, distance: 234.3
click at [118, 318] on div "Site Built Home Permit 2025-HSE-135 Edit View Summary Notes Show emails 1 Parce…" at bounding box center [566, 271] width 1132 height 542
type input "[EMAIL_ADDRESS][DOMAIN_NAME]"
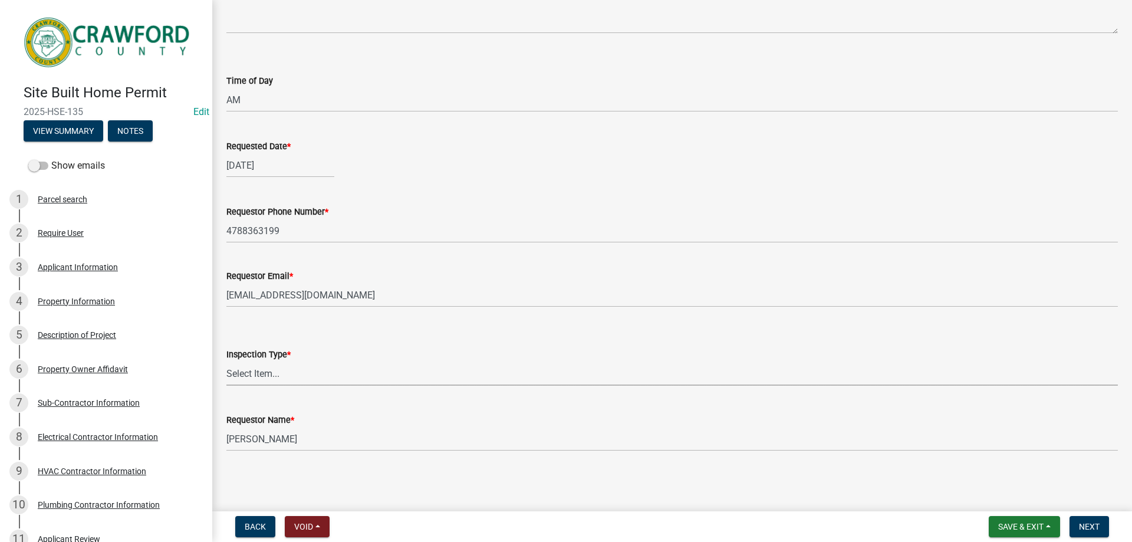
click at [301, 378] on select "Select Item... Plumbing Pre-Slab" at bounding box center [671, 373] width 891 height 24
click at [226, 361] on select "Select Item... Plumbing Pre-Slab" at bounding box center [671, 373] width 891 height 24
select select "8b3da3ef-5655-47e3-b2d2-e1e9c5c23ed8"
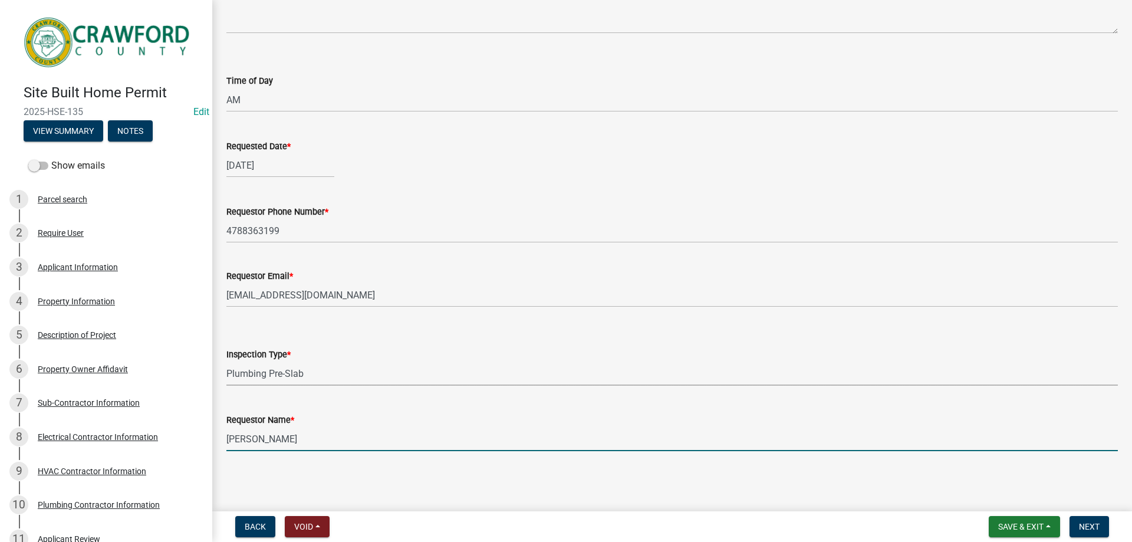
click at [300, 437] on input "[PERSON_NAME]" at bounding box center [671, 439] width 891 height 24
click at [169, 445] on div "Site Built Home Permit 2025-HSE-135 Edit View Summary Notes Show emails 1 Parce…" at bounding box center [566, 271] width 1132 height 542
type input "[PERSON_NAME]"
click at [1078, 520] on button "Next" at bounding box center [1088, 526] width 39 height 21
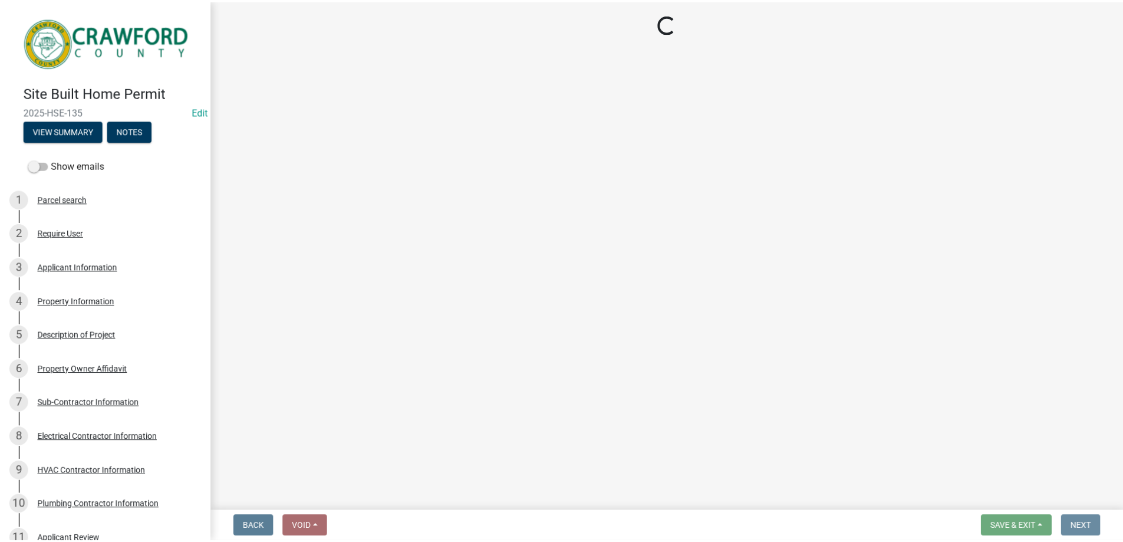
scroll to position [0, 0]
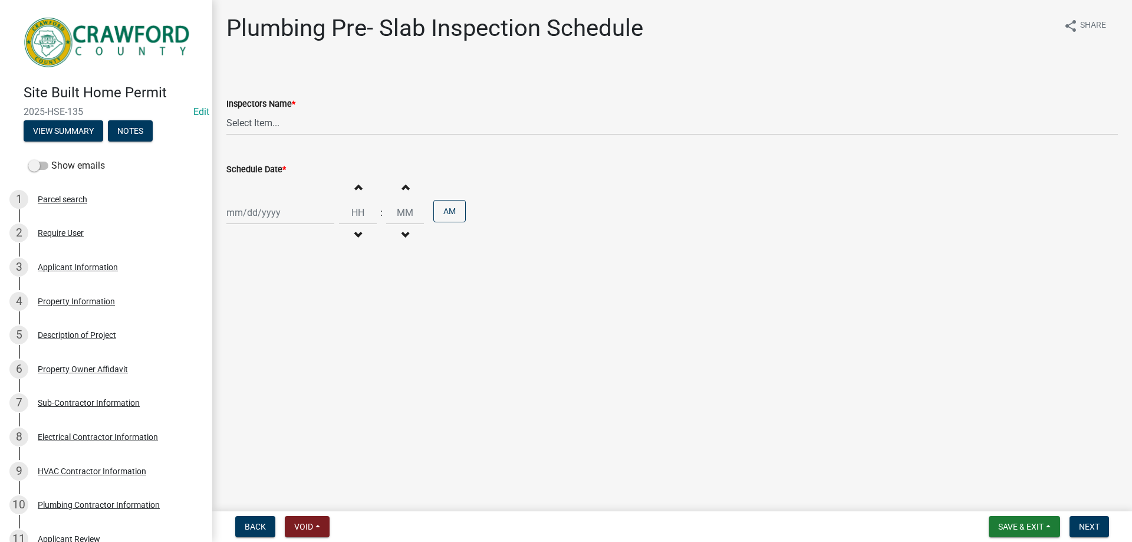
click at [387, 109] on div "Inspectors Name *" at bounding box center [671, 104] width 891 height 14
drag, startPoint x: 380, startPoint y: 123, endPoint x: 377, endPoint y: 130, distance: 7.7
click at [380, 123] on select "Select Item... [PERSON_NAME].[PERSON_NAME] ([PERSON_NAME] )" at bounding box center [671, 123] width 891 height 24
select select "a844a88f-ba44-4800-9e08-05e10520dbf6"
click at [226, 111] on select "Select Item... [PERSON_NAME].[PERSON_NAME] ([PERSON_NAME] )" at bounding box center [671, 123] width 891 height 24
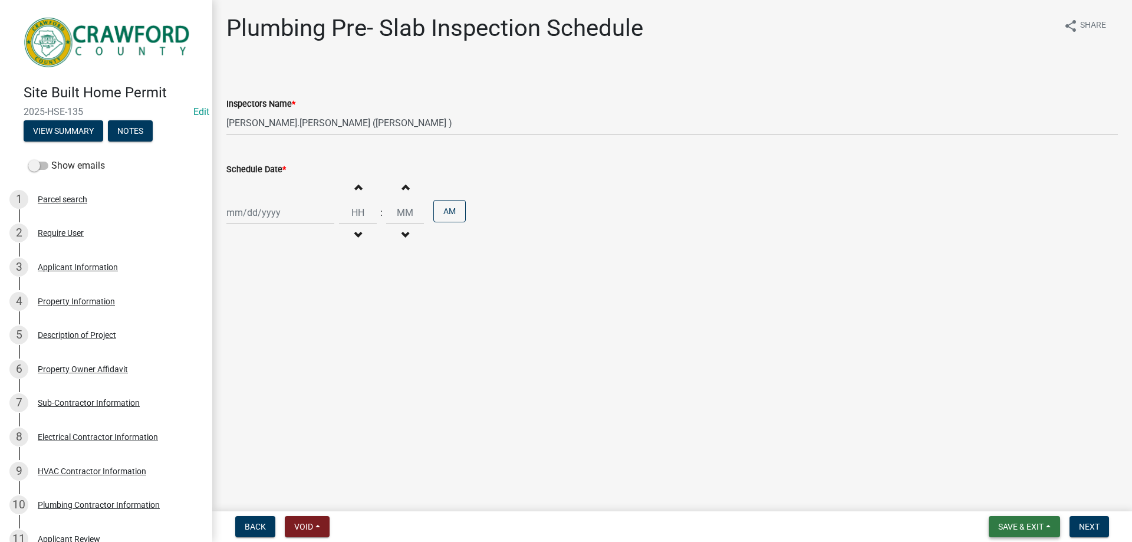
click at [1003, 528] on span "Save & Exit" at bounding box center [1020, 526] width 45 height 9
click at [1016, 500] on button "Save & Exit" at bounding box center [1013, 496] width 94 height 28
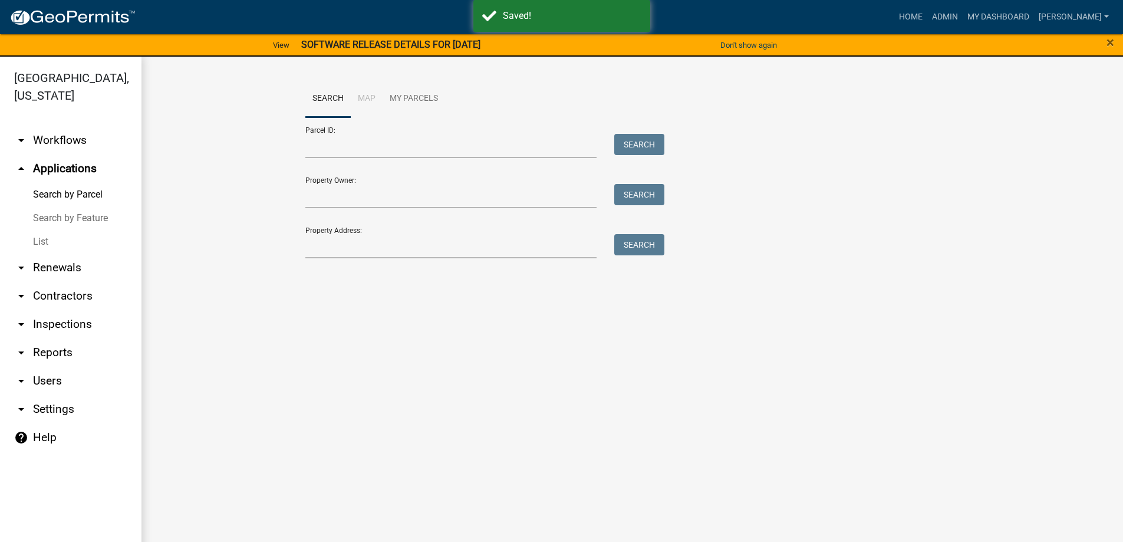
click at [65, 327] on link "arrow_drop_down Inspections" at bounding box center [70, 324] width 141 height 28
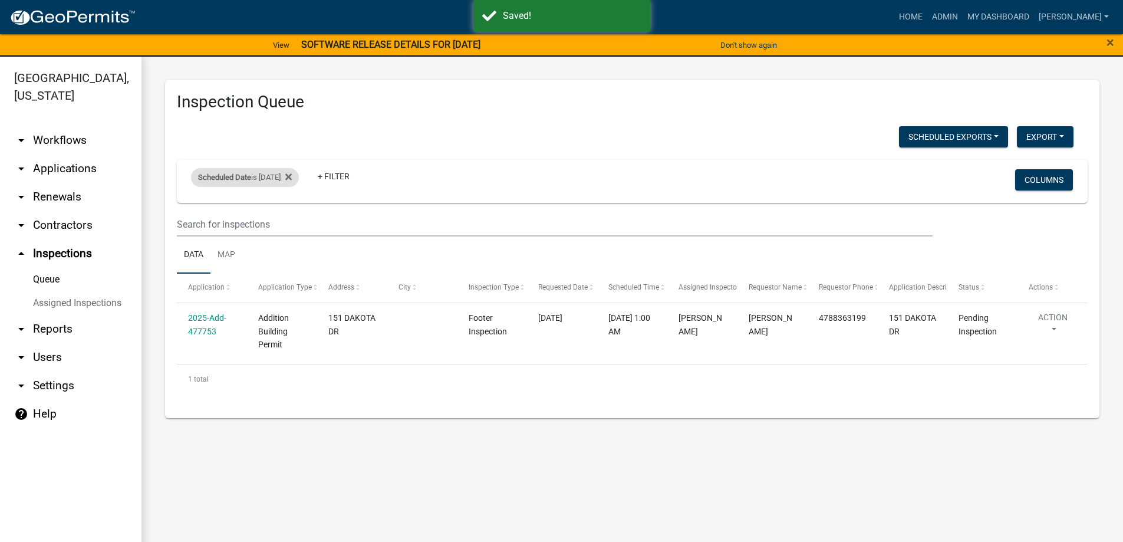
click at [268, 174] on div "Scheduled Date is [DATE]" at bounding box center [245, 177] width 108 height 19
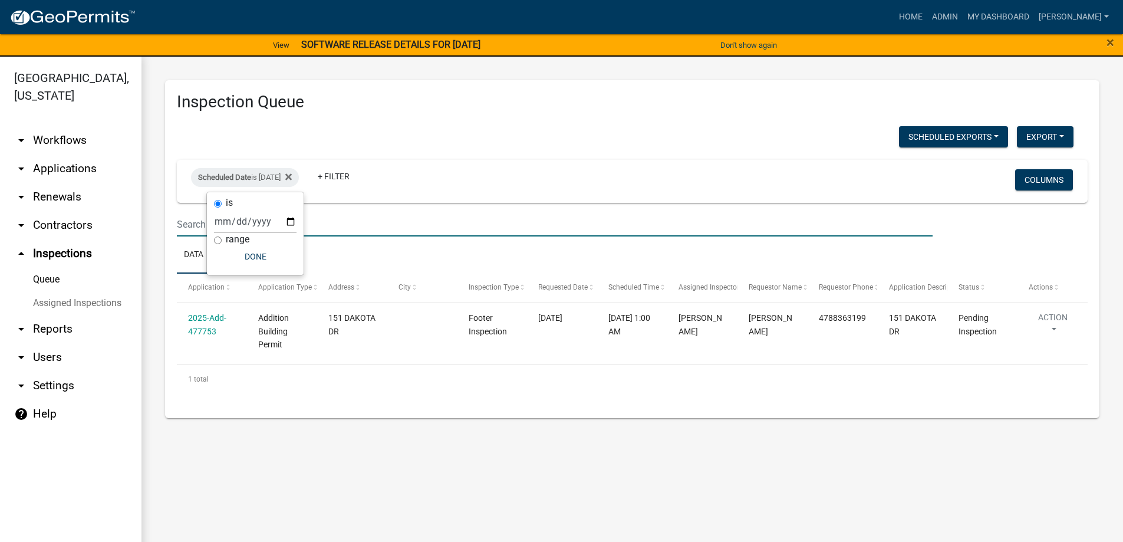
click at [388, 233] on input "text" at bounding box center [555, 224] width 756 height 24
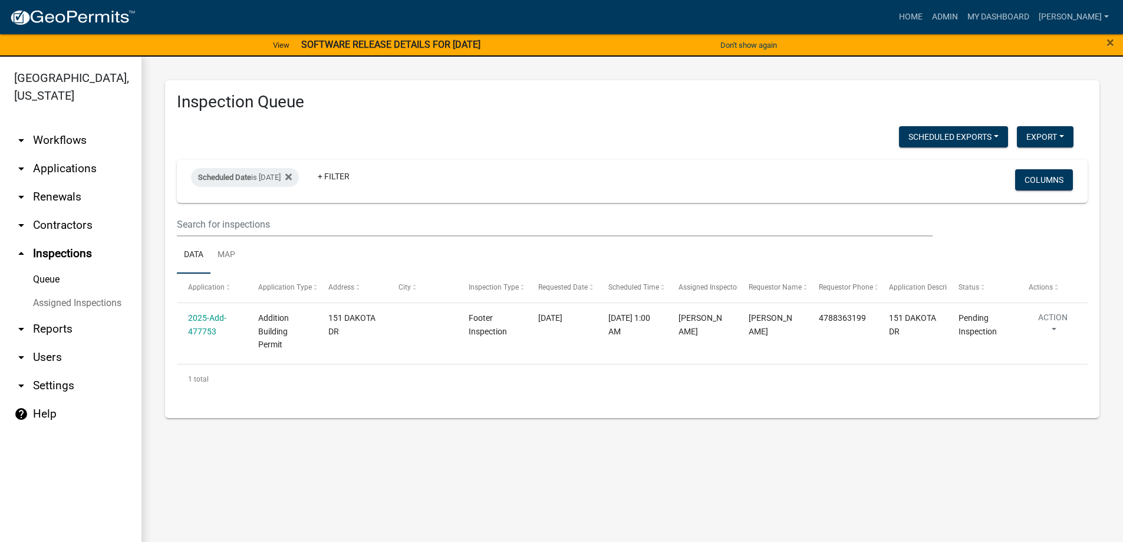
click at [535, 175] on div "Scheduled Date is [DATE] + Filter" at bounding box center [482, 181] width 600 height 31
